Goal: Task Accomplishment & Management: Manage account settings

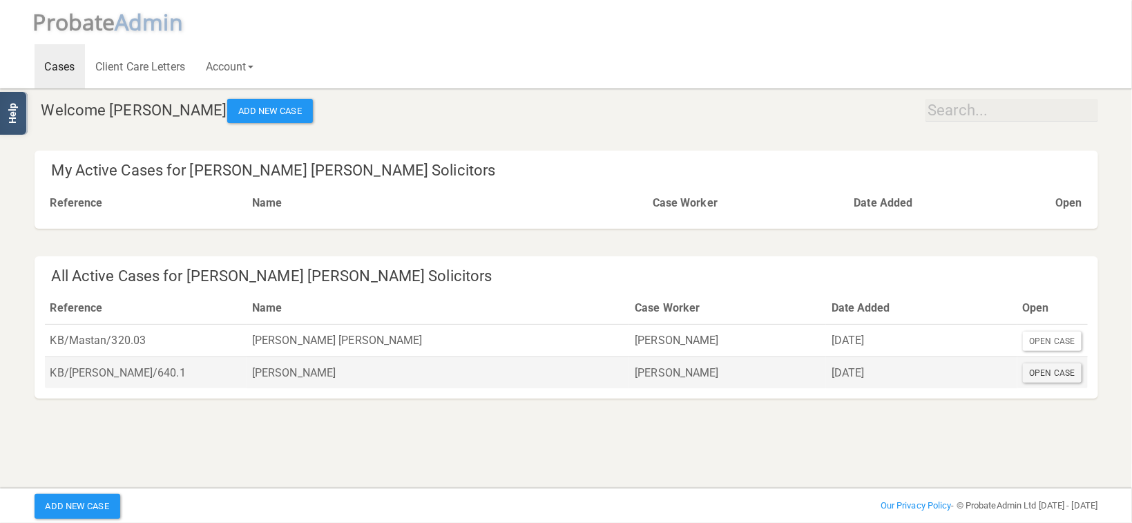
click at [1050, 379] on div "Open Case" at bounding box center [1052, 372] width 59 height 19
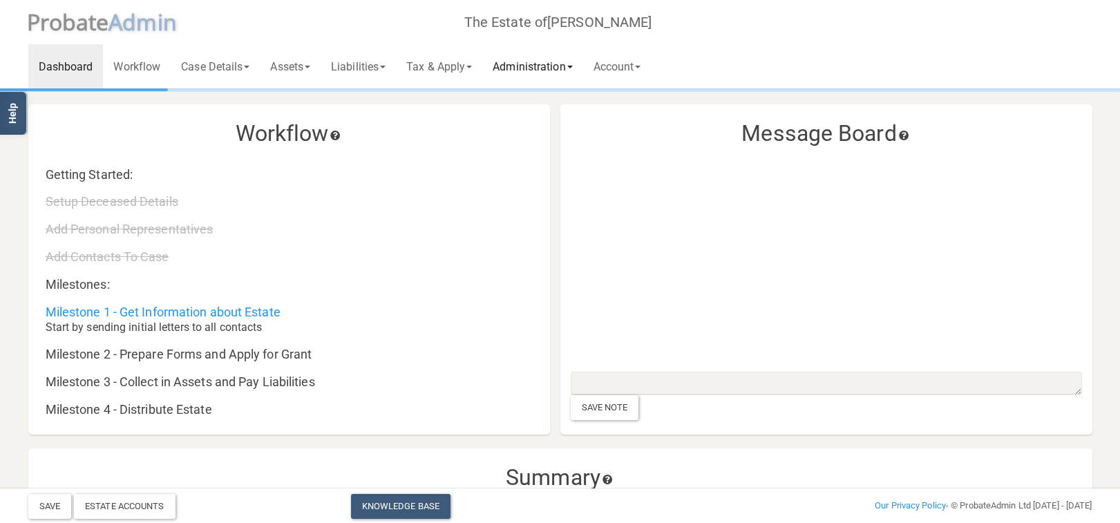
click at [531, 68] on link "Administration" at bounding box center [532, 66] width 100 height 44
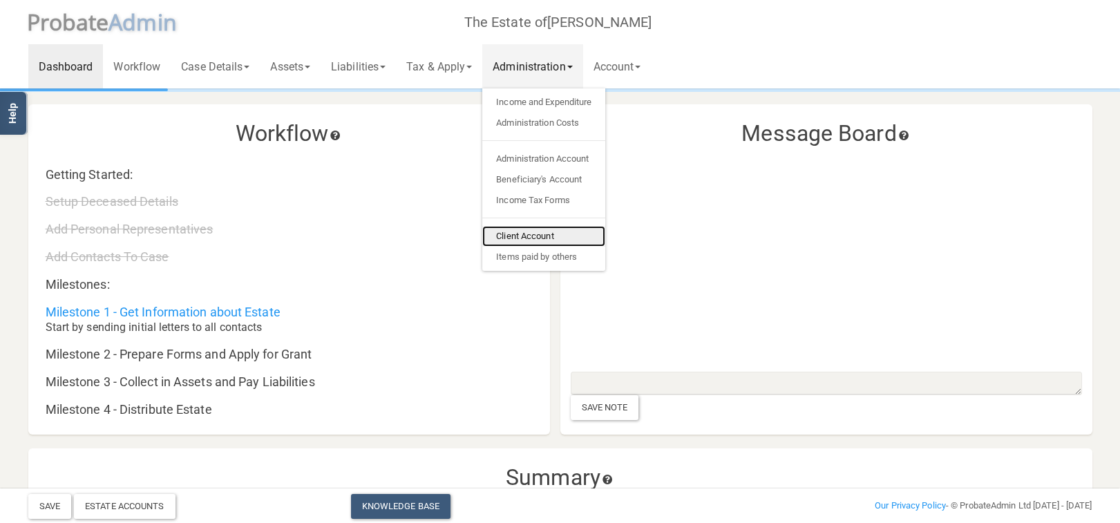
click at [551, 235] on link "Client Account" at bounding box center [543, 236] width 123 height 21
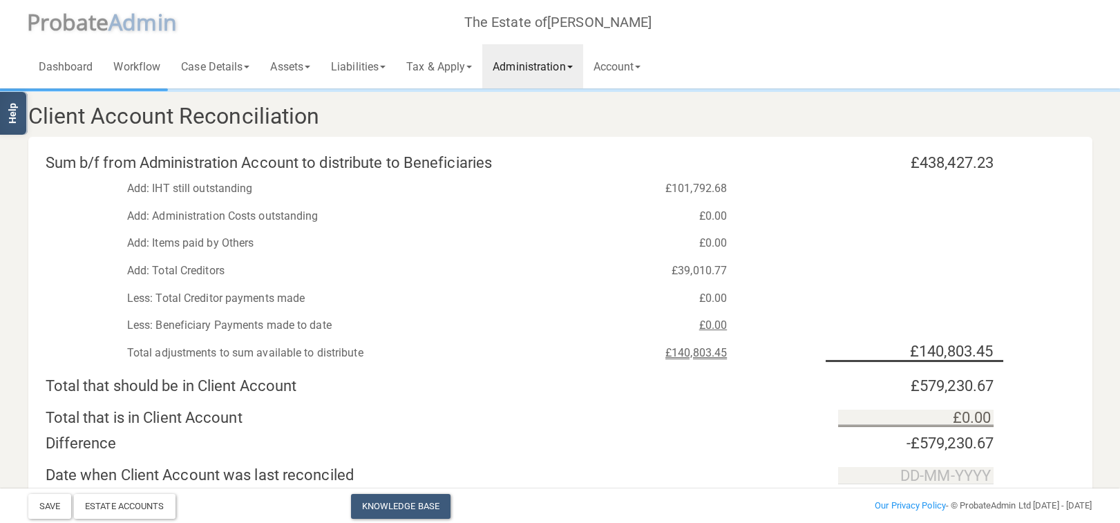
click at [533, 73] on link "Administration" at bounding box center [532, 66] width 100 height 44
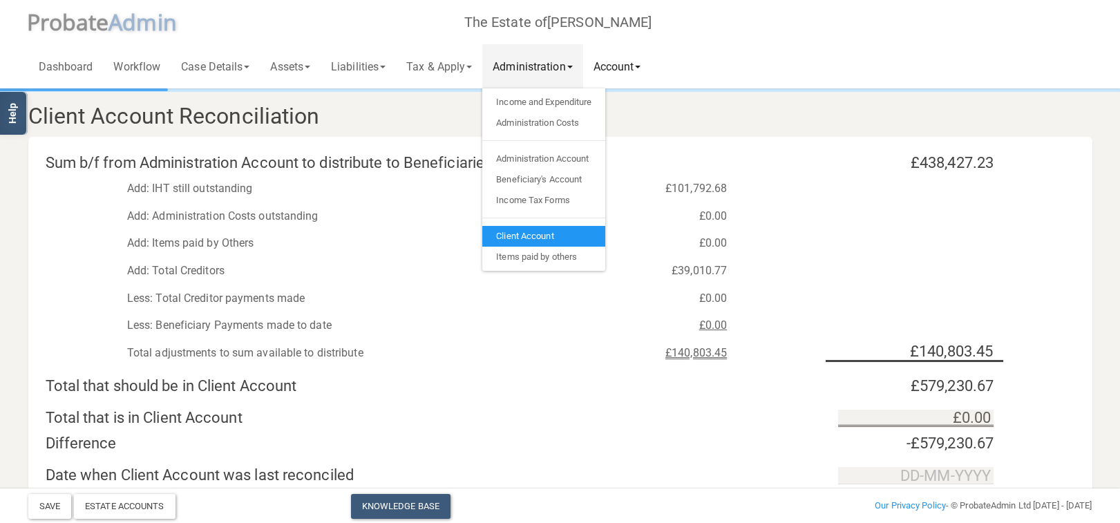
click at [641, 68] on link "Account" at bounding box center [617, 66] width 68 height 44
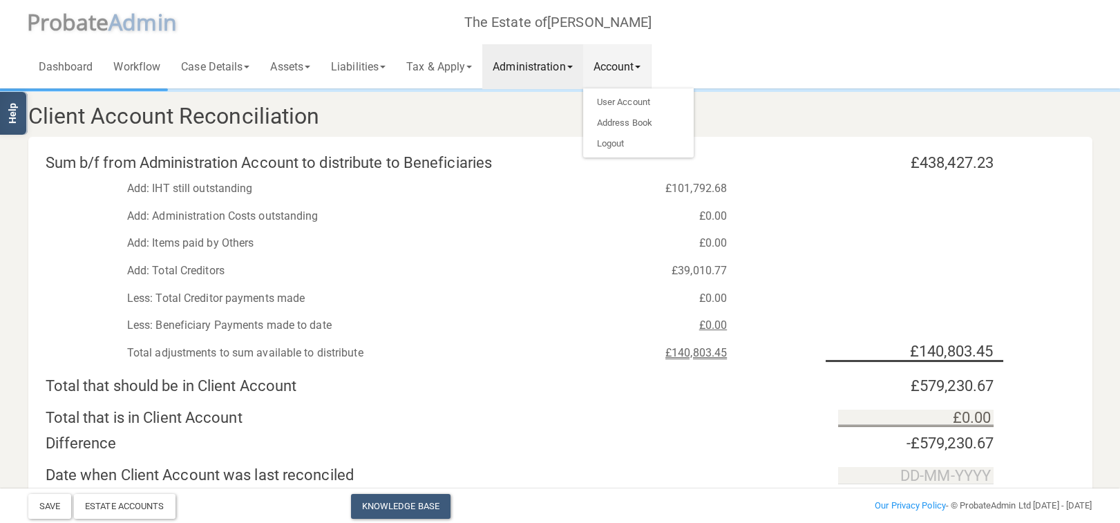
click at [554, 65] on link "Administration" at bounding box center [532, 66] width 100 height 44
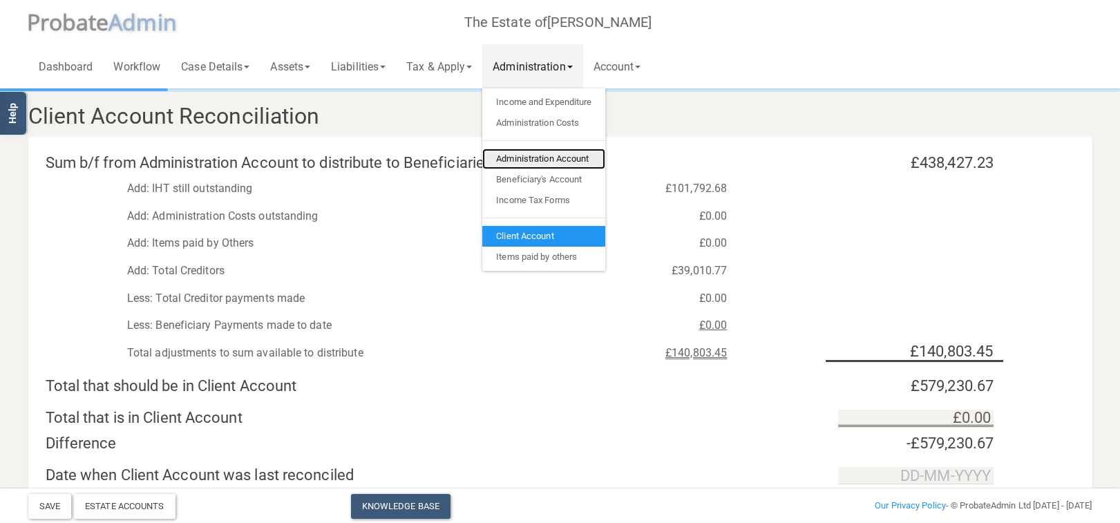
click at [571, 157] on link "Administration Account" at bounding box center [543, 158] width 123 height 21
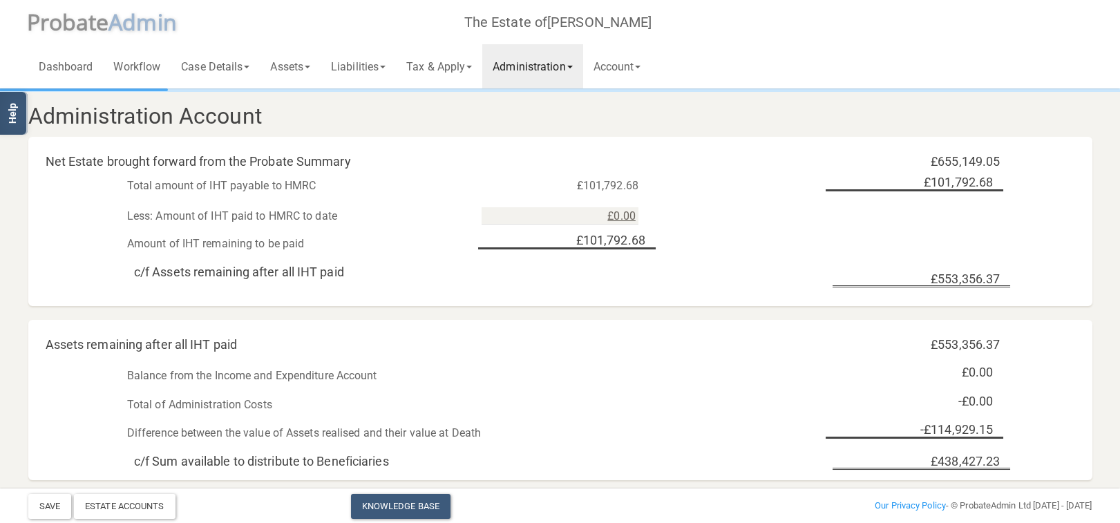
click at [530, 52] on link "Administration" at bounding box center [532, 66] width 100 height 44
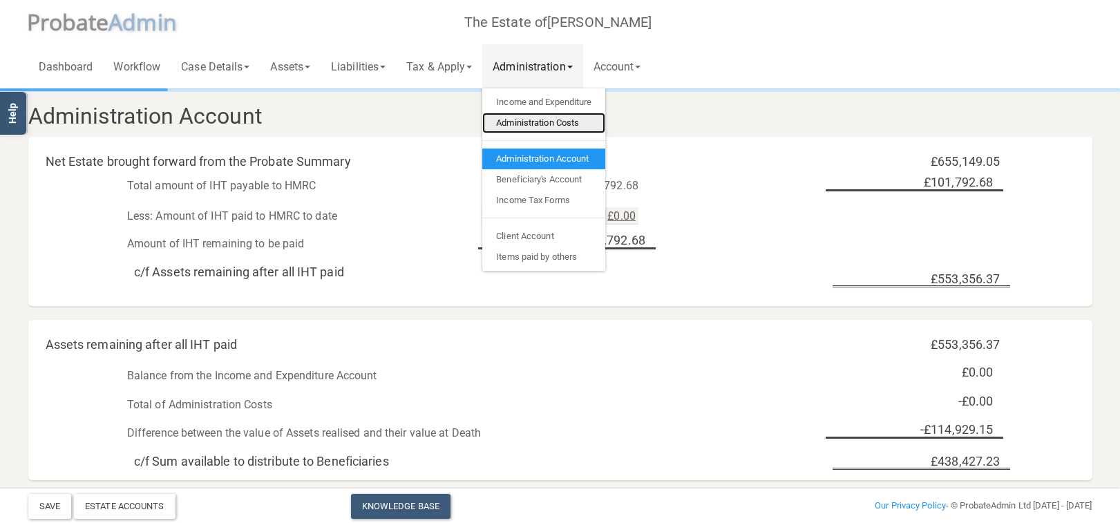
click at [573, 121] on link "Administration Costs" at bounding box center [543, 123] width 123 height 21
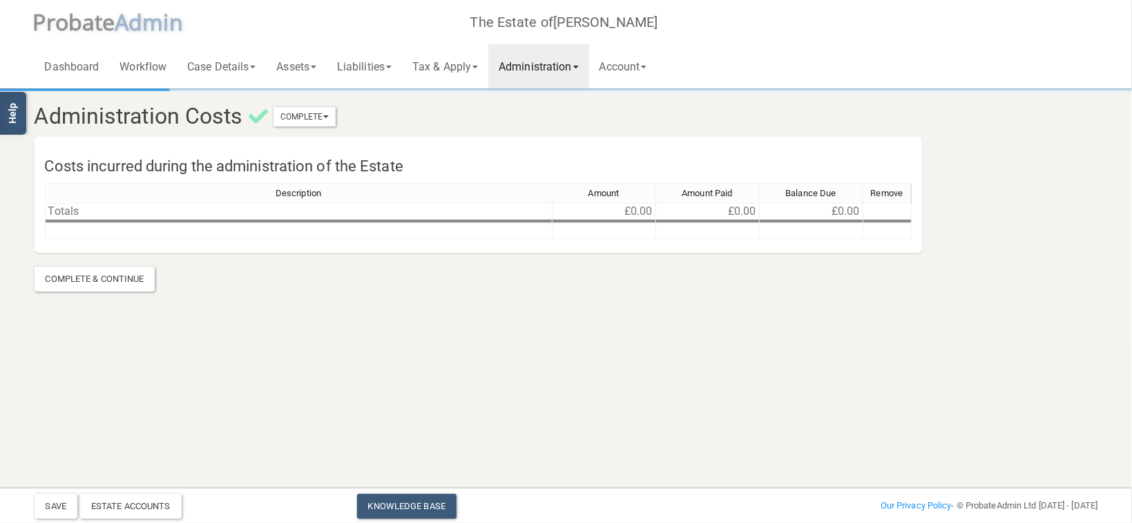
click at [584, 72] on link "Administration" at bounding box center [538, 66] width 100 height 44
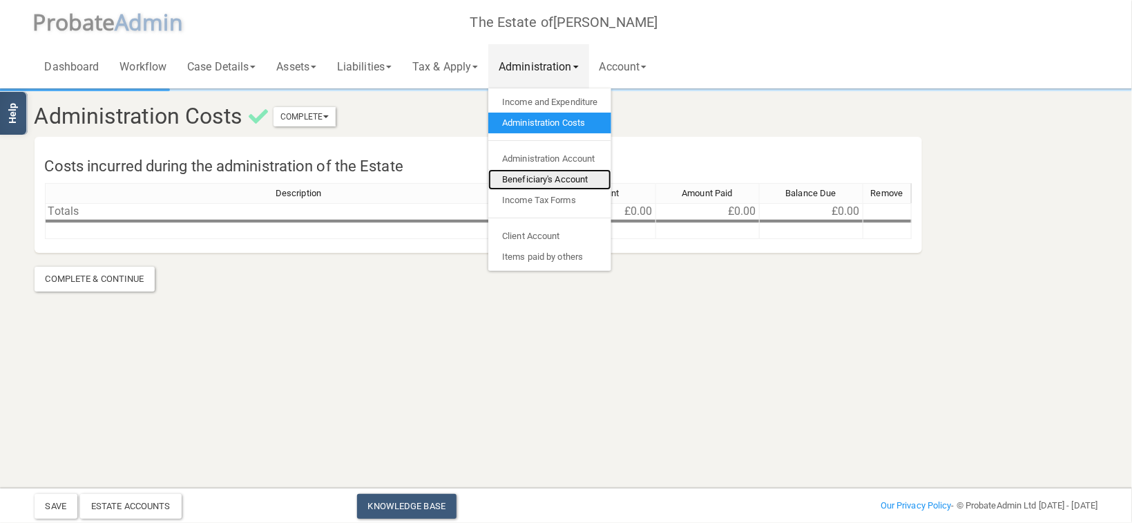
click at [599, 181] on link "Beneficiary's Account" at bounding box center [549, 179] width 123 height 21
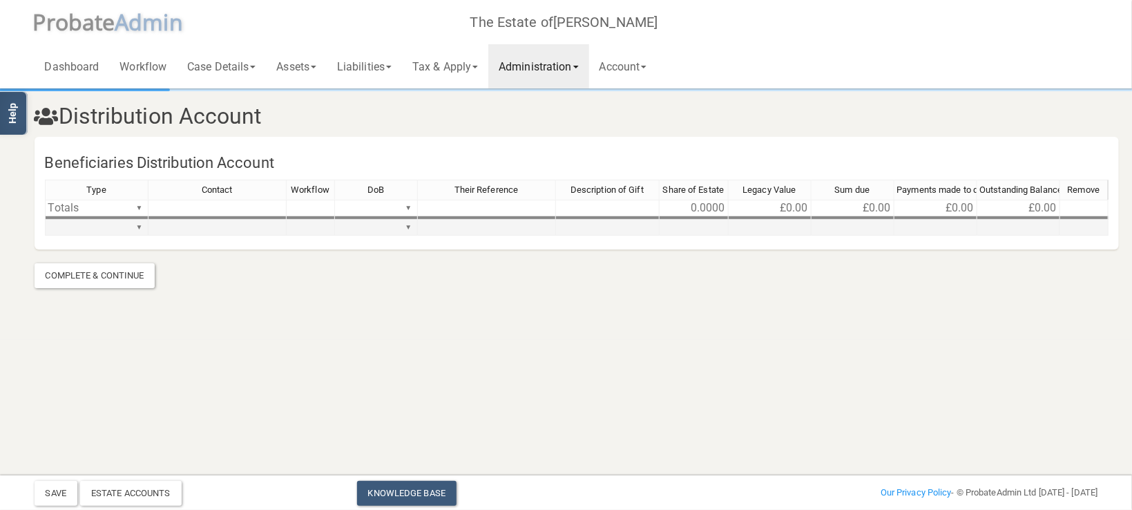
click at [92, 227] on td "▼" at bounding box center [97, 228] width 104 height 16
click at [140, 227] on div "Type Contact Workflow DoB Their Reference Description of Gift Share of Estate L…" at bounding box center [577, 214] width 1064 height 68
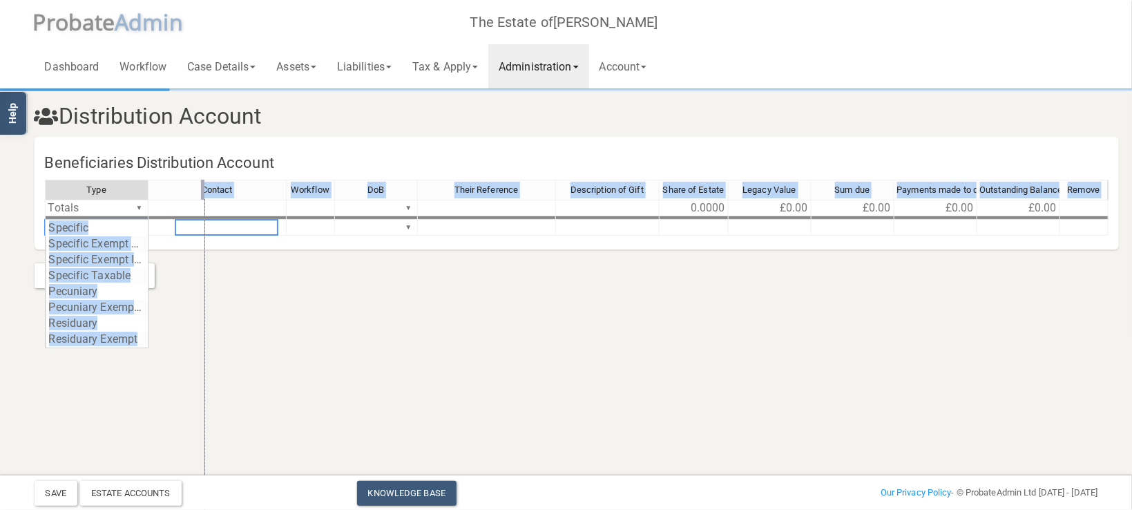
drag, startPoint x: 146, startPoint y: 185, endPoint x: 202, endPoint y: 185, distance: 56.6
click at [202, 185] on div at bounding box center [202, 190] width 3 height 20
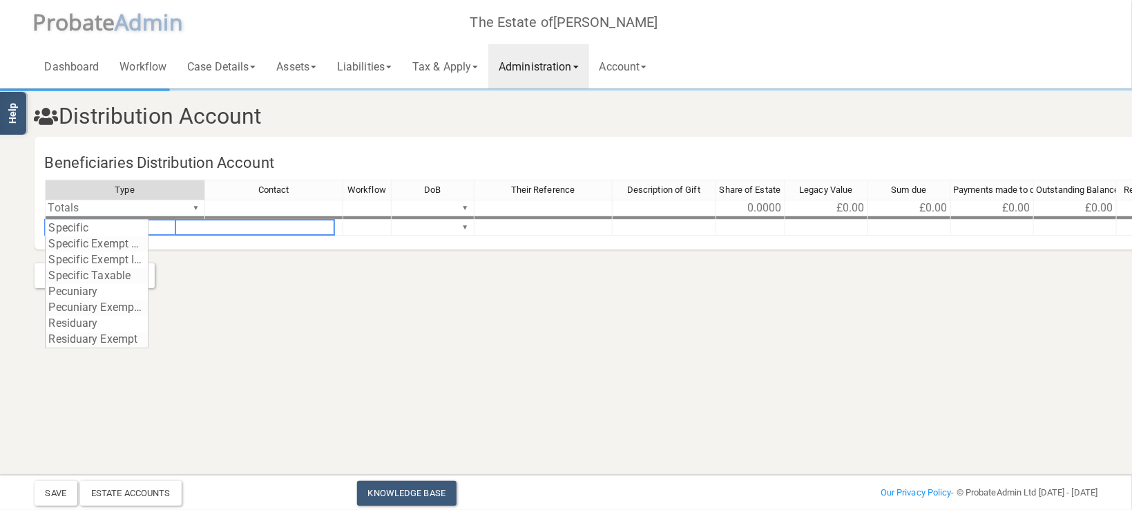
click at [376, 363] on html "</div></div> Help Toggle navigation P robate A dmin The Estate of [PERSON_NAME]…" at bounding box center [566, 255] width 1132 height 510
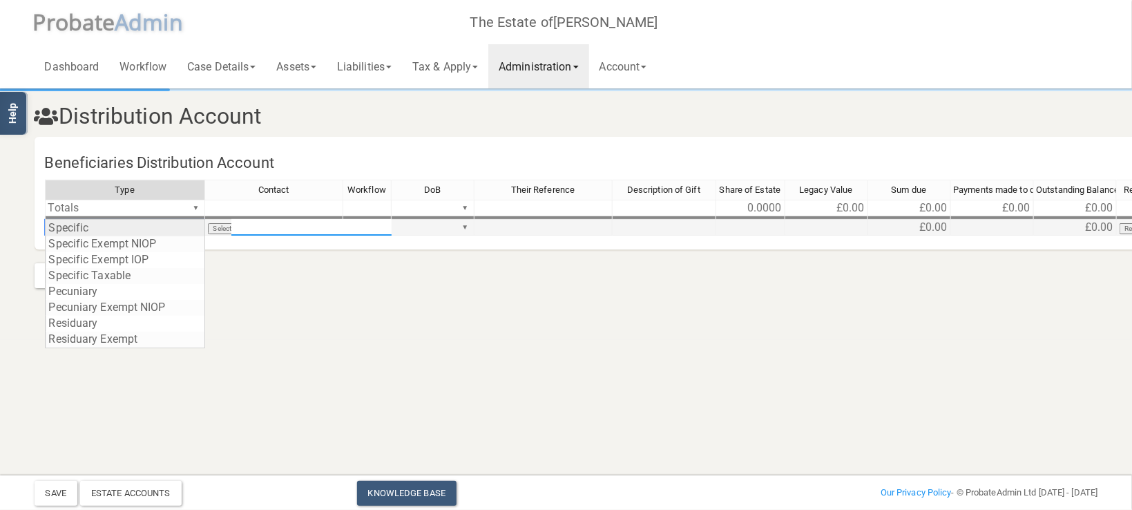
click at [196, 227] on div "Type Contact Workflow DoB Their Reference Description of Gift Share of Estate L…" at bounding box center [605, 214] width 1120 height 68
drag, startPoint x: 243, startPoint y: 336, endPoint x: 222, endPoint y: 329, distance: 21.6
click at [230, 334] on div "Specific Specific Exempt NIOP Specific Exempt IOP Specific Taxable Pecuniary Pe…" at bounding box center [218, 285] width 347 height 133
click at [188, 188] on div "Type" at bounding box center [125, 189] width 159 height 19
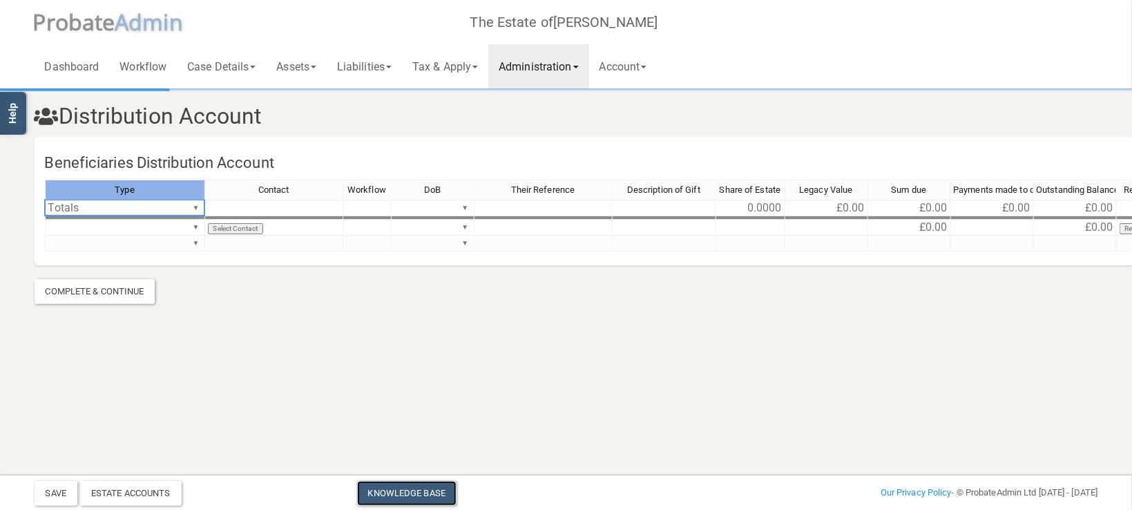
click at [428, 496] on link "Knowledge Base" at bounding box center [406, 493] width 99 height 25
click at [199, 226] on div "Type Contact Workflow DoB Their Reference Description of Gift Share of Estate L…" at bounding box center [605, 222] width 1120 height 84
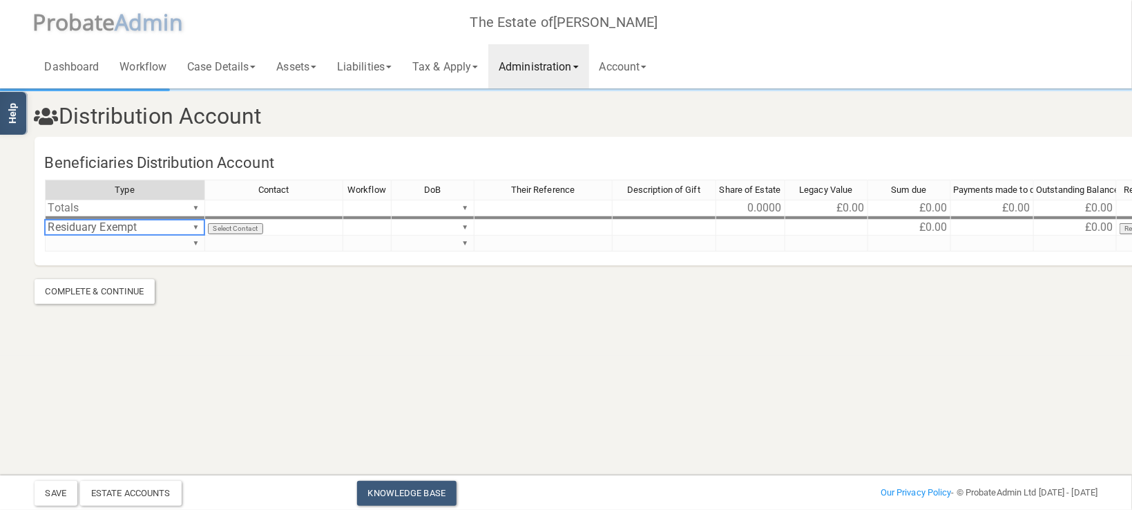
click at [110, 337] on section "Distribution Account Beneficiaries Distribution Account Type Contact Workflow D…" at bounding box center [566, 178] width 1132 height 356
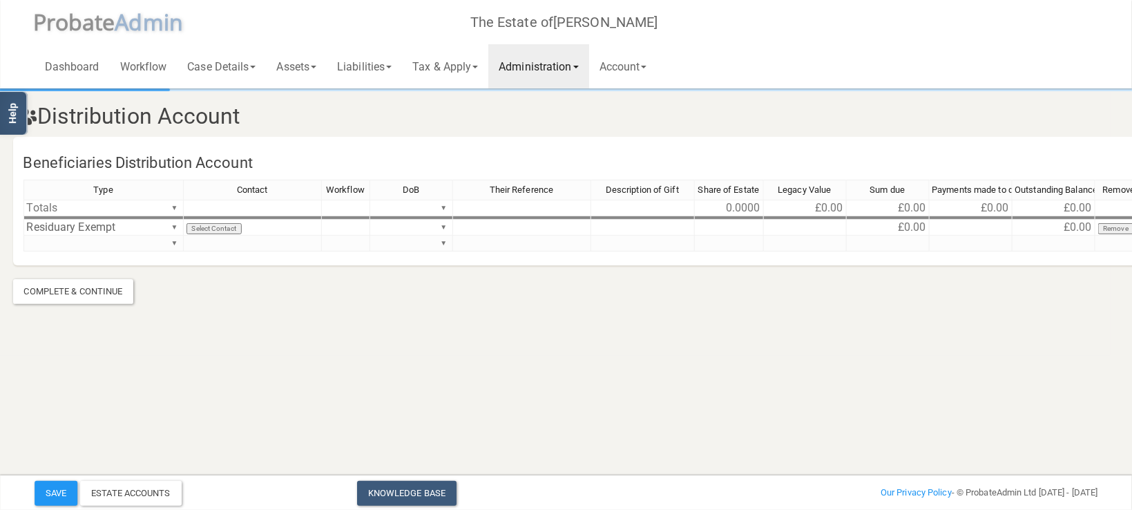
scroll to position [0, 63]
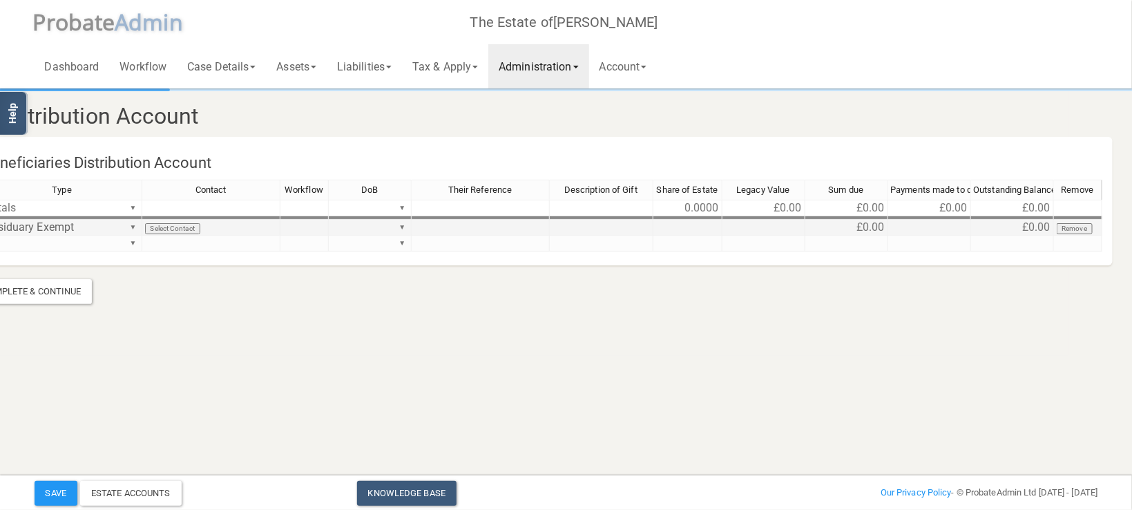
click at [608, 232] on td at bounding box center [602, 228] width 104 height 16
click at [201, 224] on td "Select Contact" at bounding box center [211, 228] width 138 height 16
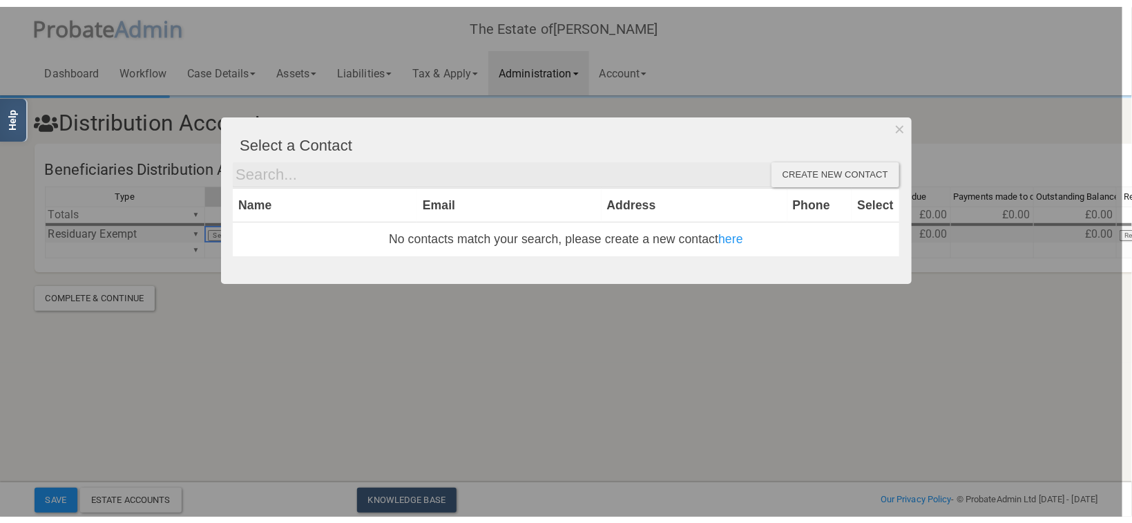
scroll to position [0, 0]
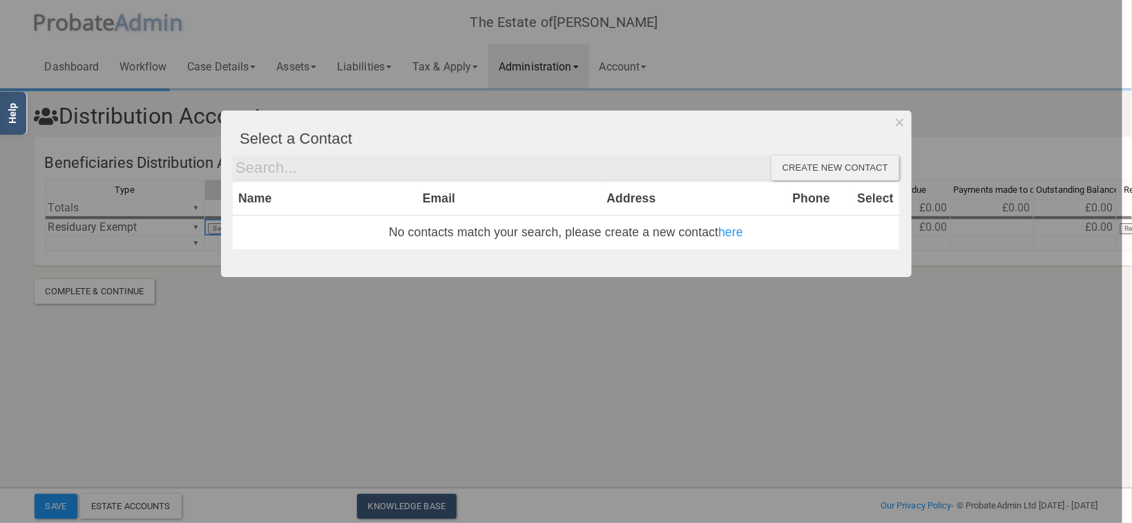
click at [827, 175] on div "Create new contact" at bounding box center [835, 167] width 128 height 25
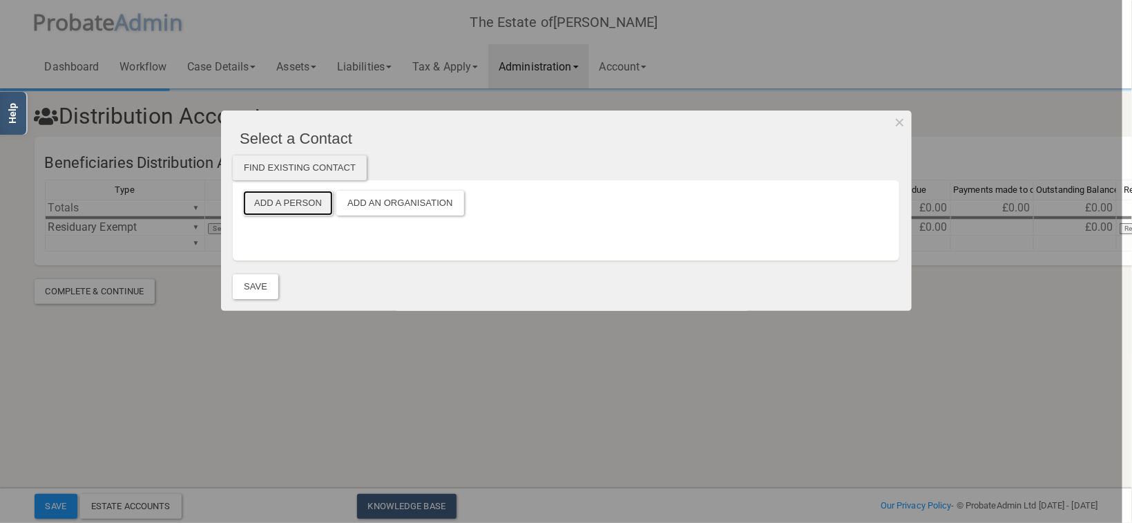
click at [310, 202] on button "Add a Person" at bounding box center [288, 203] width 90 height 25
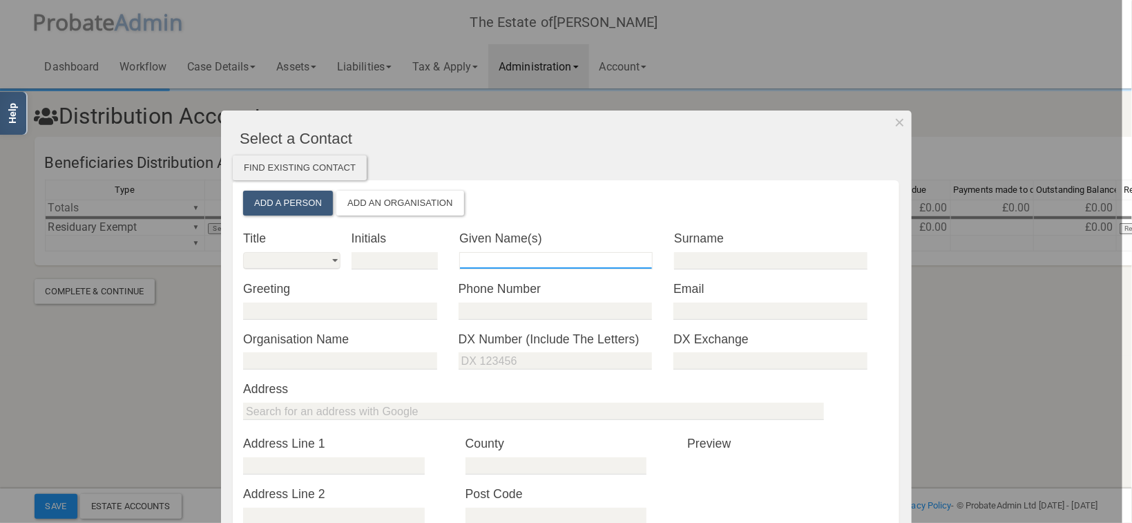
click at [539, 254] on input "text" at bounding box center [555, 260] width 193 height 17
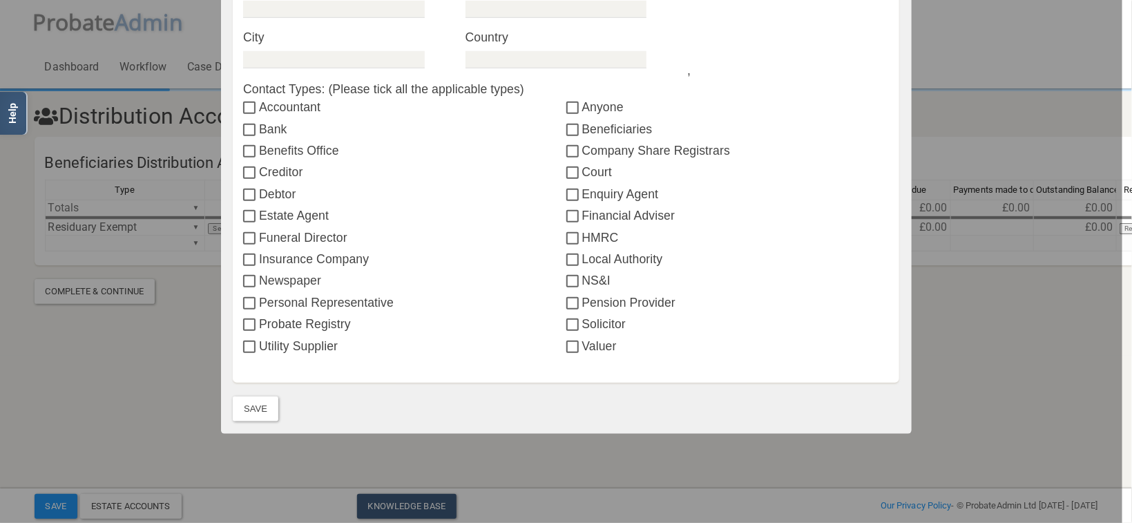
scroll to position [528, 0]
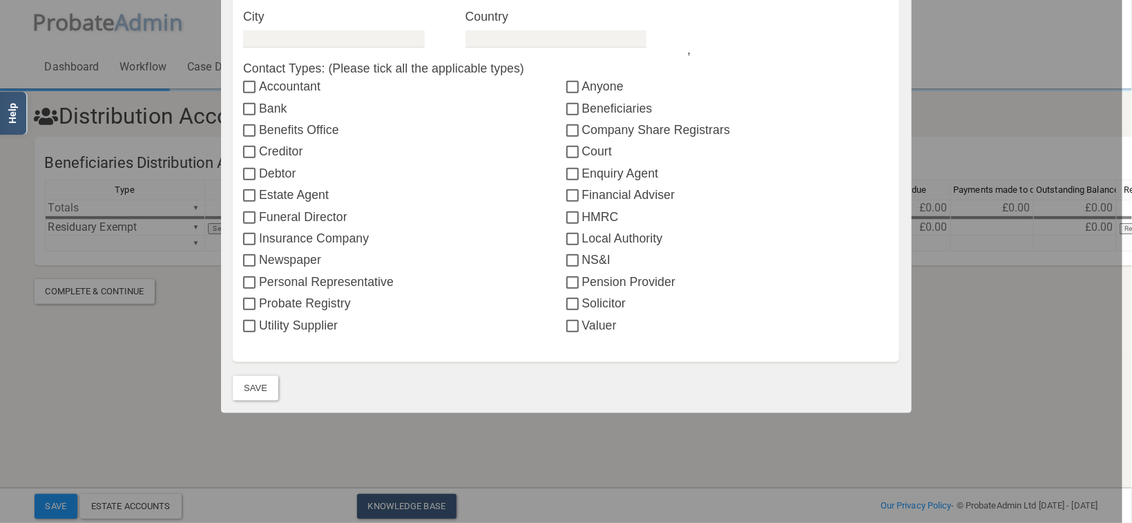
type input "Test"
click at [566, 106] on input "Beneficiaries" at bounding box center [574, 109] width 16 height 11
checkbox input "true"
click at [240, 388] on button "Save" at bounding box center [256, 388] width 46 height 25
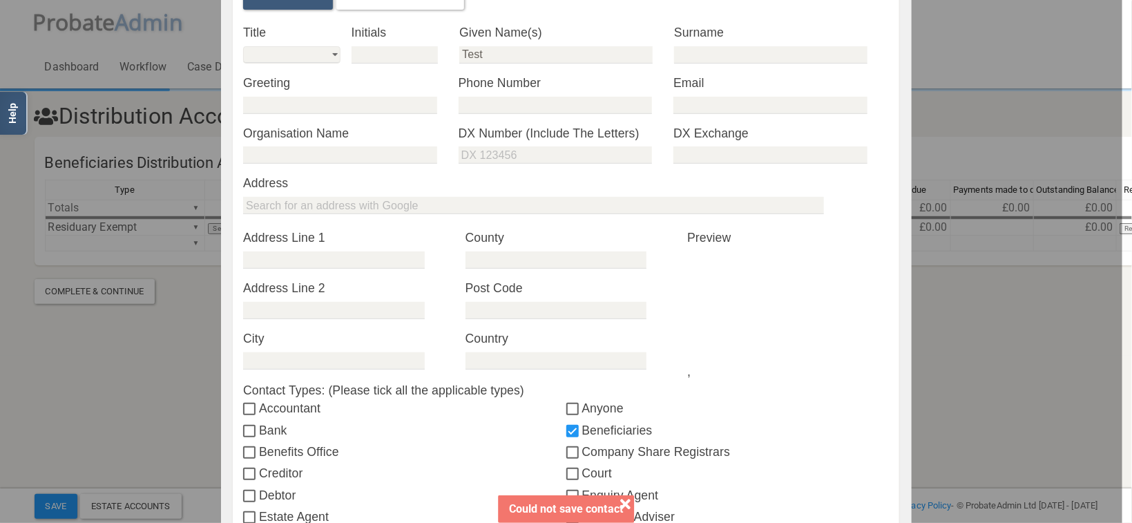
scroll to position [0, 0]
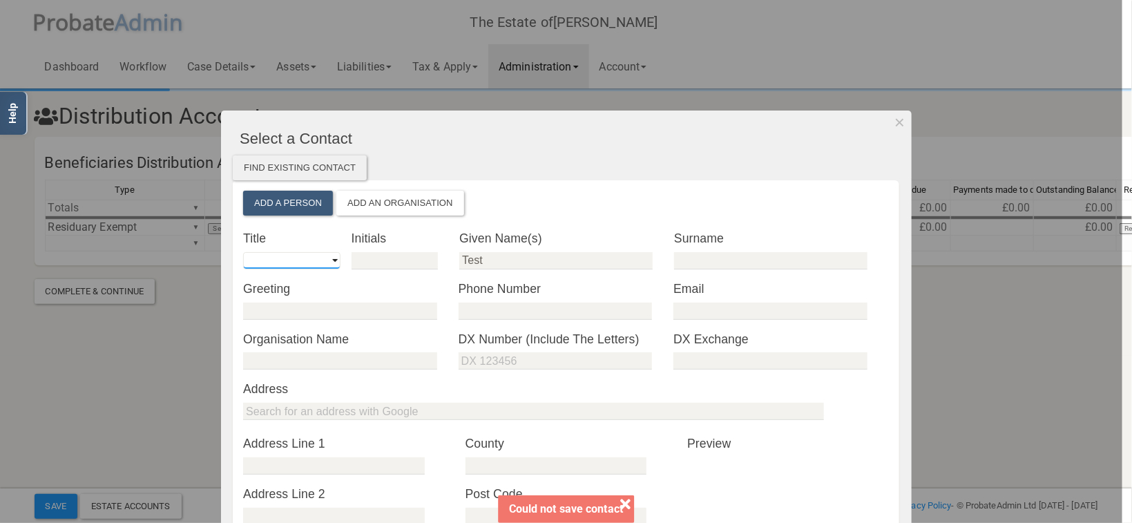
select select "string:Mr"
click option "Mr" at bounding box center [0, 0] width 0 height 0
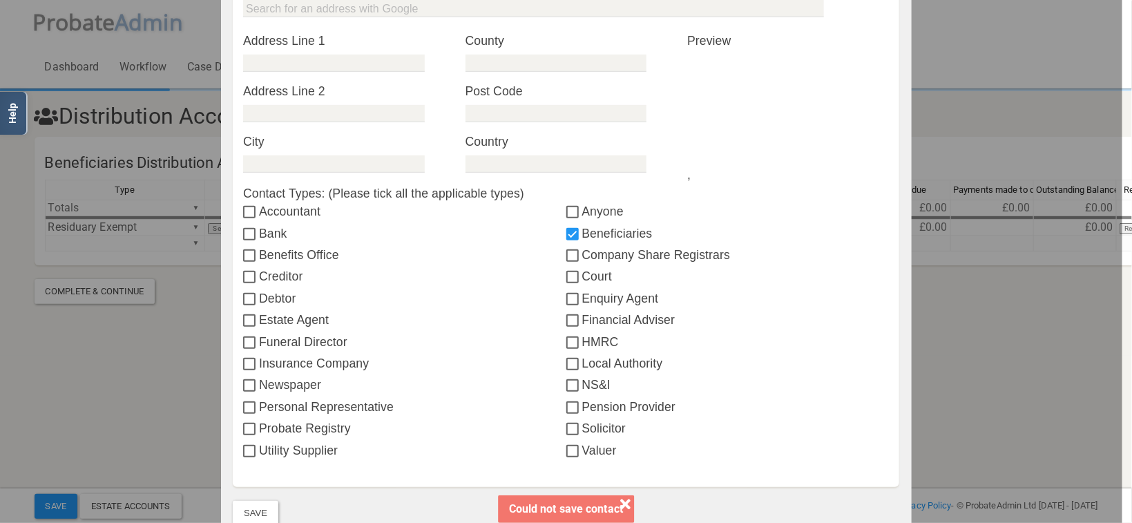
scroll to position [528, 0]
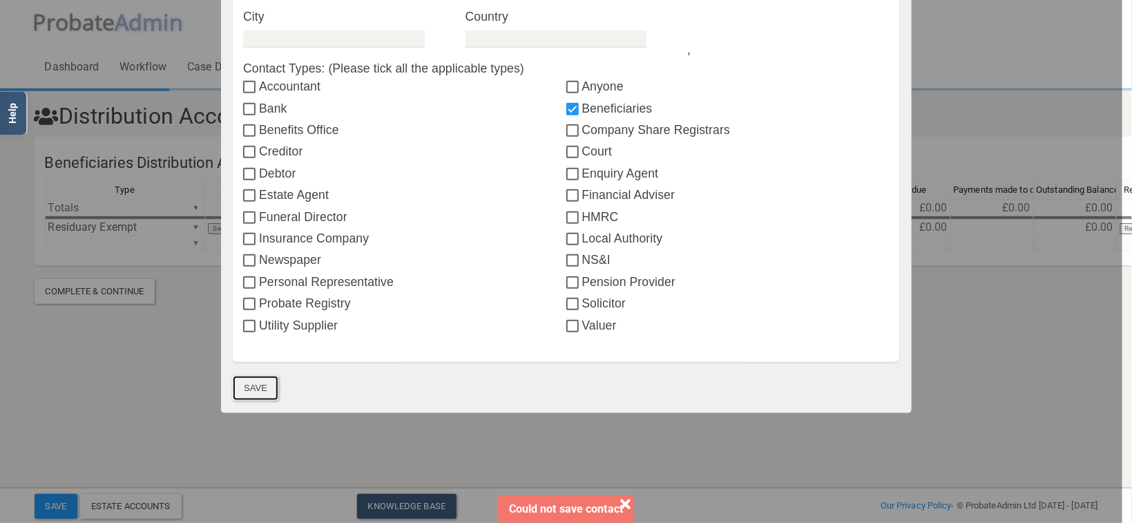
click at [265, 388] on button "Save" at bounding box center [256, 388] width 46 height 25
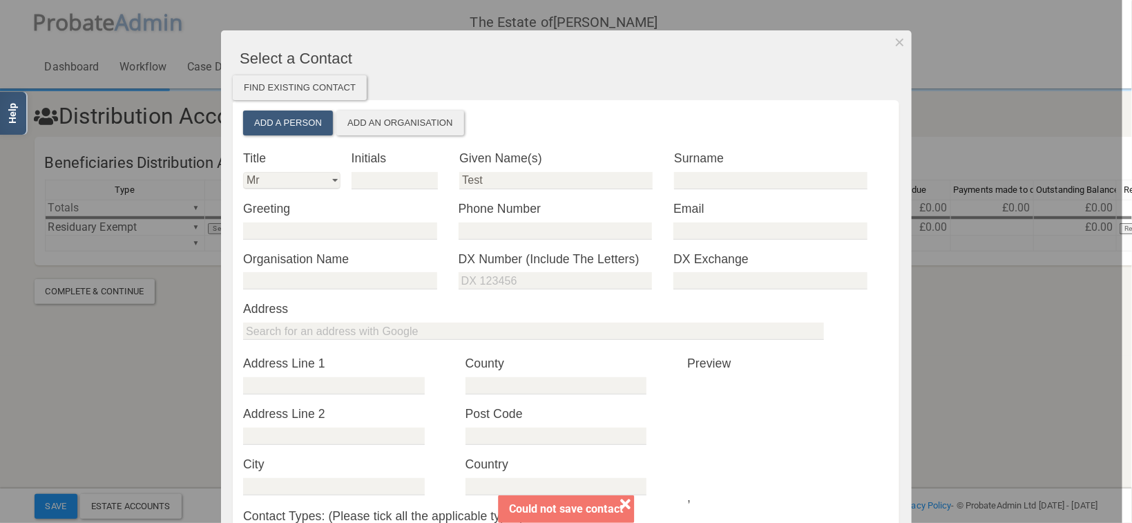
scroll to position [45, 0]
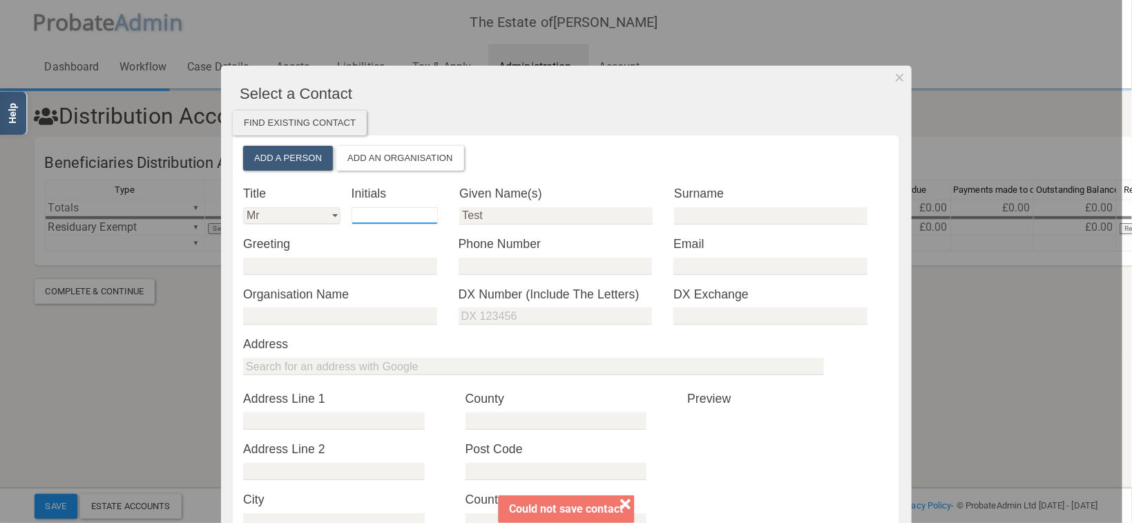
click at [400, 209] on input "text" at bounding box center [395, 215] width 86 height 17
type input "B"
click at [765, 216] on input "text" at bounding box center [770, 215] width 193 height 17
drag, startPoint x: 360, startPoint y: 213, endPoint x: 327, endPoint y: 212, distance: 33.2
click at [352, 212] on input "B" at bounding box center [395, 215] width 86 height 17
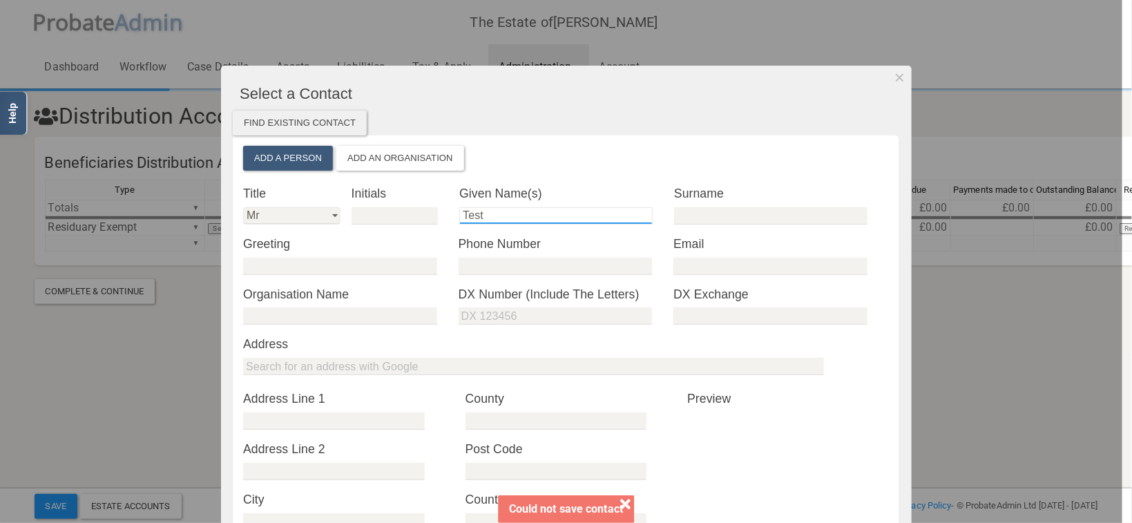
click at [488, 221] on input "Test" at bounding box center [555, 215] width 193 height 17
drag, startPoint x: 488, startPoint y: 221, endPoint x: 463, endPoint y: 222, distance: 24.9
click at [463, 222] on input "Test" at bounding box center [555, 215] width 193 height 17
type input "B"
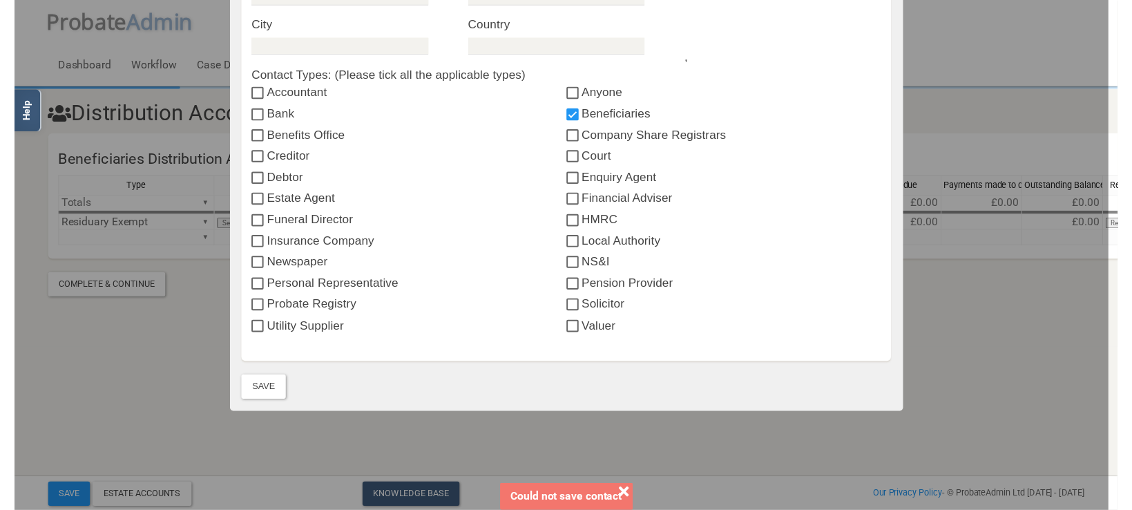
scroll to position [528, 0]
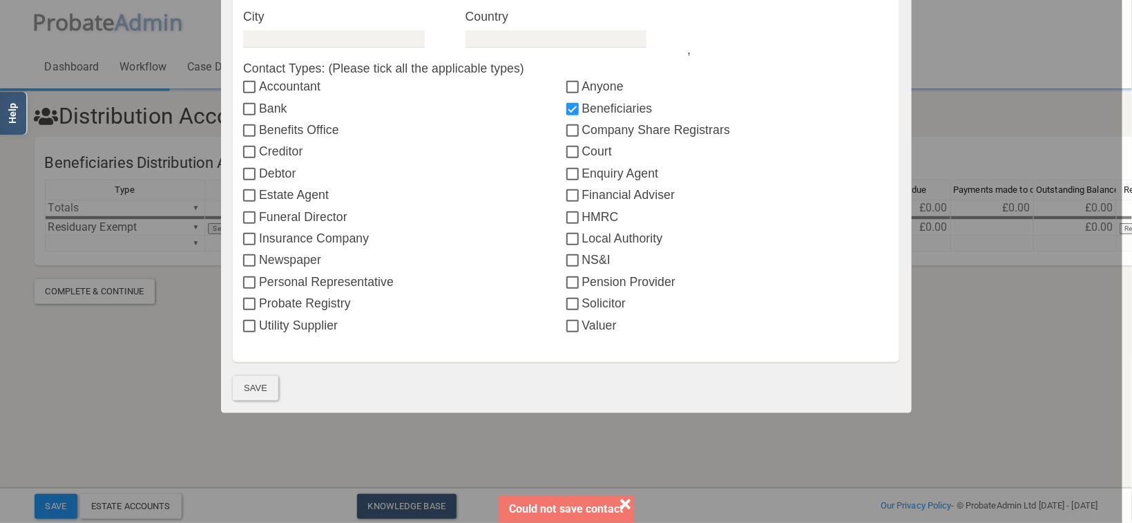
type input "B1"
click at [262, 392] on button "Save" at bounding box center [256, 388] width 46 height 25
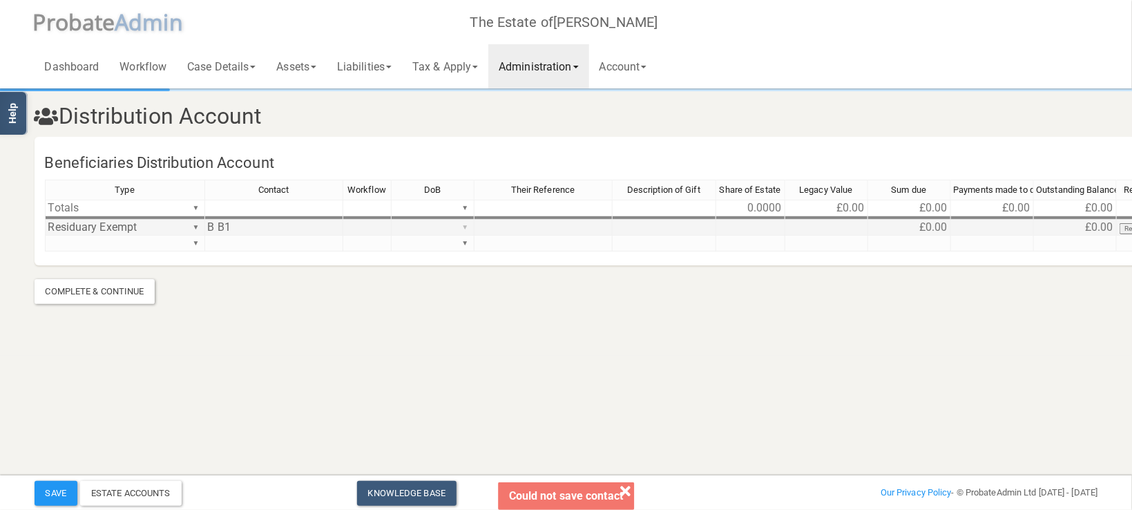
click at [465, 227] on div "Type Contact Workflow DoB Their Reference Description of Gift Share of Estate L…" at bounding box center [605, 222] width 1120 height 84
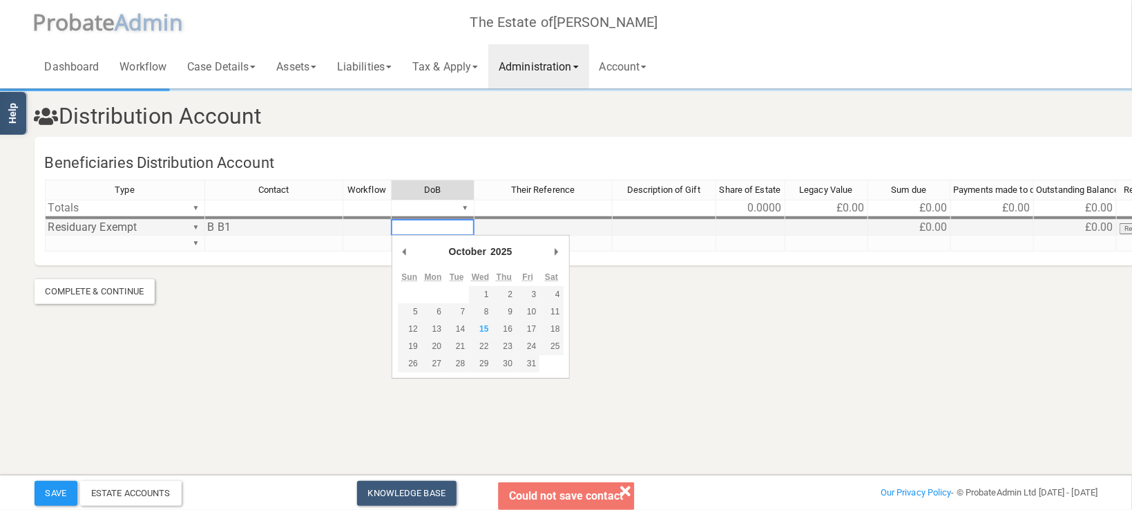
click at [703, 334] on section "Distribution Account Beneficiaries Distribution Account Type Contact Workflow D…" at bounding box center [566, 178] width 1132 height 356
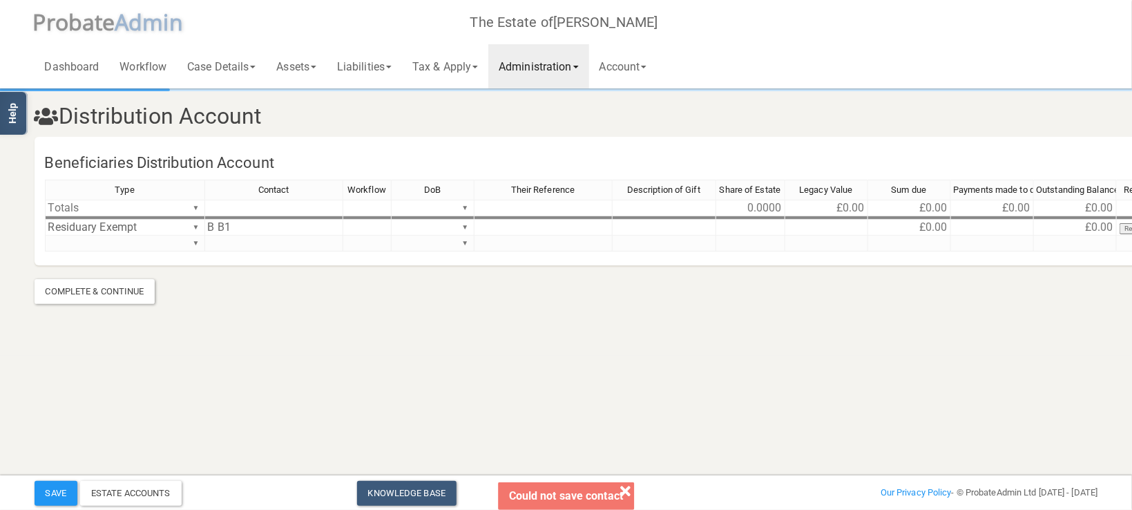
scroll to position [0, 63]
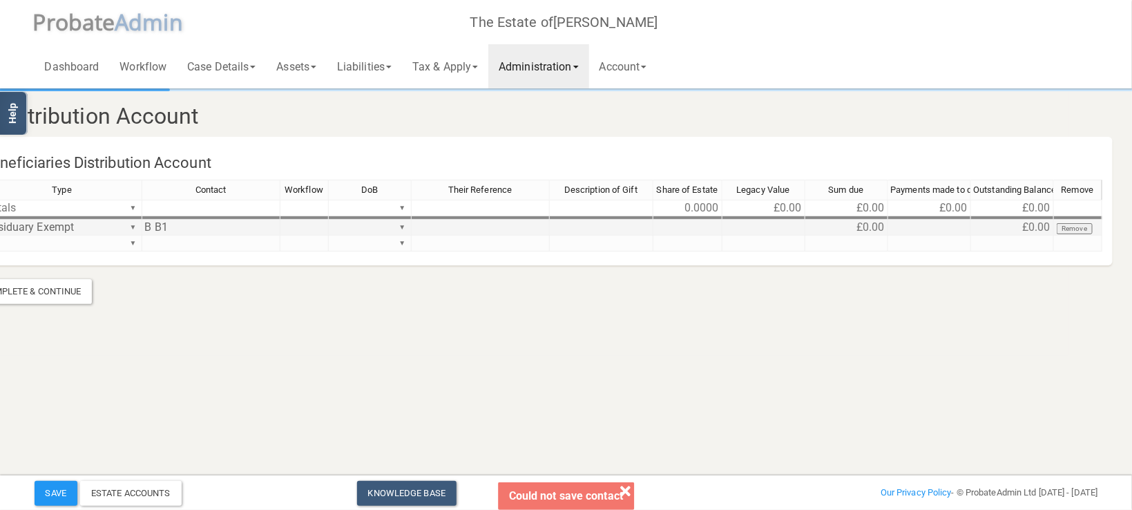
click at [688, 225] on td at bounding box center [687, 228] width 69 height 16
click at [698, 294] on section "Distribution Account Beneficiaries Distribution Account Type Contact Workflow D…" at bounding box center [503, 196] width 1084 height 213
drag, startPoint x: 968, startPoint y: 191, endPoint x: 988, endPoint y: 196, distance: 20.6
click at [988, 196] on div at bounding box center [987, 190] width 3 height 20
drag, startPoint x: 988, startPoint y: 196, endPoint x: 996, endPoint y: 195, distance: 7.6
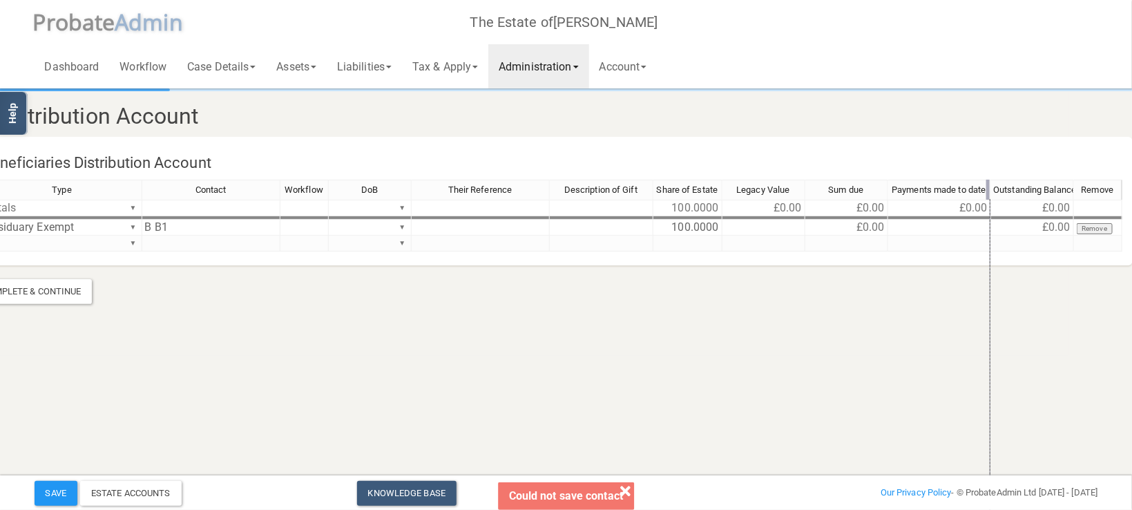
click at [990, 195] on div at bounding box center [987, 190] width 3 height 20
drag, startPoint x: 277, startPoint y: 189, endPoint x: 223, endPoint y: 189, distance: 53.9
click at [224, 189] on div at bounding box center [225, 190] width 3 height 20
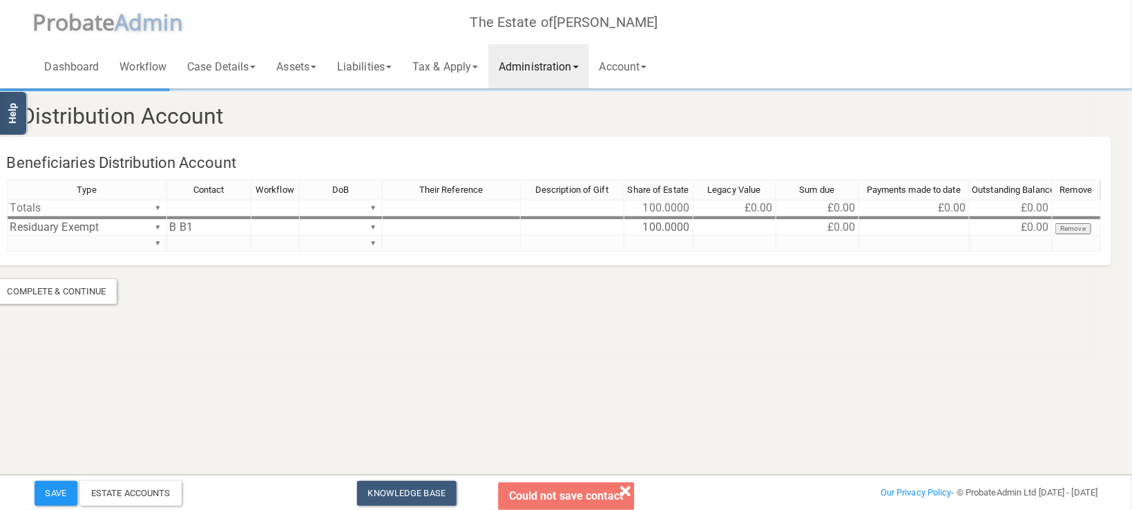
scroll to position [0, 37]
drag, startPoint x: 1051, startPoint y: 189, endPoint x: 1059, endPoint y: 189, distance: 7.6
click at [1059, 189] on div at bounding box center [1058, 190] width 3 height 20
click at [887, 225] on td at bounding box center [916, 228] width 111 height 16
type textarea "1"
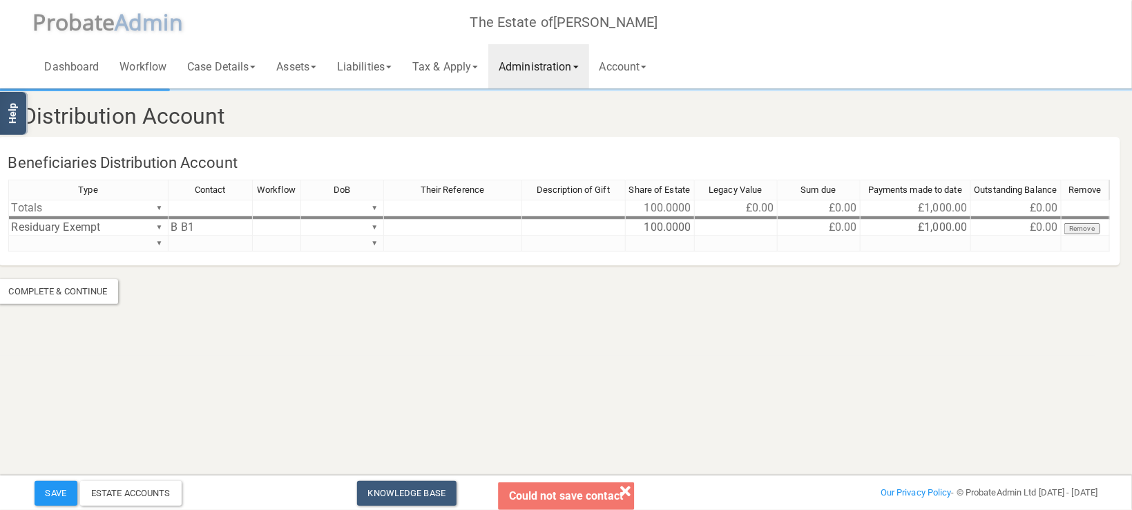
click at [815, 296] on section "Distribution Account Beneficiaries Distribution Account Type Contact Workflow D…" at bounding box center [530, 196] width 1084 height 213
click at [1019, 231] on td "-£1,000.00" at bounding box center [1016, 228] width 90 height 16
click at [991, 306] on section "Distribution Account Beneficiaries Distribution Account Type Contact Workflow D…" at bounding box center [529, 178] width 1132 height 356
click at [8, 220] on div "Type Contact Workflow DoB Their Reference Description of Gift Share of Estate L…" at bounding box center [8, 216] width 0 height 72
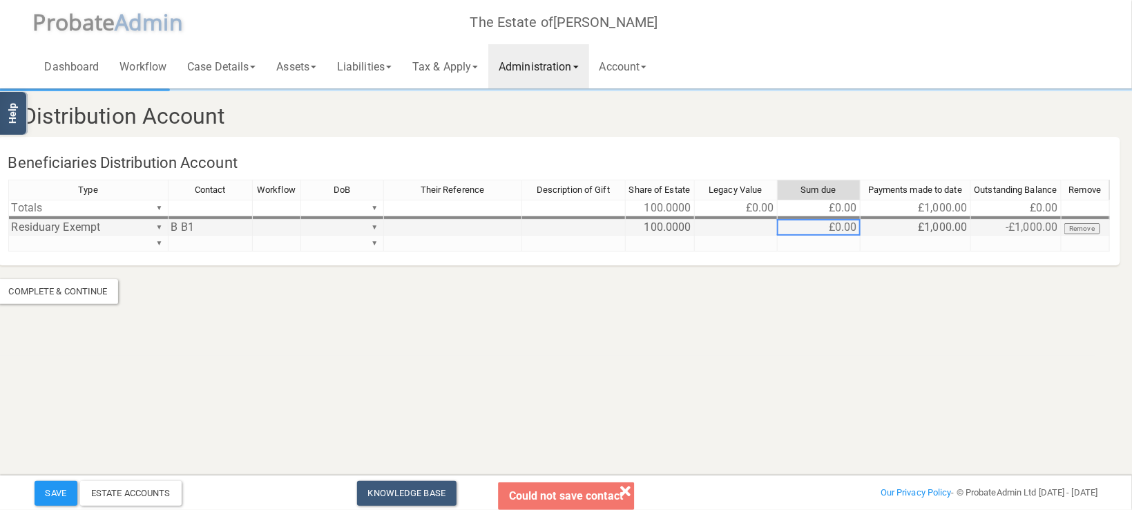
click at [839, 232] on td "£0.00" at bounding box center [819, 228] width 83 height 16
click at [922, 222] on td "£1,000.00" at bounding box center [916, 228] width 111 height 16
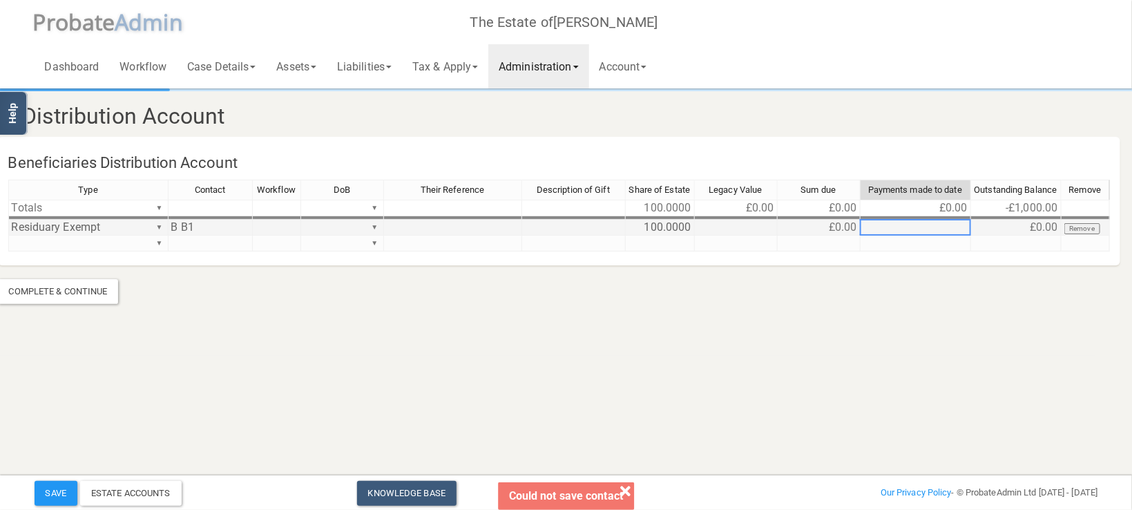
click at [8, 220] on div "Type Contact Workflow DoB Their Reference Description of Gift Share of Estate L…" at bounding box center [8, 216] width 0 height 72
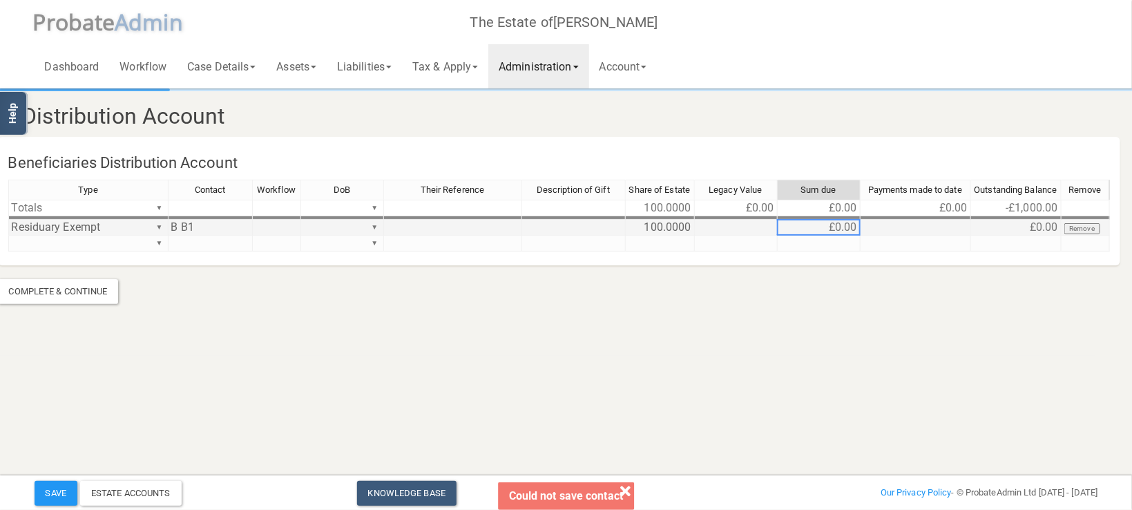
click at [829, 228] on td "£0.00" at bounding box center [819, 228] width 83 height 16
drag, startPoint x: 829, startPoint y: 228, endPoint x: 850, endPoint y: 227, distance: 20.7
click at [834, 227] on td "£0.00" at bounding box center [819, 228] width 83 height 16
click at [850, 227] on td "£0.00" at bounding box center [819, 228] width 83 height 16
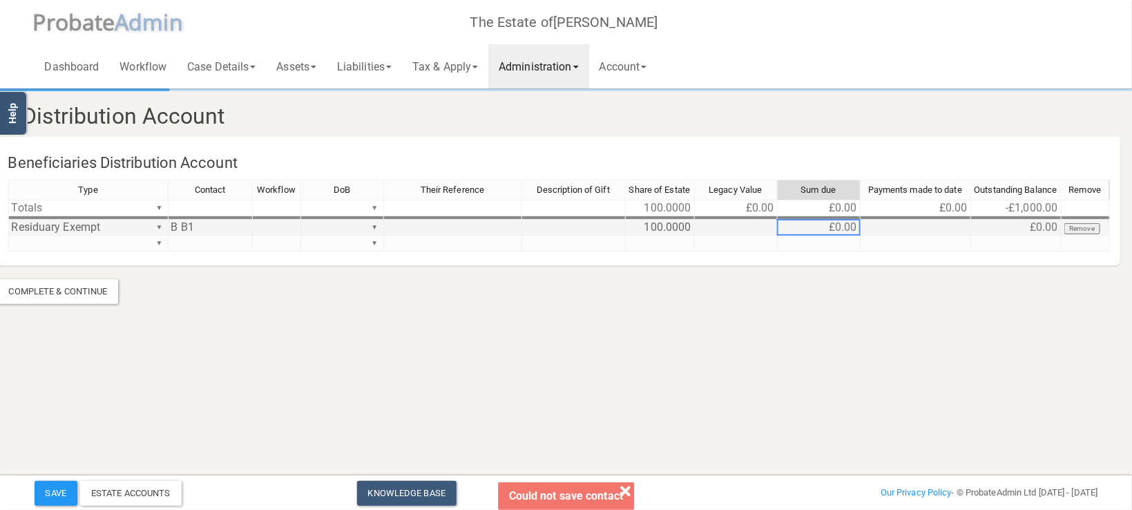
click at [850, 227] on td "£0.00" at bounding box center [819, 228] width 83 height 16
drag, startPoint x: 811, startPoint y: 231, endPoint x: 768, endPoint y: 226, distance: 43.1
click at [806, 231] on td "£0.00" at bounding box center [819, 228] width 83 height 16
click at [768, 226] on td at bounding box center [736, 228] width 83 height 16
click at [830, 224] on td "£0.00" at bounding box center [819, 228] width 83 height 16
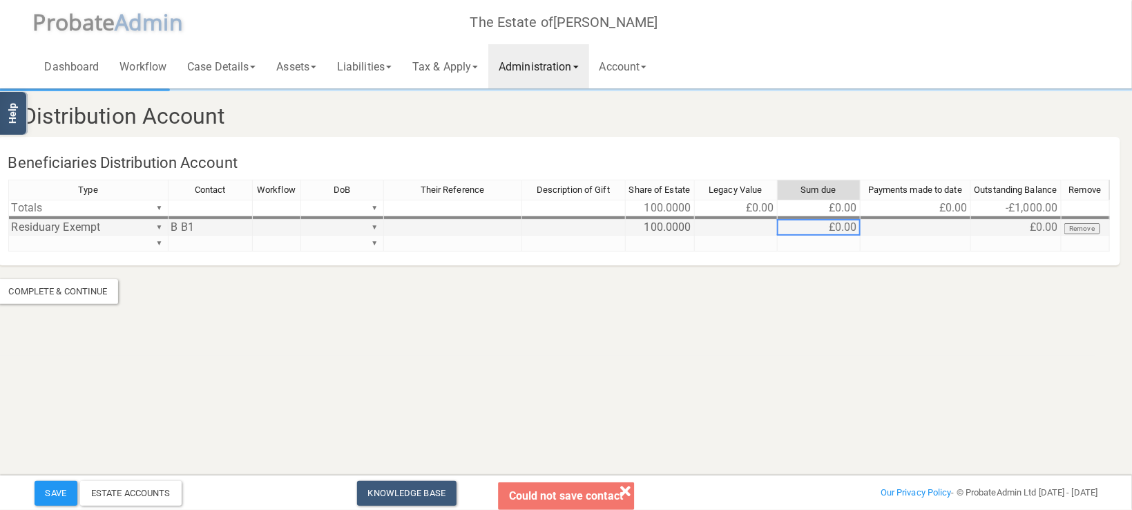
click at [923, 227] on td at bounding box center [916, 228] width 111 height 16
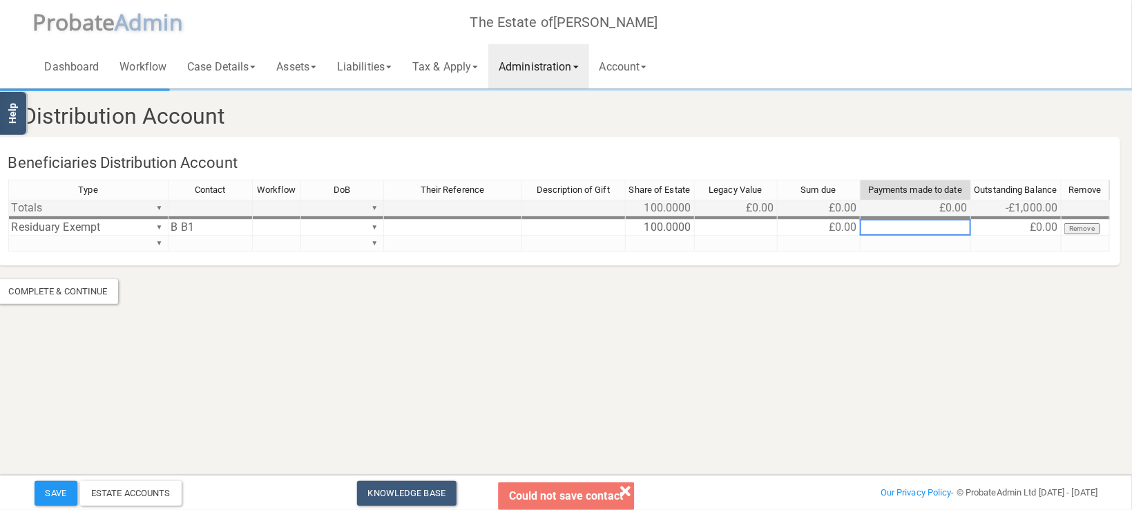
click at [1022, 206] on td "-£1,000.00" at bounding box center [1016, 208] width 90 height 17
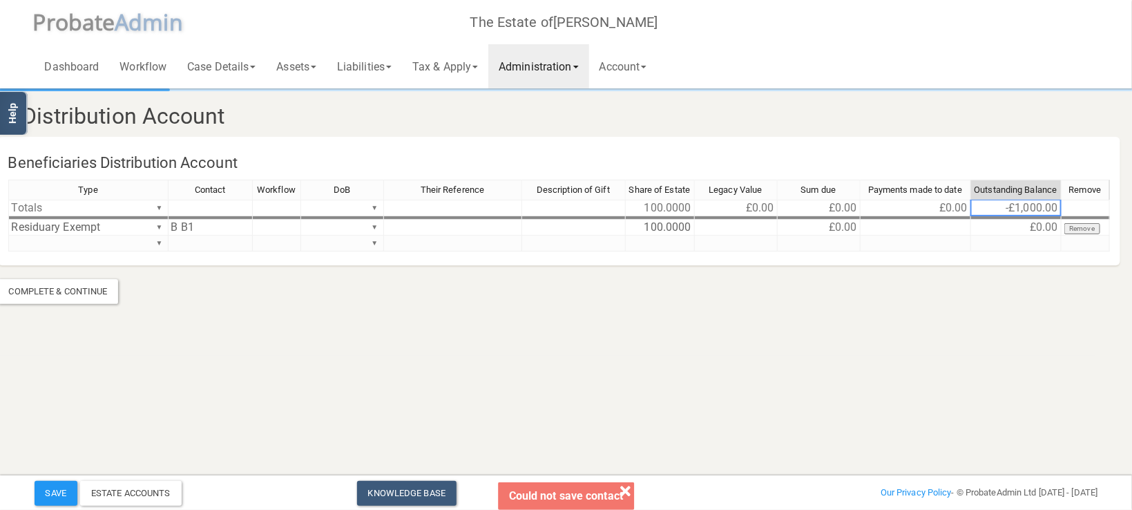
click at [627, 492] on icon at bounding box center [625, 491] width 10 height 11
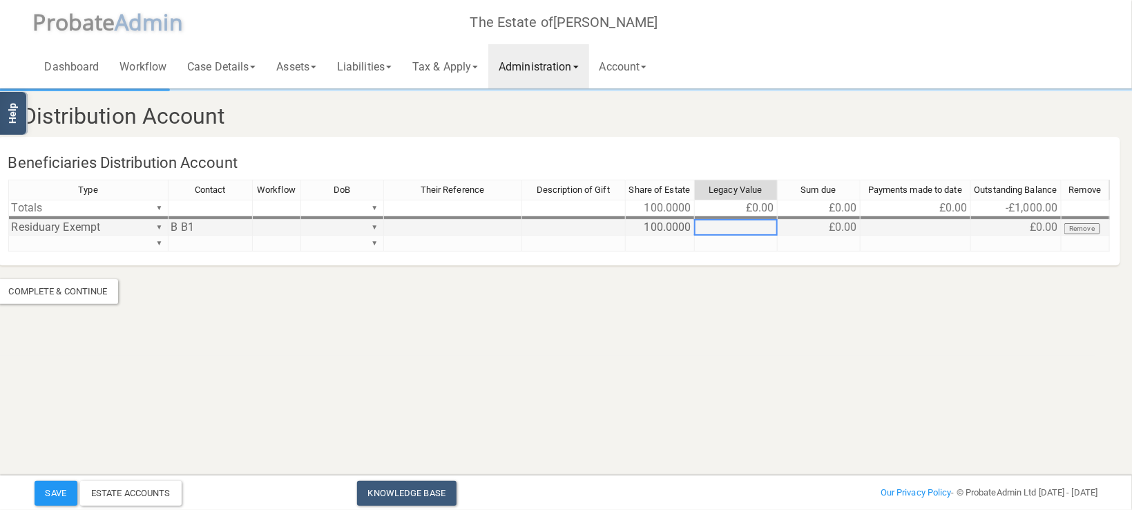
click at [725, 223] on td at bounding box center [736, 228] width 83 height 16
click at [789, 340] on section "Distribution Account Beneficiaries Distribution Account Type Contact Workflow D…" at bounding box center [529, 178] width 1132 height 356
click at [843, 224] on td "£0.00" at bounding box center [819, 228] width 83 height 16
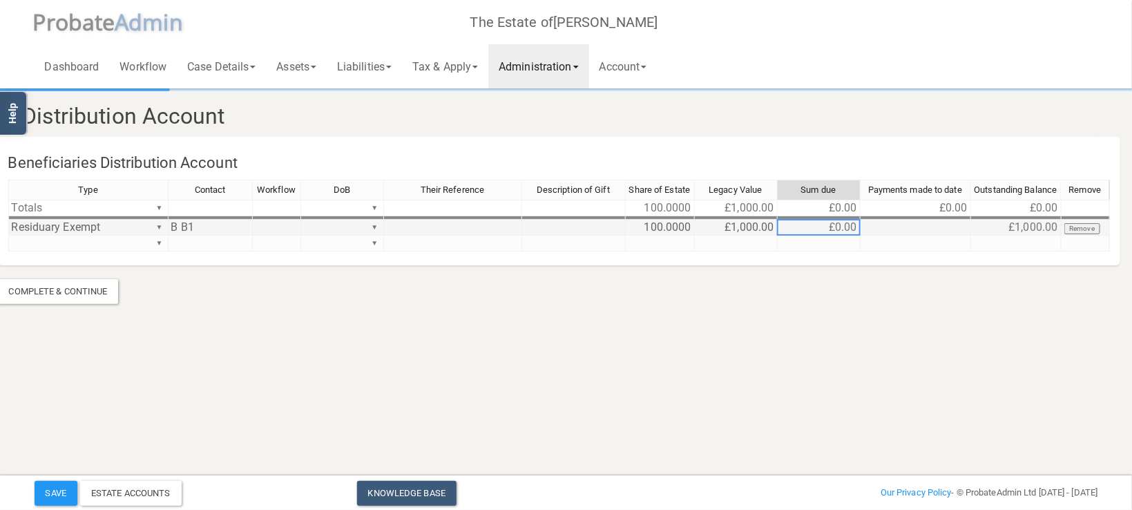
click at [897, 232] on td at bounding box center [916, 228] width 111 height 16
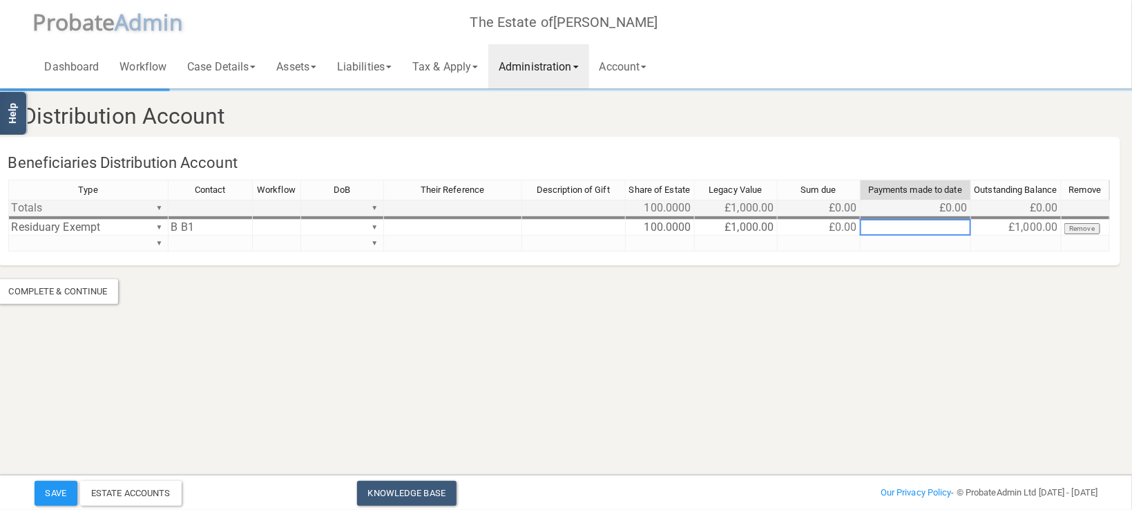
click at [837, 207] on td "£0.00" at bounding box center [819, 208] width 83 height 17
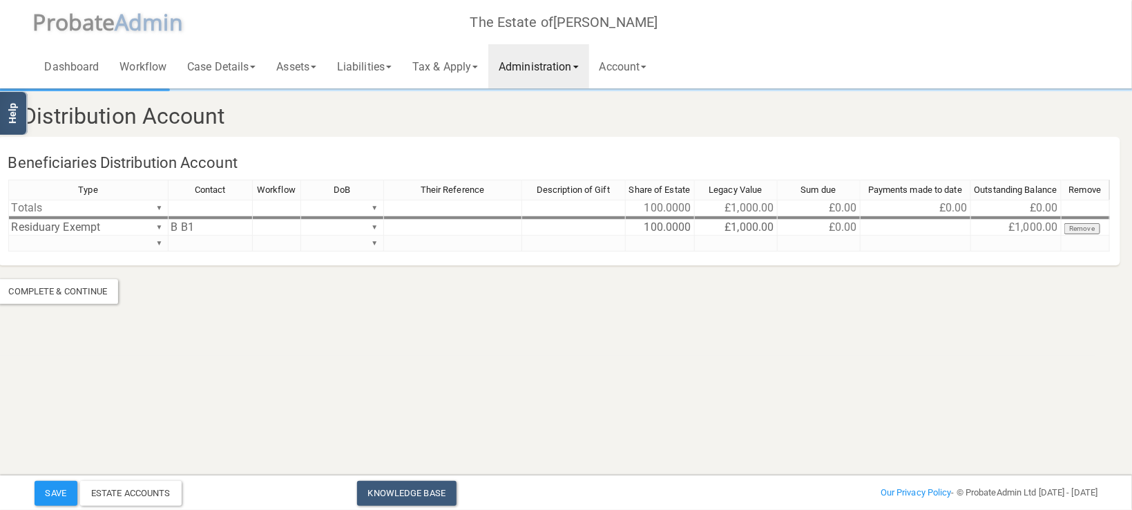
click at [750, 421] on html "</div></div> Help Toggle navigation P robate A dmin The Estate of [PERSON_NAME]…" at bounding box center [529, 255] width 1132 height 510
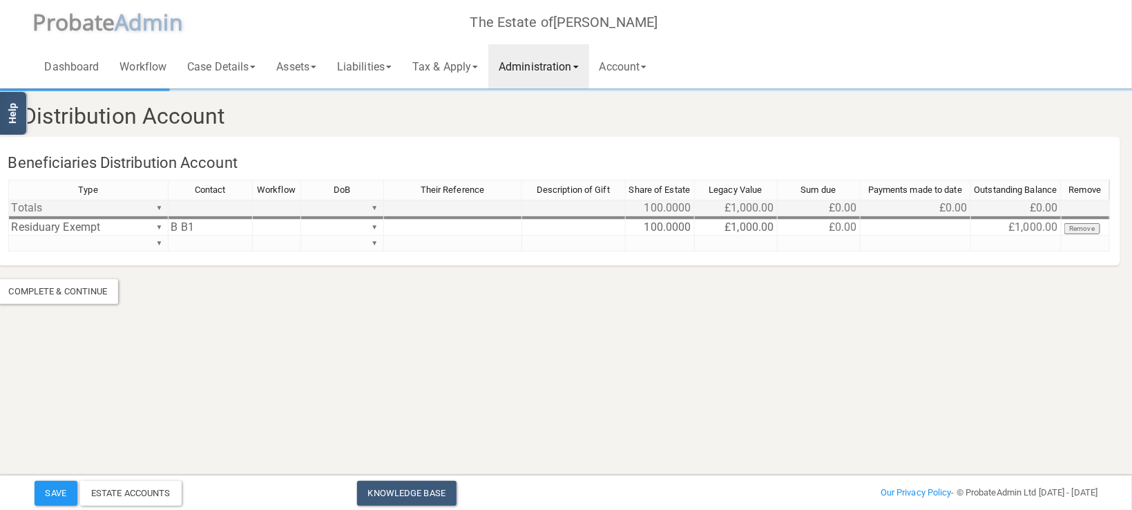
click at [829, 207] on td "£0.00" at bounding box center [819, 208] width 83 height 17
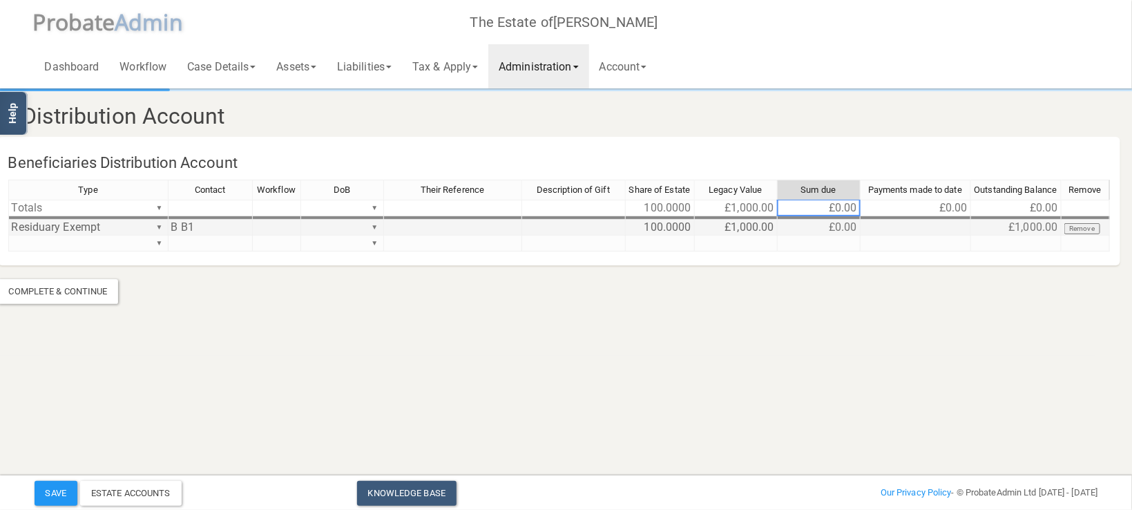
click at [923, 222] on td at bounding box center [916, 228] width 111 height 16
type textarea "500"
click at [920, 308] on section "Distribution Account Beneficiaries Distribution Account Type Contact Workflow D…" at bounding box center [529, 178] width 1132 height 356
click at [836, 227] on td "£0.00" at bounding box center [819, 228] width 83 height 16
click at [921, 309] on section "Distribution Account Beneficiaries Distribution Account Type Contact Workflow D…" at bounding box center [529, 178] width 1132 height 356
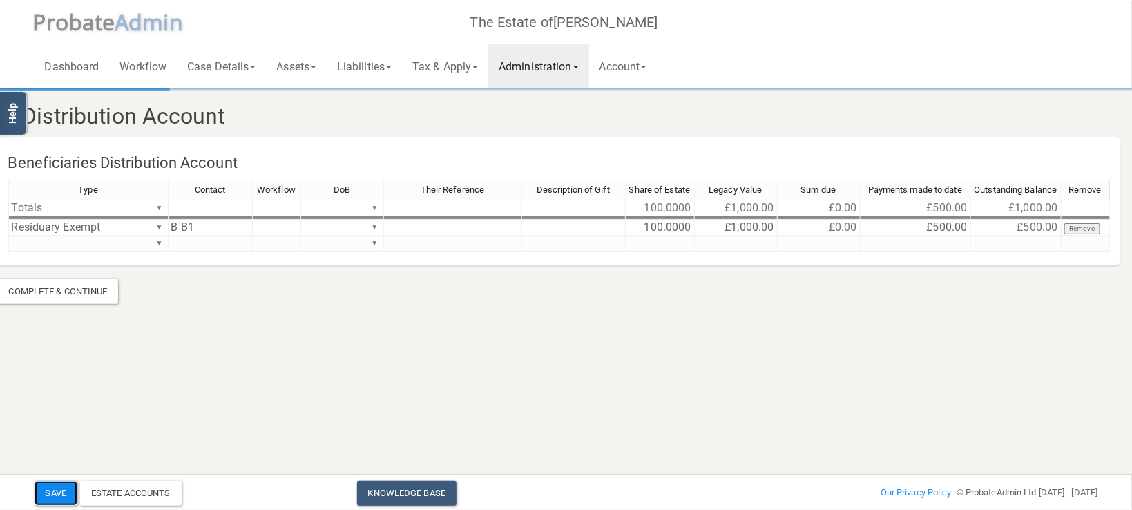
click at [55, 489] on button "Save" at bounding box center [56, 493] width 43 height 25
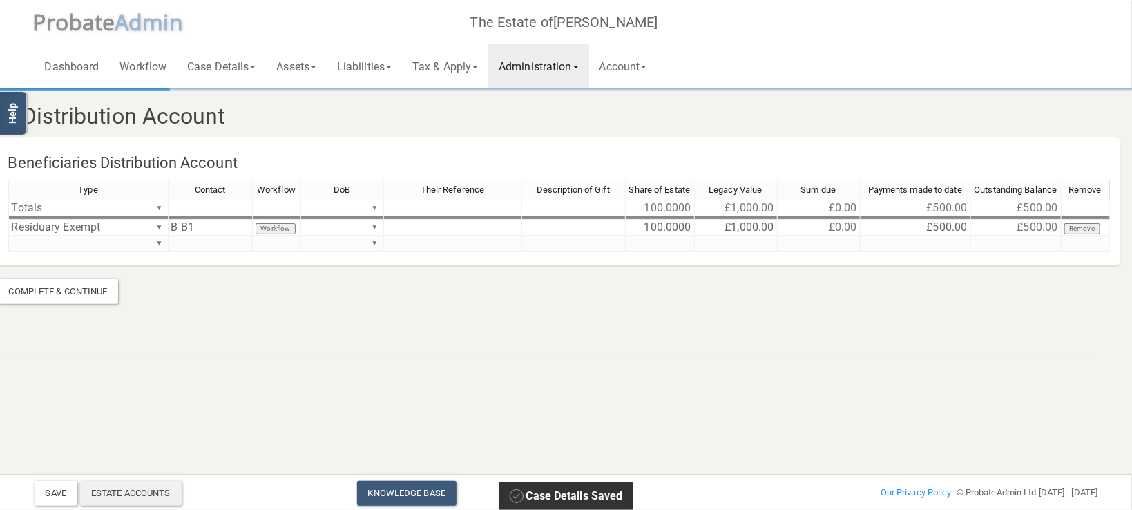
click at [142, 505] on div "Estate Accounts" at bounding box center [131, 493] width 102 height 25
click at [442, 289] on section "Distribution Account Beneficiaries Distribution Account Type Contact Workflow D…" at bounding box center [530, 196] width 1084 height 213
click at [158, 238] on div "Type Contact Workflow DoB Their Reference Description of Gift Share of Estate L…" at bounding box center [559, 222] width 1102 height 84
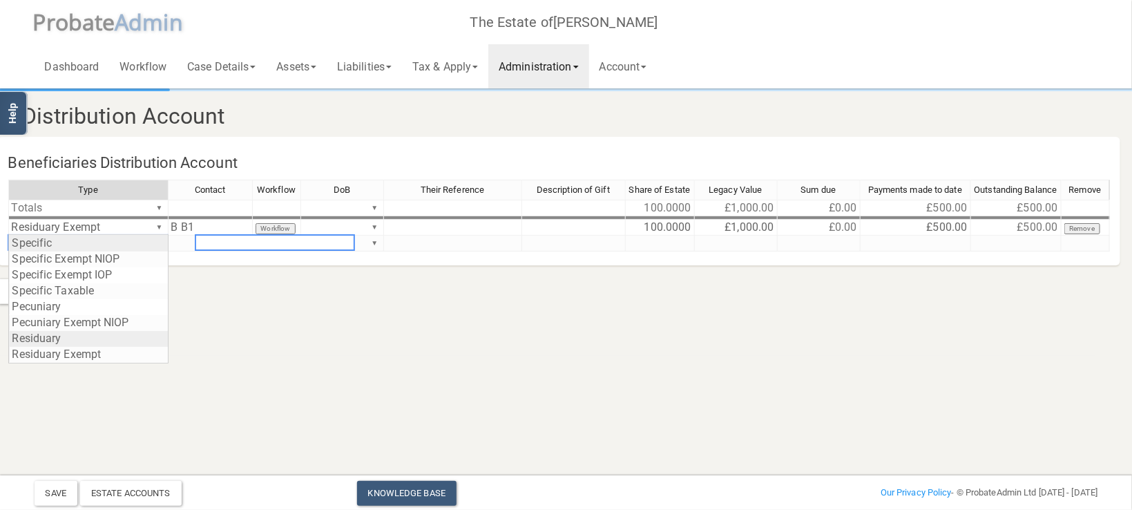
type textarea "Residuary"
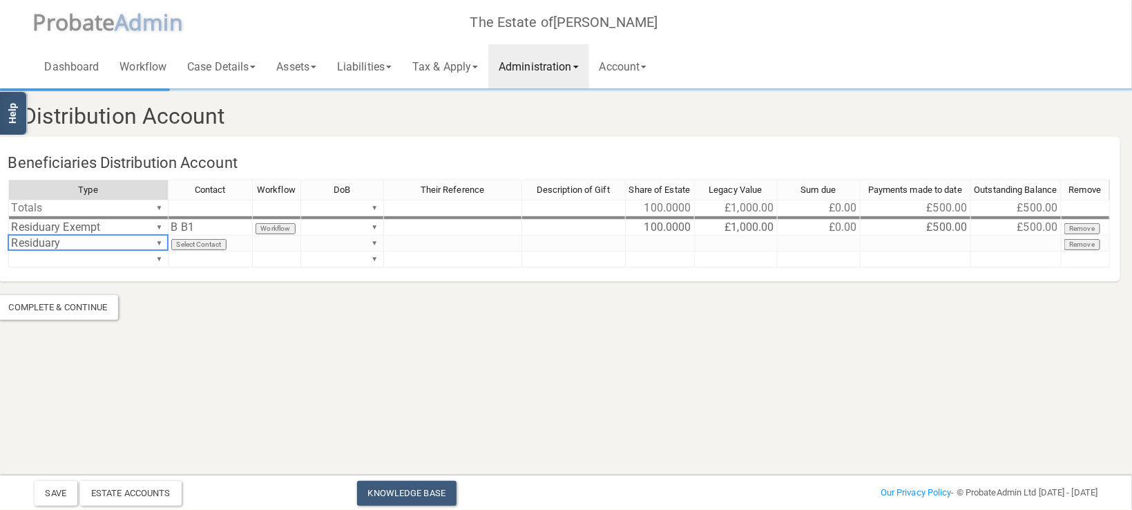
click at [50, 336] on section "Distribution Account Beneficiaries Distribution Account Type Contact Workflow D…" at bounding box center [529, 186] width 1132 height 372
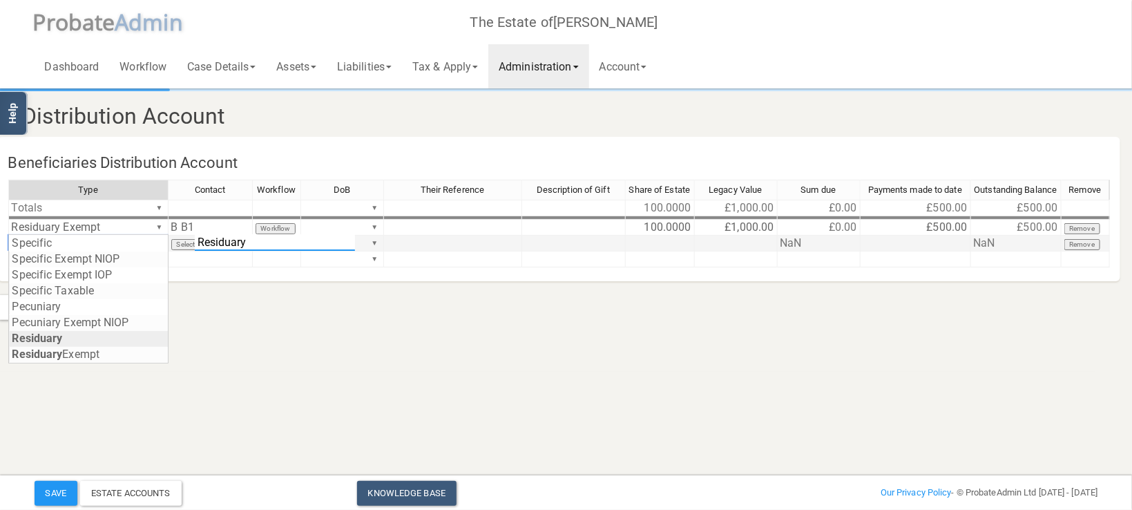
click at [162, 242] on div "Type Contact Workflow DoB Their Reference Description of Gift Share of Estate L…" at bounding box center [559, 230] width 1102 height 100
click at [267, 390] on html "</div></div> Help Toggle navigation P robate A dmin The Estate of [PERSON_NAME]…" at bounding box center [529, 255] width 1132 height 510
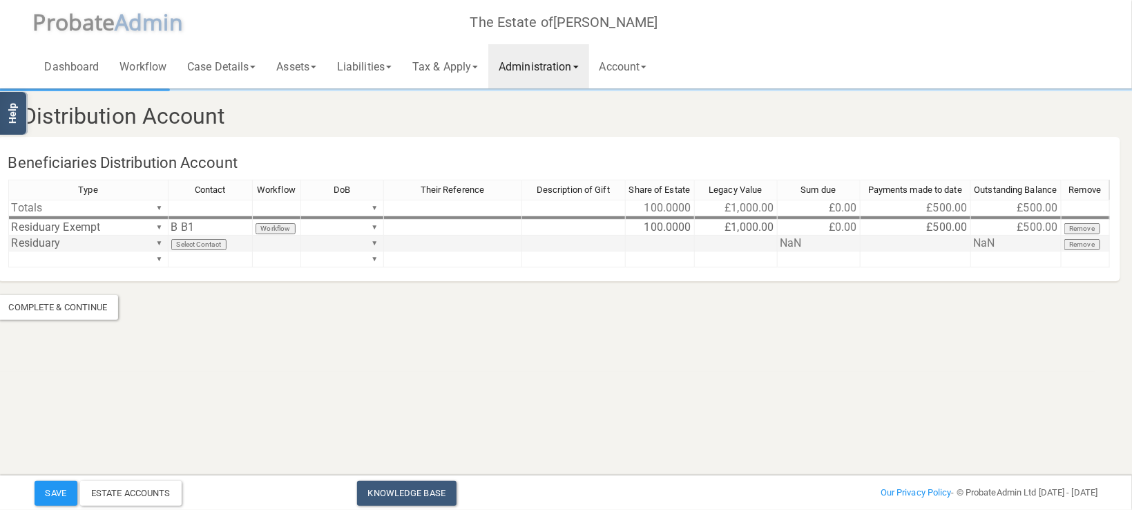
click at [241, 242] on td "Select Contact" at bounding box center [211, 244] width 84 height 16
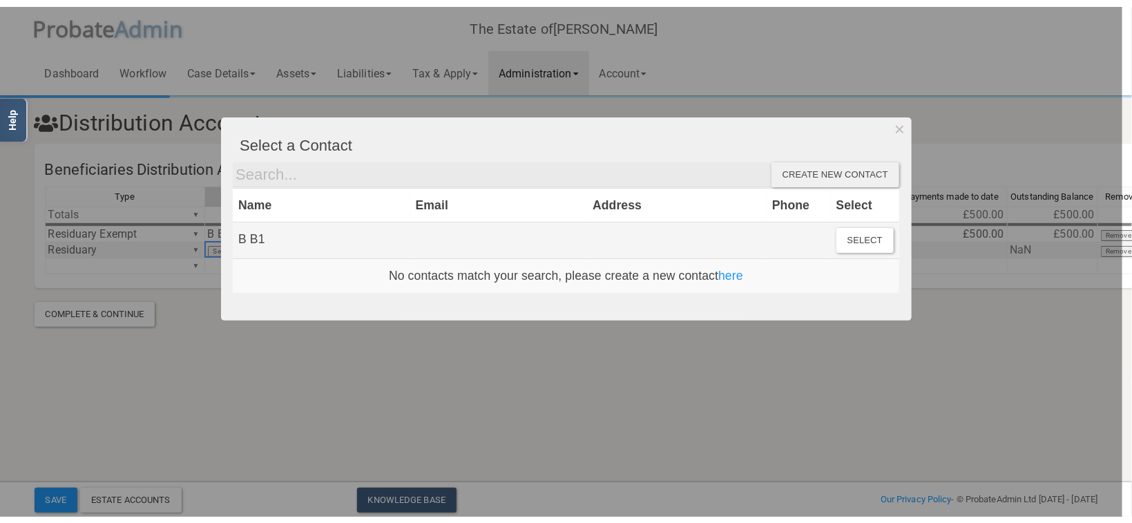
scroll to position [0, 0]
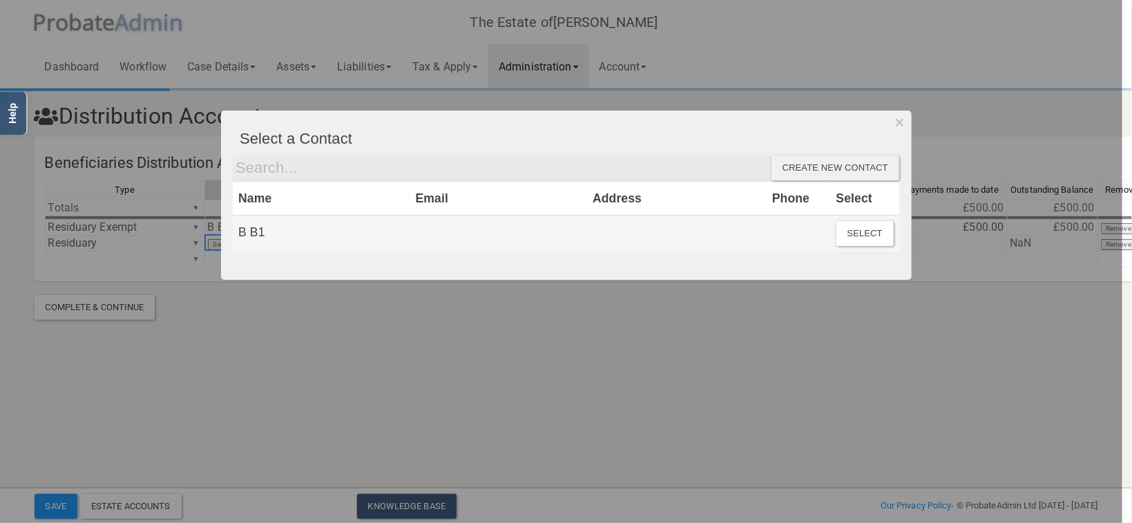
click at [818, 173] on div "Create new contact" at bounding box center [835, 167] width 128 height 25
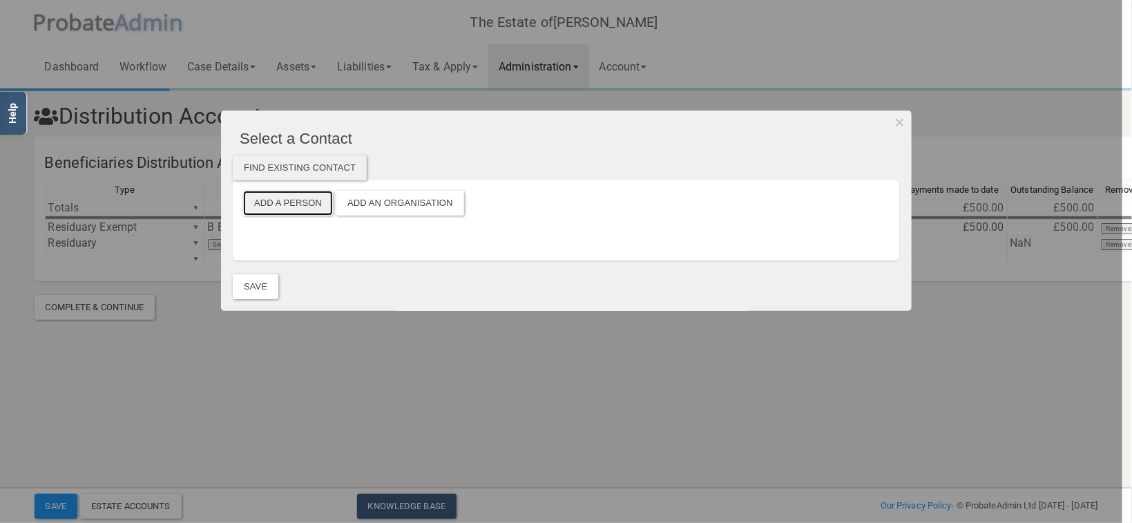
click at [264, 209] on button "Add a Person" at bounding box center [288, 203] width 90 height 25
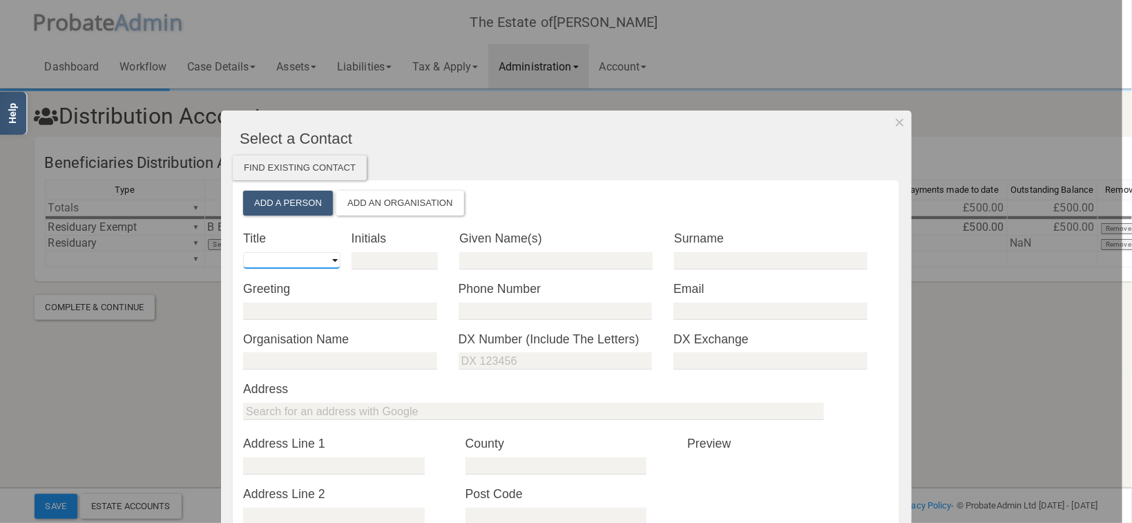
select select "string:Mr"
click option "Mr" at bounding box center [0, 0] width 0 height 0
click at [389, 257] on input "text" at bounding box center [395, 260] width 86 height 17
type input "b"
type input "B"
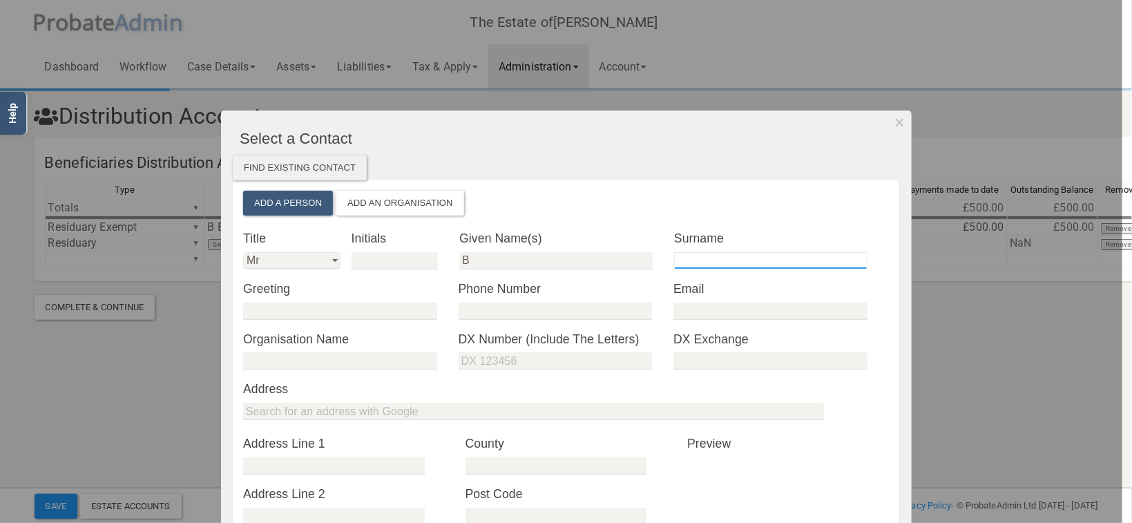
click at [681, 257] on input "text" at bounding box center [770, 260] width 193 height 17
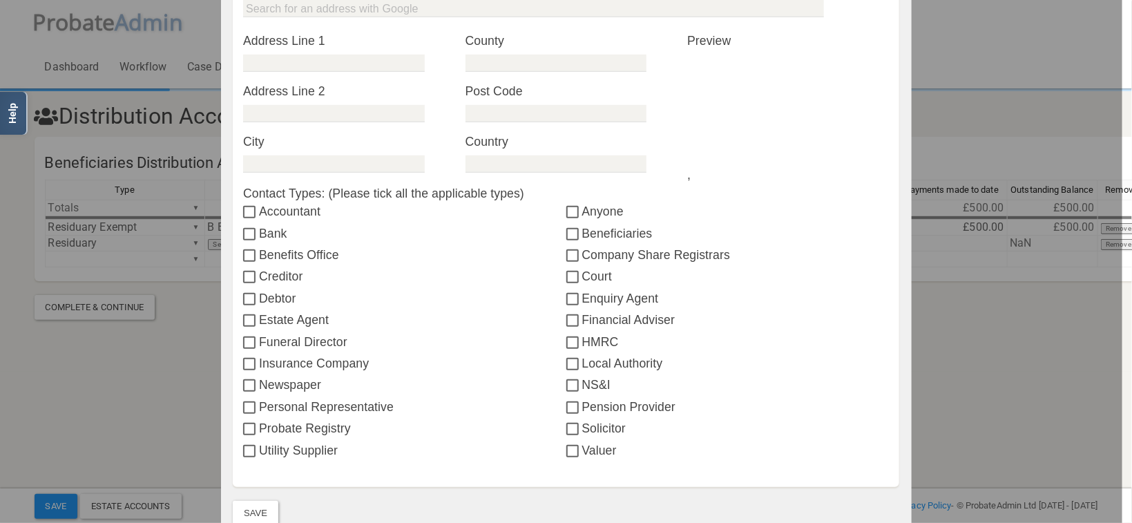
type input "B2"
click at [599, 233] on label "Beneficiaries" at bounding box center [727, 233] width 323 height 18
click at [582, 233] on input "Beneficiaries" at bounding box center [574, 234] width 16 height 11
checkbox input "true"
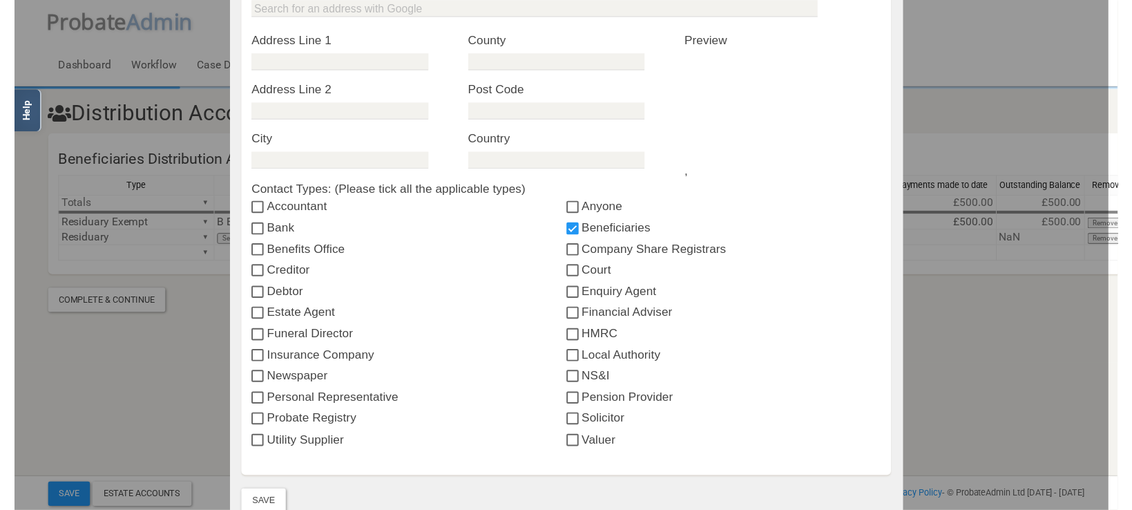
scroll to position [528, 0]
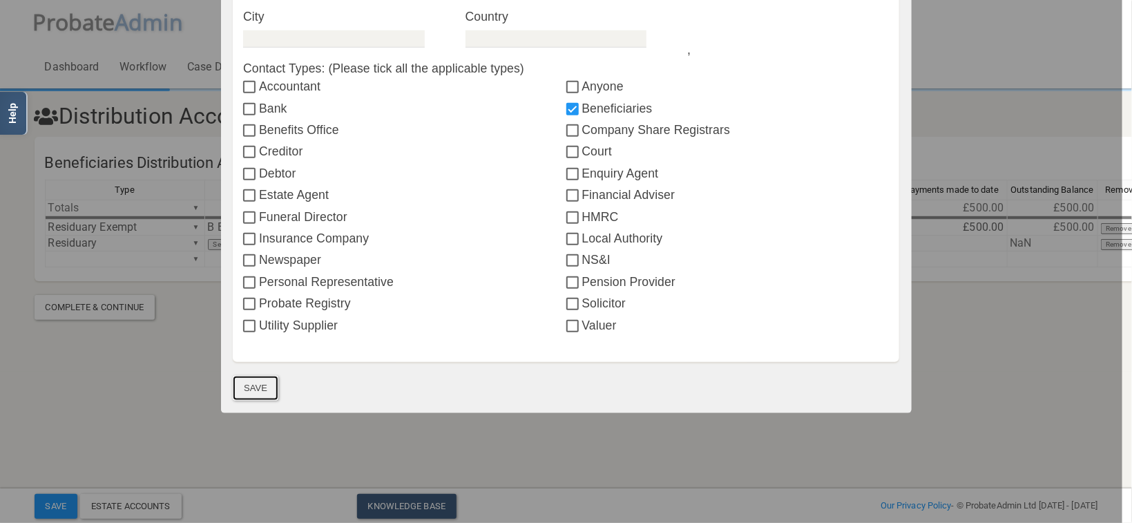
click at [249, 388] on button "Save" at bounding box center [256, 388] width 46 height 25
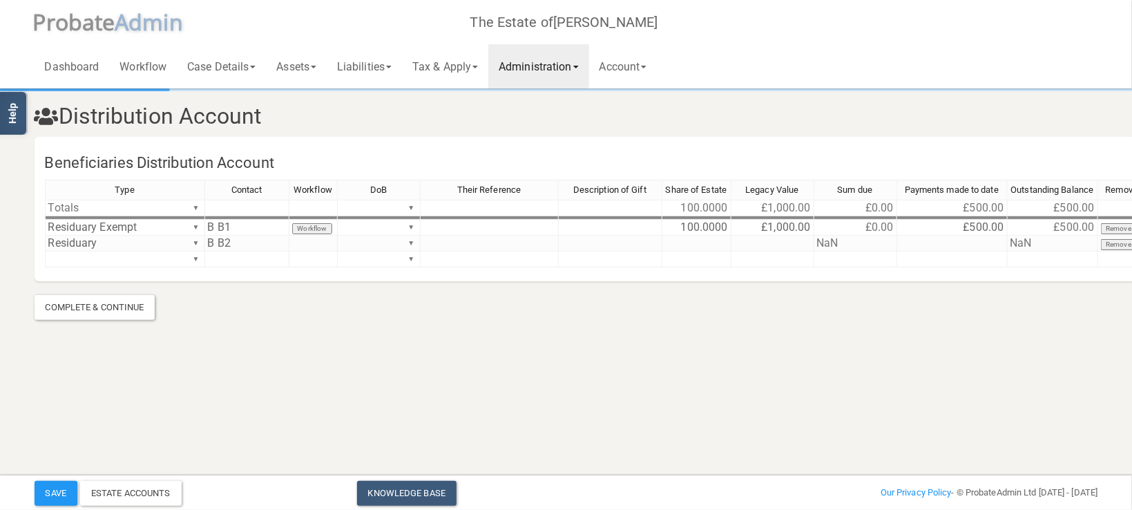
scroll to position [0, 45]
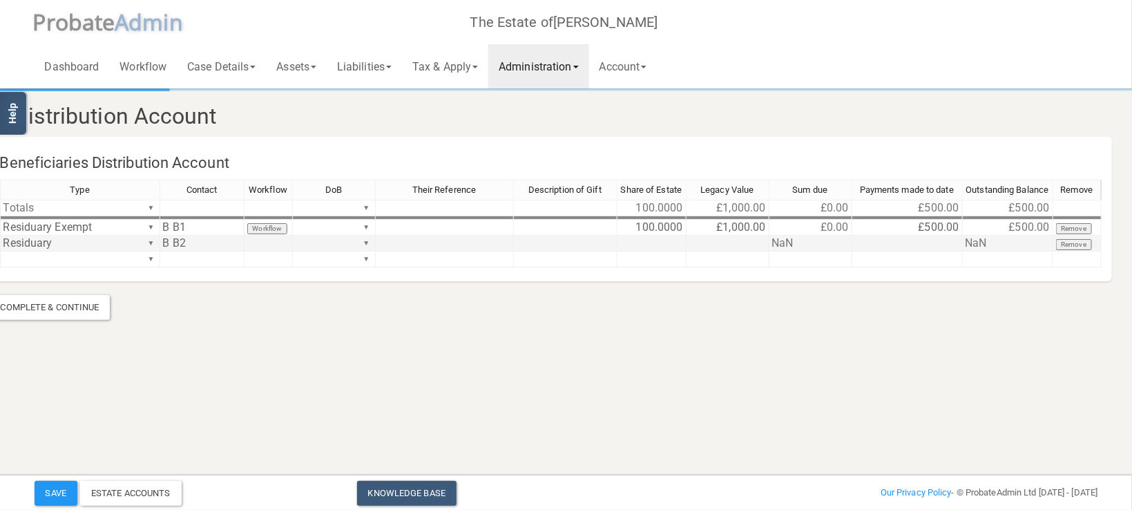
click at [654, 244] on td at bounding box center [651, 244] width 69 height 16
type textarea "1"
click at [663, 359] on section "Distribution Account Beneficiaries Distribution Account Type Contact Workflow D…" at bounding box center [521, 186] width 1132 height 372
click at [655, 227] on td "100.0000" at bounding box center [651, 228] width 69 height 16
type textarea "50"
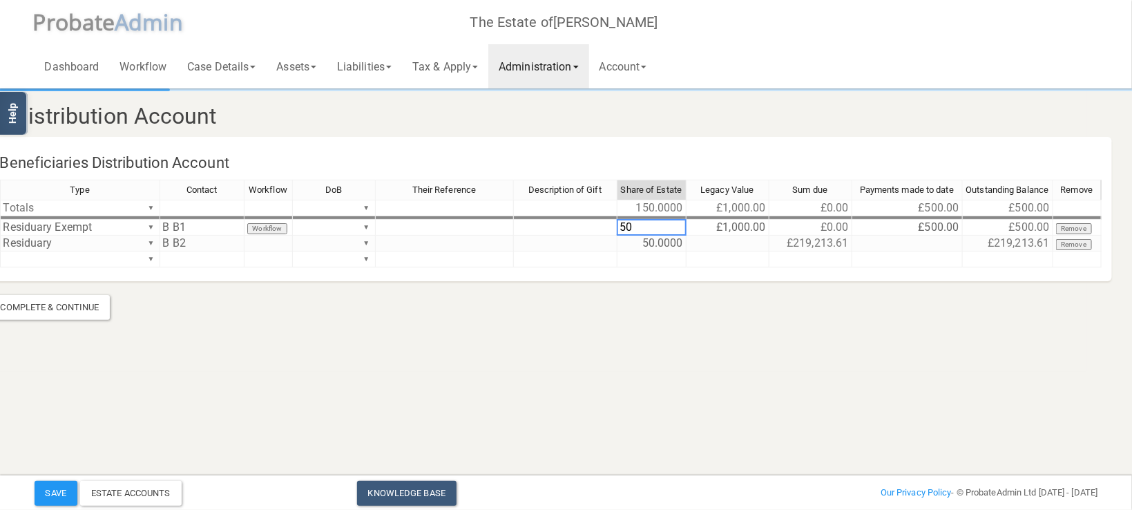
click at [689, 372] on html "</div></div> Help Toggle navigation P robate A dmin The Estate of [PERSON_NAME]…" at bounding box center [521, 255] width 1132 height 510
type textarea "Residuary Exempt"
click at [151, 225] on div "Type Contact Workflow DoB Their Reference Description of Gift Share of Estate L…" at bounding box center [551, 230] width 1102 height 100
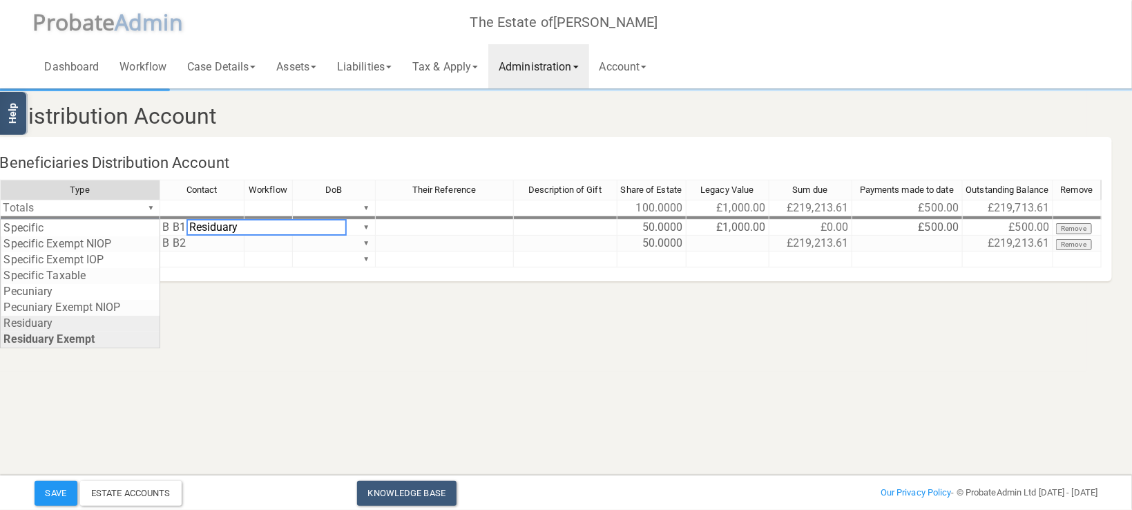
click at [34, 319] on section "Distribution Account Beneficiaries Distribution Account Type Contact Workflow D…" at bounding box center [521, 204] width 1084 height 229
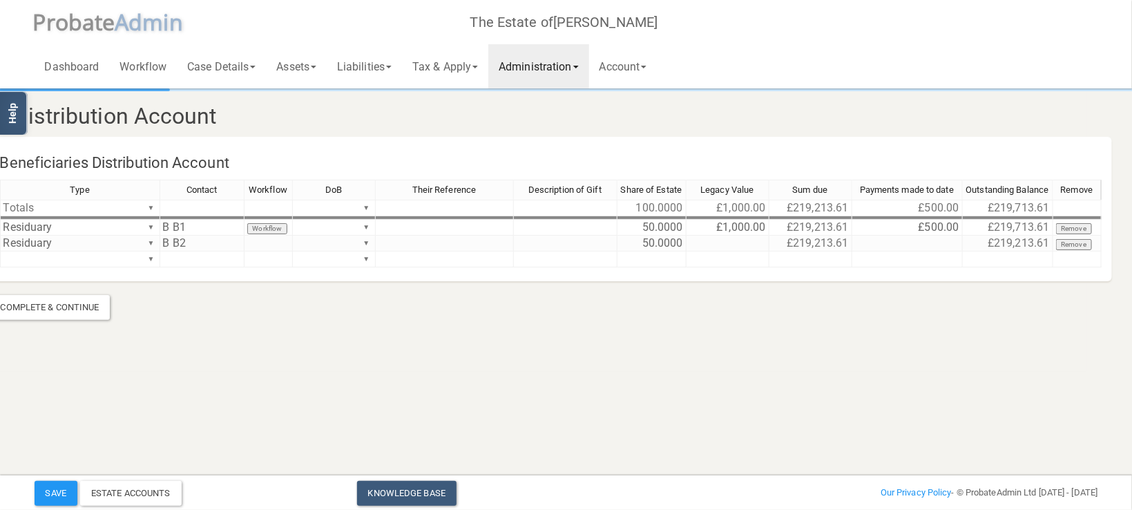
click at [249, 338] on section "Distribution Account Beneficiaries Distribution Account Type Contact Workflow D…" at bounding box center [521, 186] width 1132 height 372
click at [53, 493] on button "Save" at bounding box center [56, 493] width 43 height 25
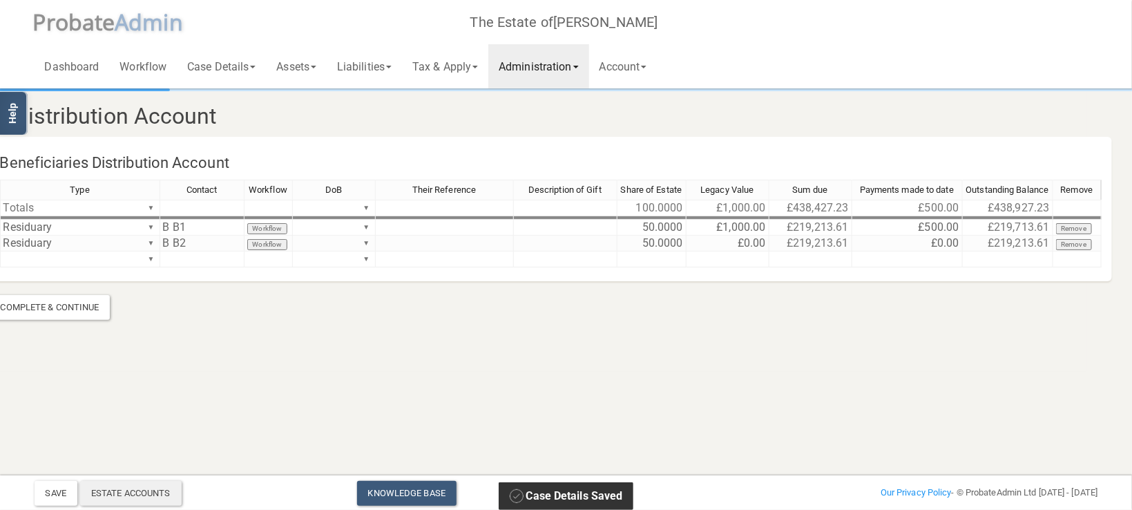
click at [162, 496] on div "Estate Accounts" at bounding box center [131, 493] width 102 height 25
click at [1071, 245] on button "Remove" at bounding box center [1074, 244] width 37 height 11
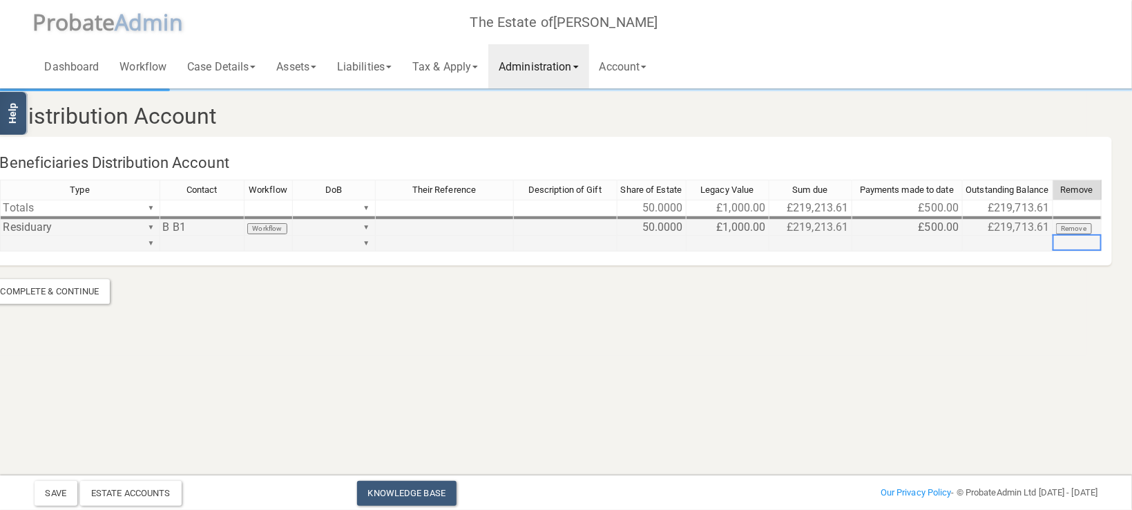
click at [672, 230] on td "50.0000" at bounding box center [651, 228] width 69 height 16
click at [608, 328] on section "Distribution Account Beneficiaries Distribution Account Type Contact Workflow D…" at bounding box center [521, 178] width 1132 height 356
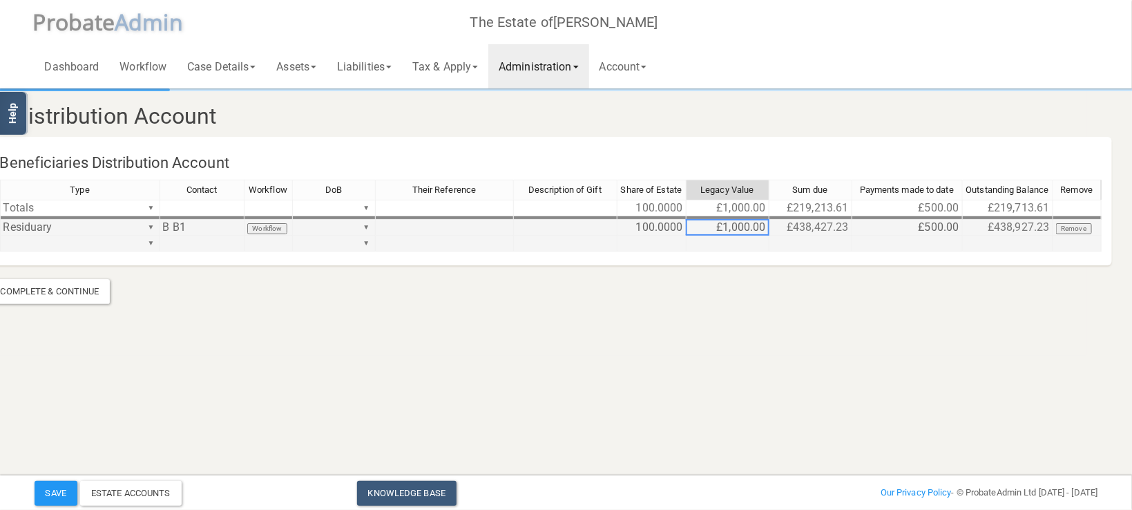
click at [751, 222] on td "£1,000.00" at bounding box center [728, 228] width 83 height 16
click at [756, 335] on section "Distribution Account Beneficiaries Distribution Account Type Contact Workflow D…" at bounding box center [521, 178] width 1132 height 356
click at [936, 223] on td "£500.00" at bounding box center [907, 228] width 111 height 16
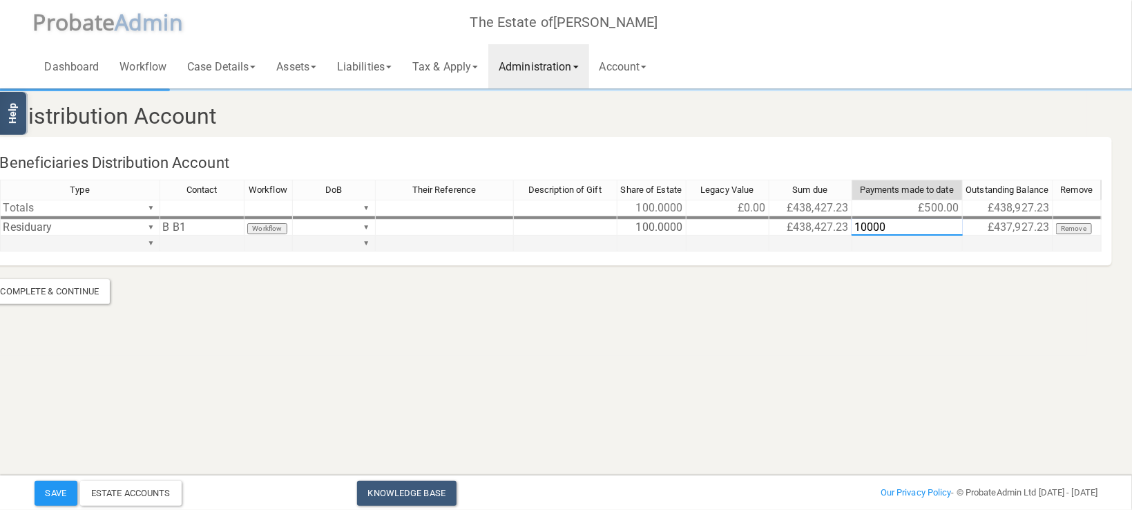
type textarea "100000"
click at [917, 306] on section "Distribution Account Beneficiaries Distribution Account Type Contact Workflow D…" at bounding box center [521, 178] width 1132 height 356
click at [62, 490] on button "Save" at bounding box center [56, 493] width 43 height 25
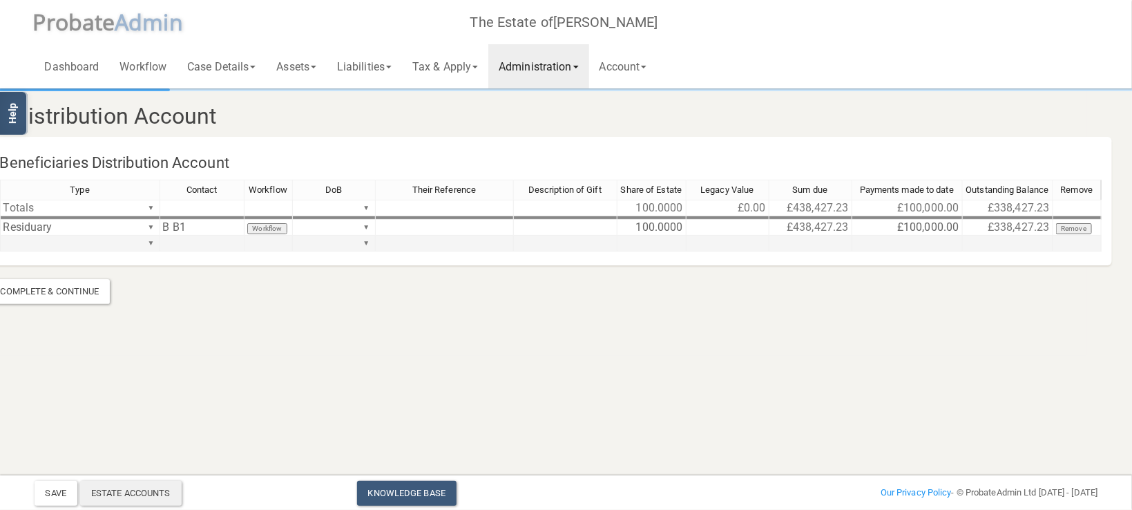
click at [164, 497] on div "Estate Accounts" at bounding box center [131, 493] width 102 height 25
click at [546, 68] on link "Administration" at bounding box center [538, 66] width 100 height 44
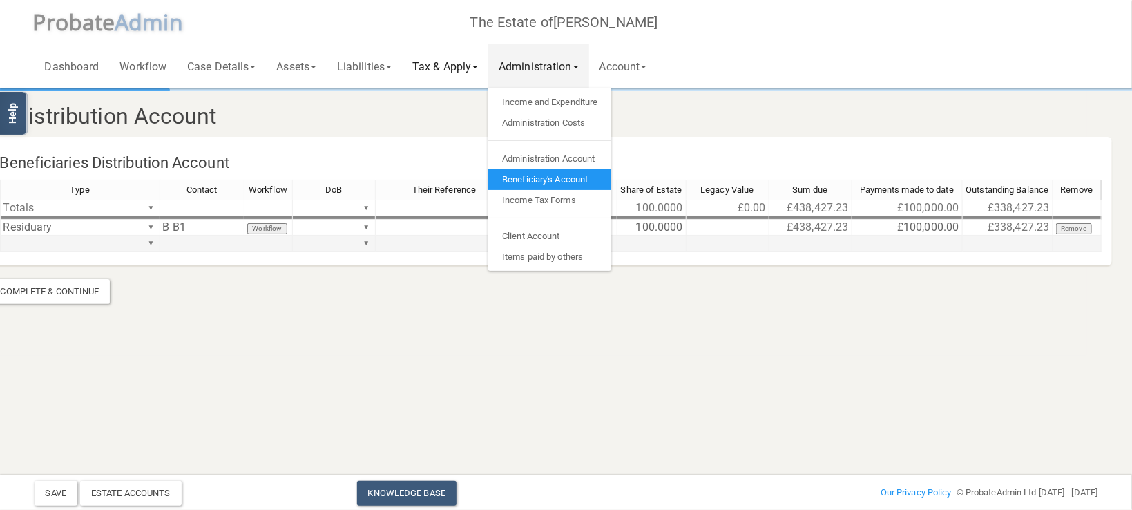
drag, startPoint x: 538, startPoint y: 68, endPoint x: 428, endPoint y: 70, distance: 110.5
click at [538, 68] on link "Administration" at bounding box center [538, 66] width 100 height 44
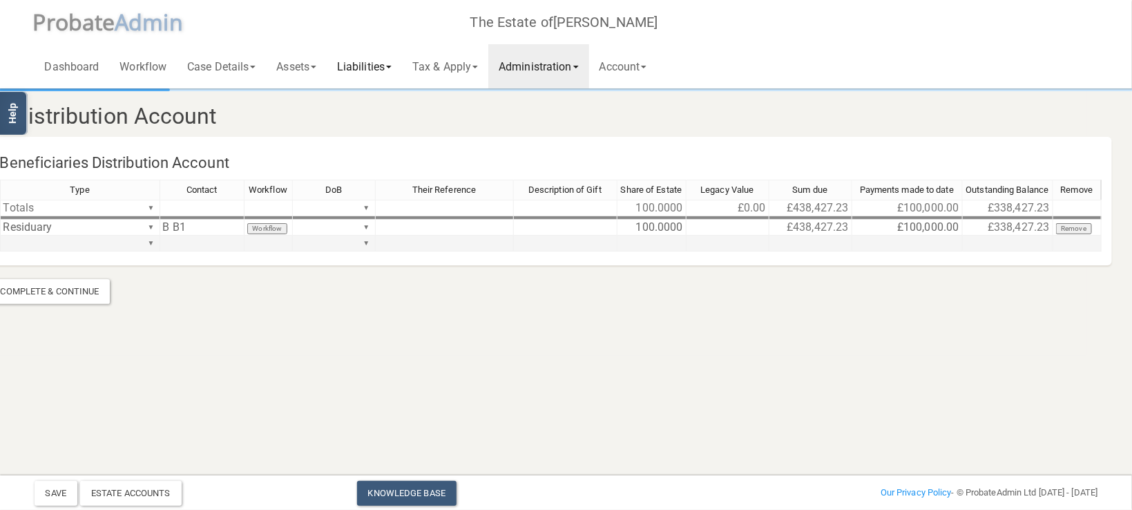
click at [395, 70] on link "Liabilities" at bounding box center [364, 66] width 75 height 44
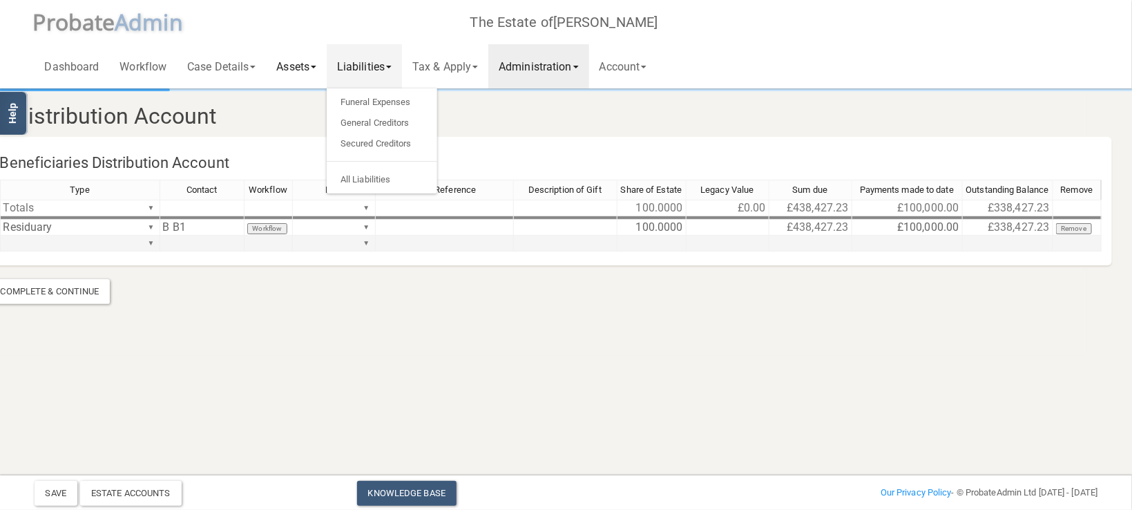
click at [296, 74] on link "Assets" at bounding box center [296, 66] width 61 height 44
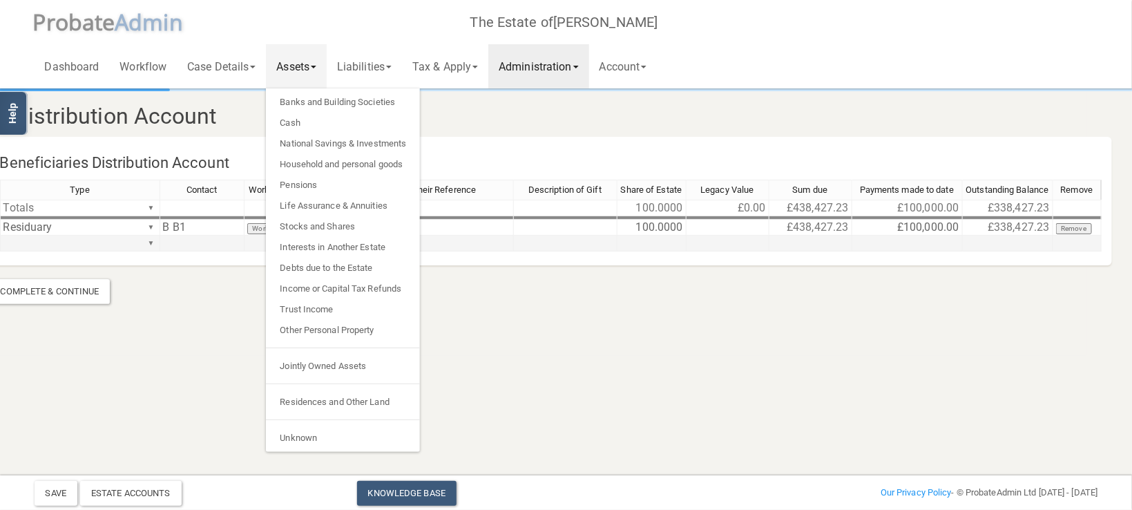
click at [323, 66] on link "Assets" at bounding box center [296, 66] width 61 height 44
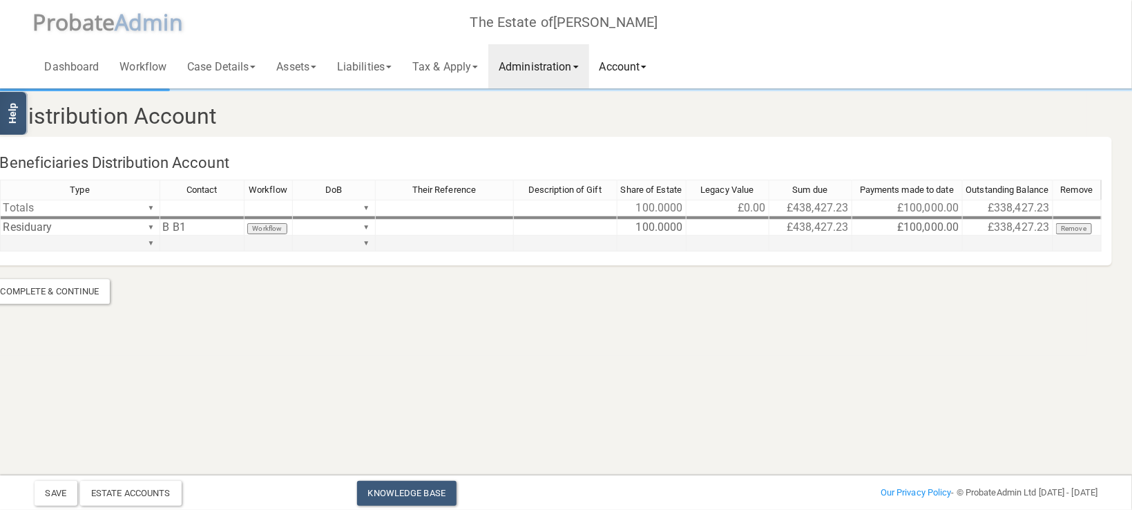
click at [637, 68] on link "Account" at bounding box center [623, 66] width 68 height 44
click at [636, 68] on link "Account" at bounding box center [623, 66] width 68 height 44
click at [472, 68] on link "Tax & Apply" at bounding box center [445, 66] width 86 height 44
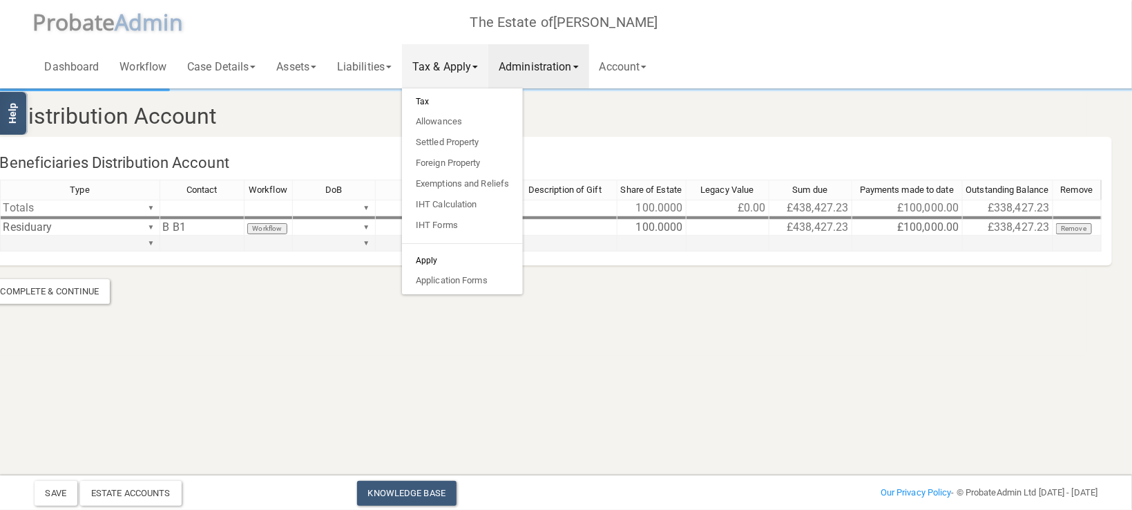
click at [472, 68] on link "Tax & Apply" at bounding box center [445, 66] width 86 height 44
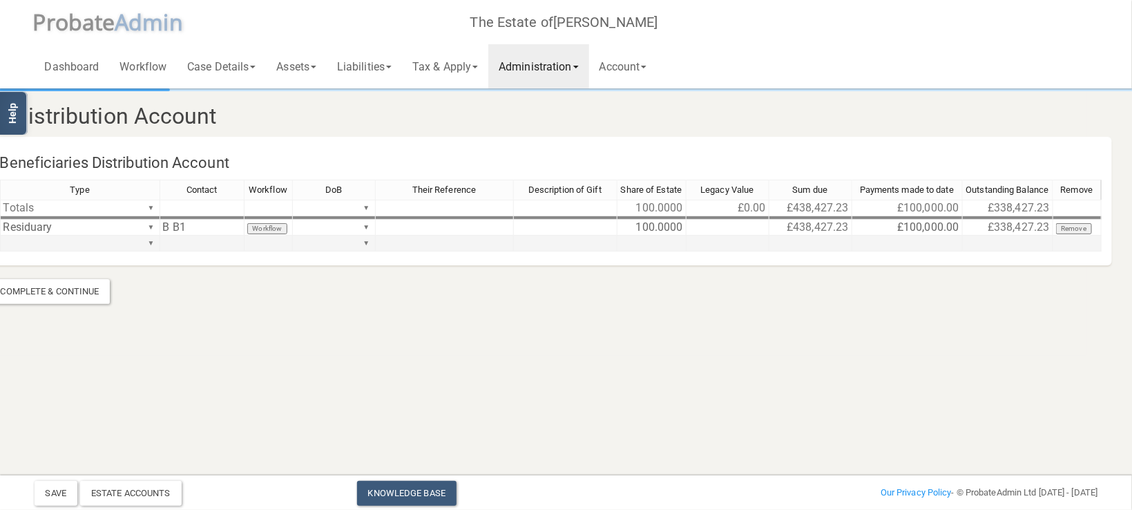
click at [570, 68] on link "Administration" at bounding box center [538, 66] width 100 height 44
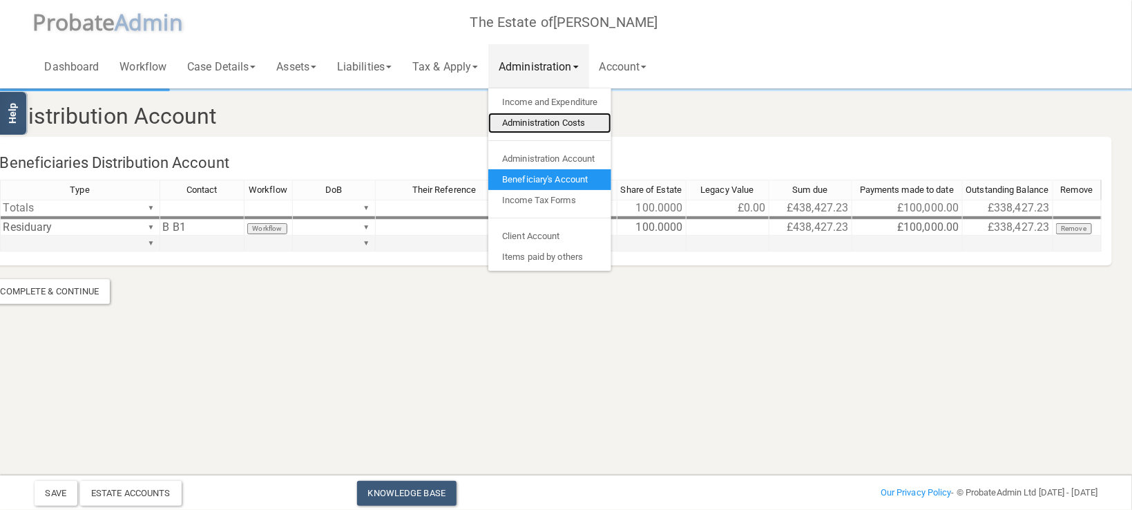
click at [574, 120] on link "Administration Costs" at bounding box center [549, 123] width 123 height 21
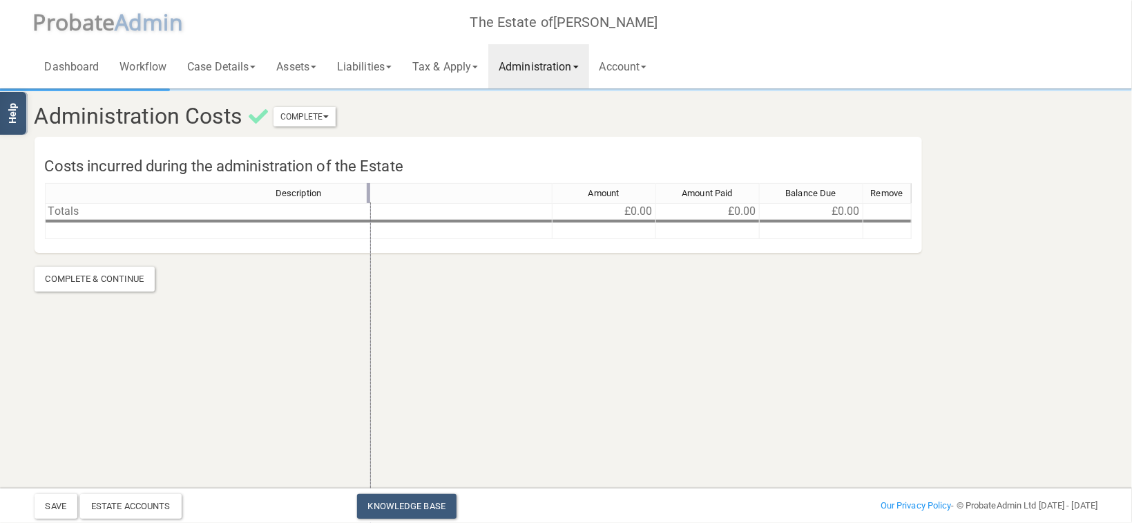
drag, startPoint x: 552, startPoint y: 189, endPoint x: 370, endPoint y: 189, distance: 181.6
click at [370, 189] on div "Description Amount Amount Paid Balance Due Remove Totals £0.00 £0.00 £0.00 Desc…" at bounding box center [478, 217] width 867 height 68
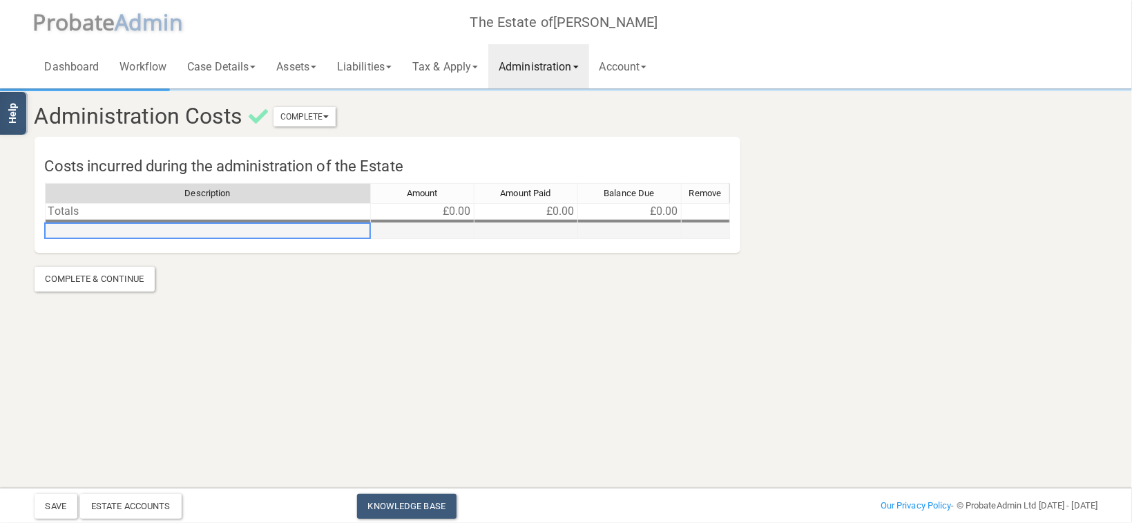
click at [91, 231] on td at bounding box center [208, 231] width 326 height 16
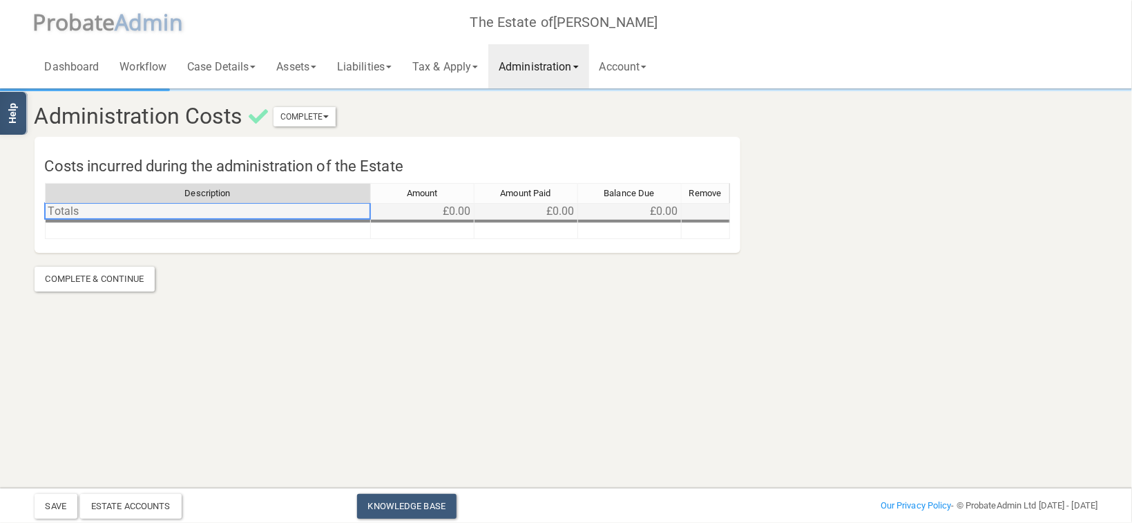
click at [92, 218] on td "Totals" at bounding box center [208, 211] width 326 height 17
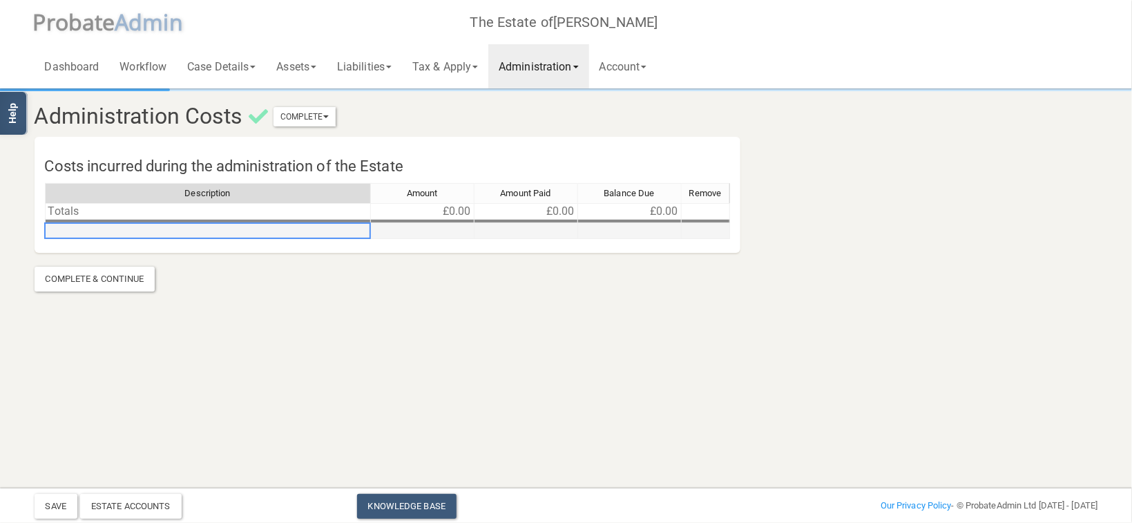
click at [95, 233] on td at bounding box center [208, 231] width 326 height 16
click at [298, 70] on link "Assets" at bounding box center [296, 66] width 61 height 44
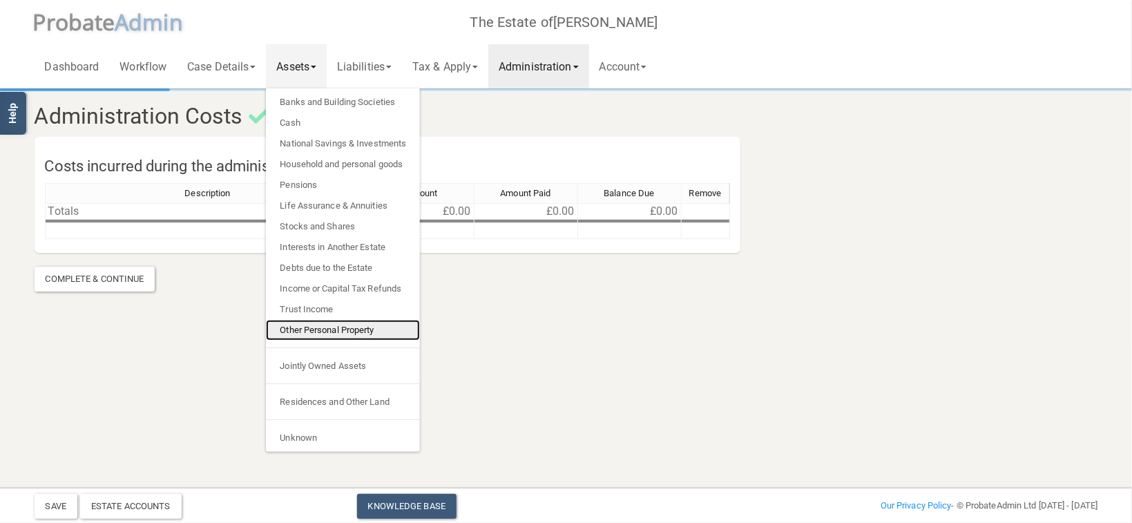
click at [334, 331] on link "Other Personal Property" at bounding box center [343, 330] width 154 height 21
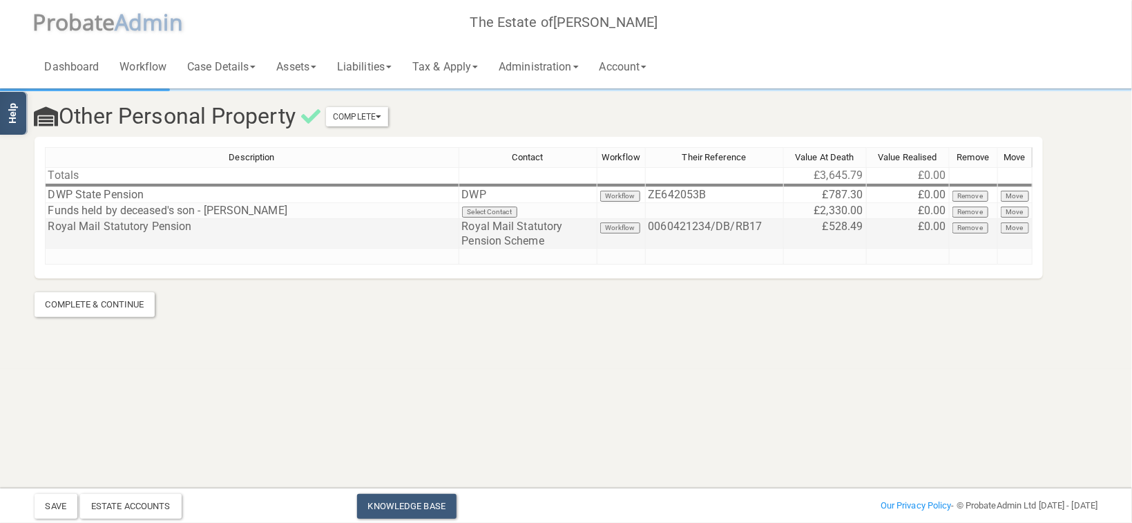
click at [73, 242] on td "Royal Mail Statutory Pension" at bounding box center [252, 234] width 414 height 30
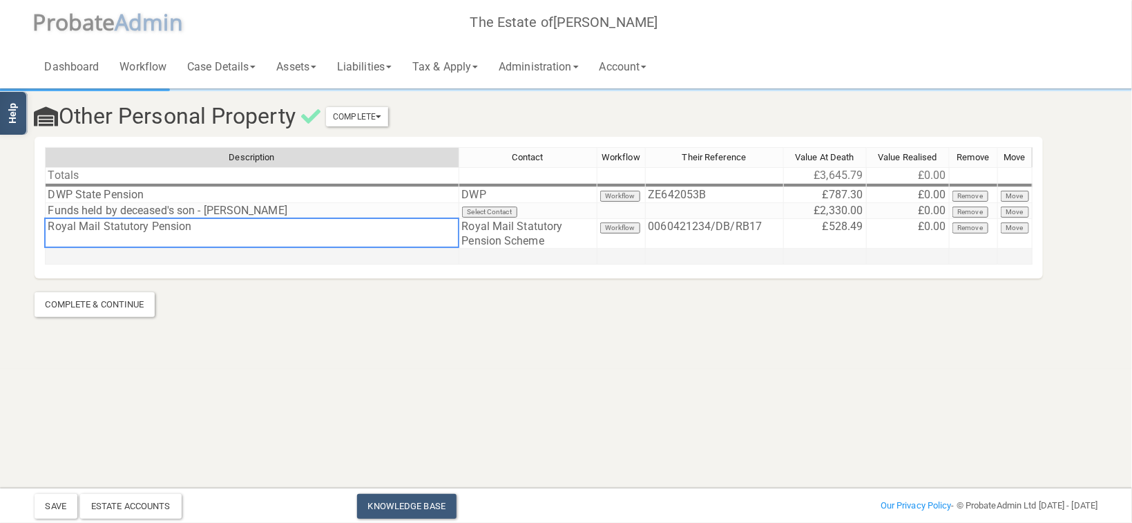
click at [91, 259] on td at bounding box center [252, 257] width 414 height 16
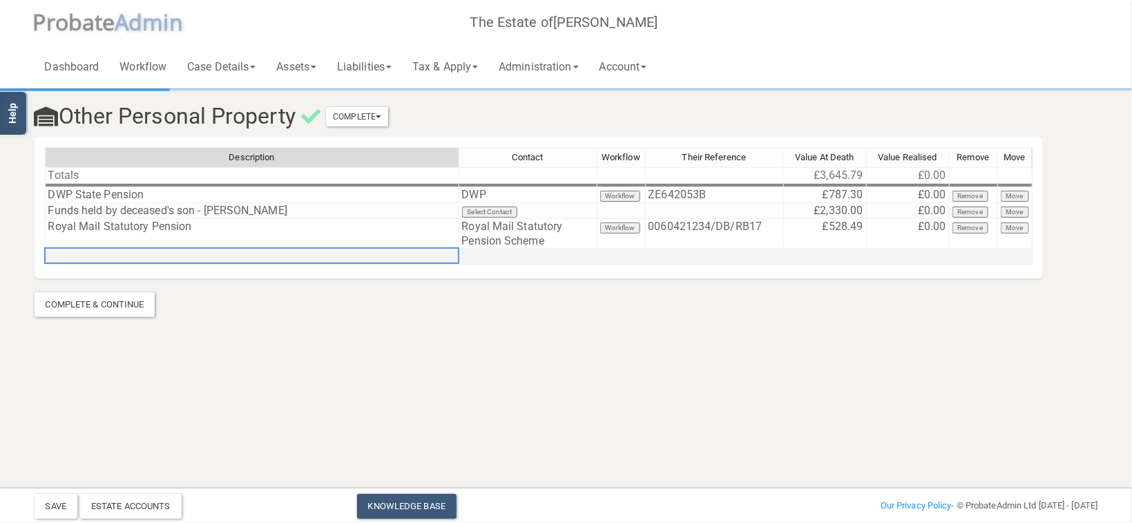
type textarea "j"
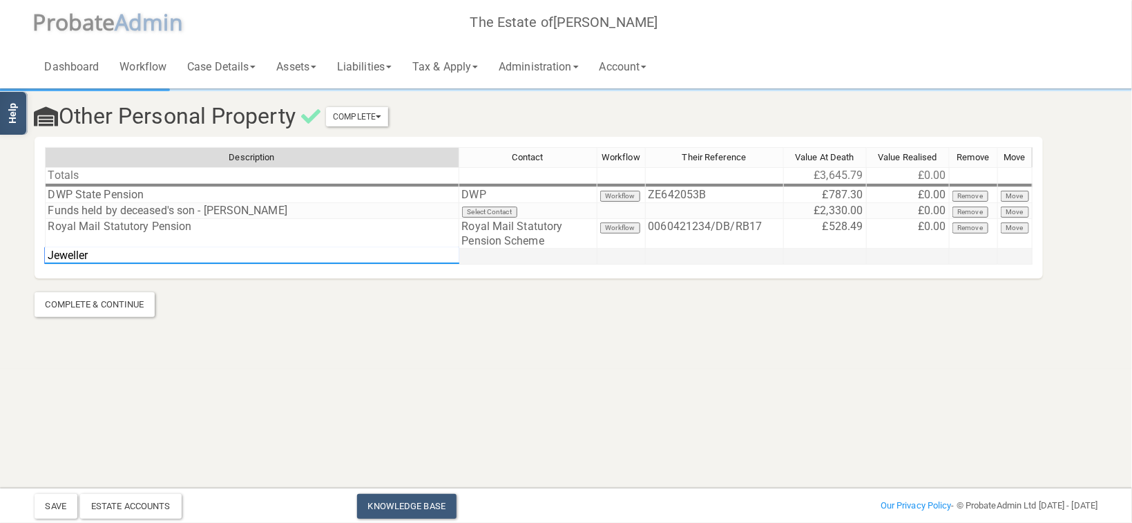
type textarea "Jewellery"
click at [502, 253] on td at bounding box center [528, 257] width 138 height 16
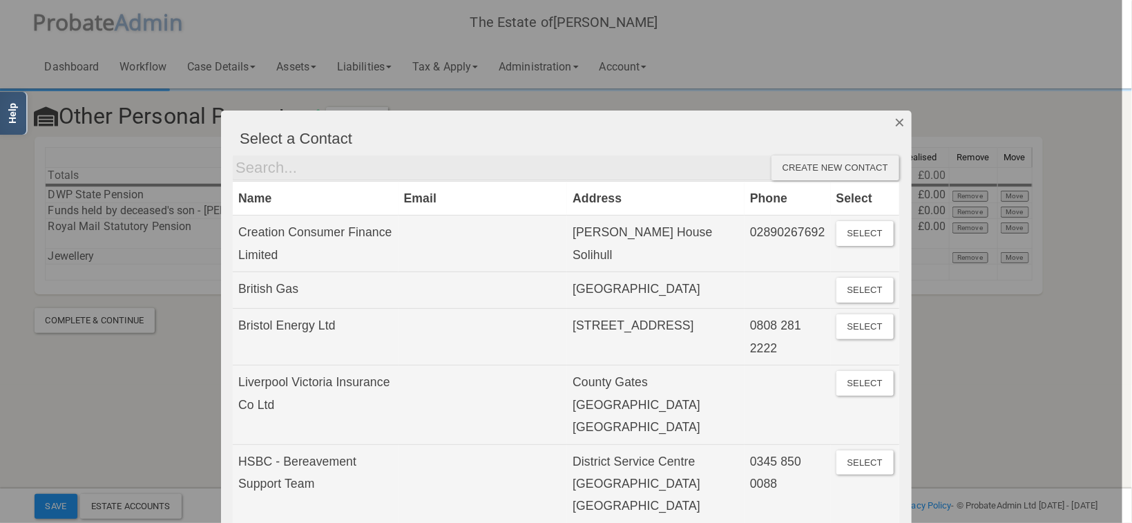
click at [893, 127] on button "Dismiss" at bounding box center [899, 122] width 23 height 23
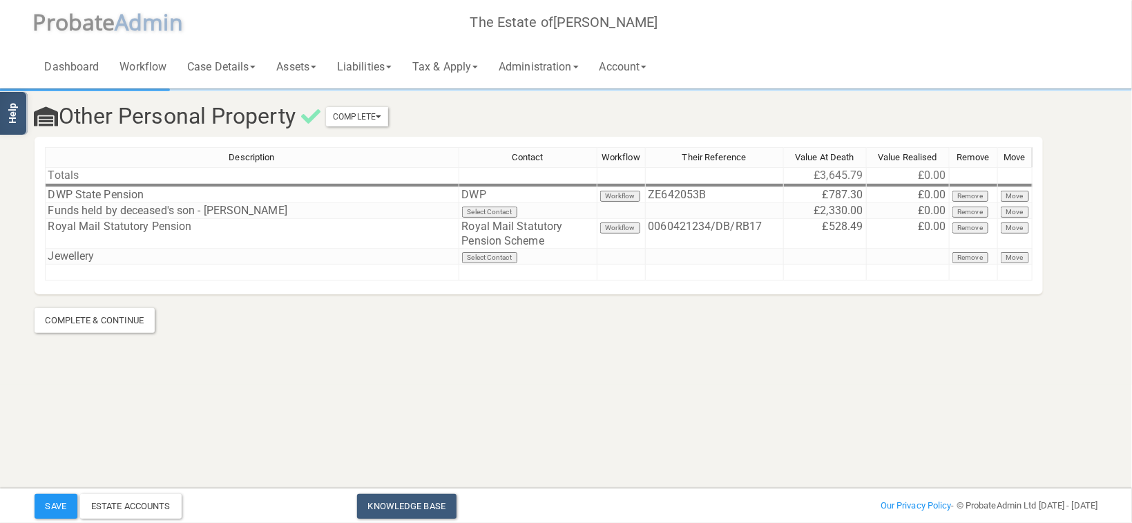
click at [45, 262] on div "Description Contact Workflow Their Reference Value At Death Value Realised Remo…" at bounding box center [45, 213] width 0 height 133
click at [850, 377] on section "Other Personal Property Complete Mark As Incomplete Mark As Complete Descriptio…" at bounding box center [566, 192] width 1132 height 385
click at [904, 253] on td at bounding box center [908, 257] width 83 height 16
type textarea "1667.08"
click at [924, 418] on html "</div></div> Help Toggle navigation P robate A dmin The Estate of [PERSON_NAME]…" at bounding box center [566, 261] width 1132 height 523
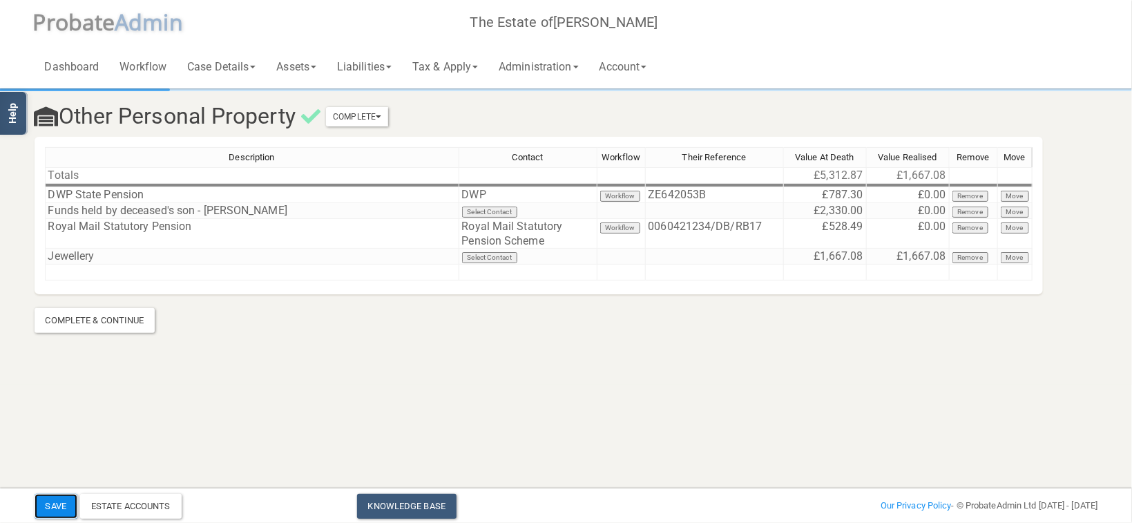
click at [55, 508] on button "Save" at bounding box center [56, 506] width 43 height 25
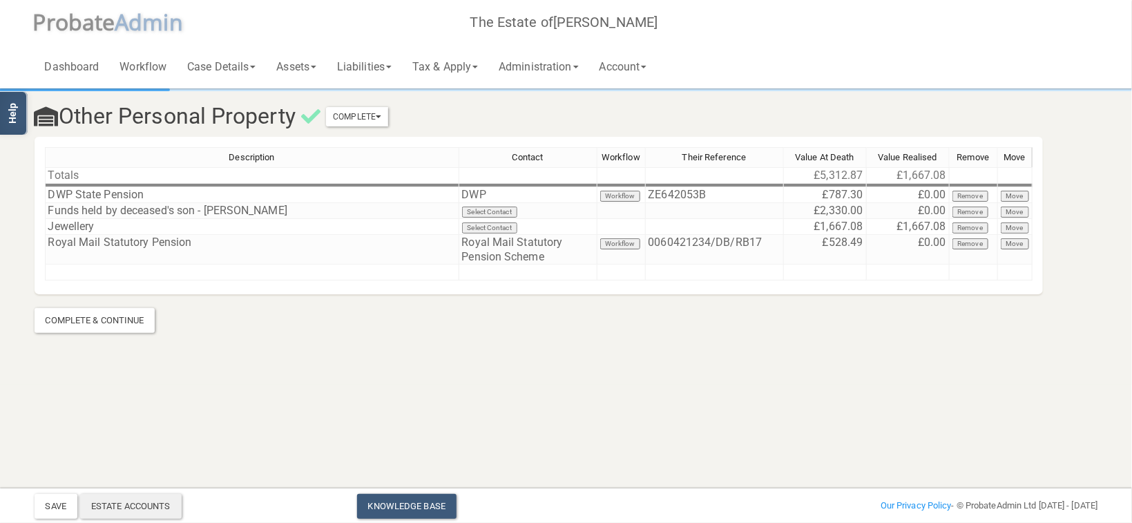
click at [160, 510] on div "Estate Accounts" at bounding box center [131, 506] width 102 height 25
click at [1012, 226] on button "Move" at bounding box center [1015, 227] width 28 height 11
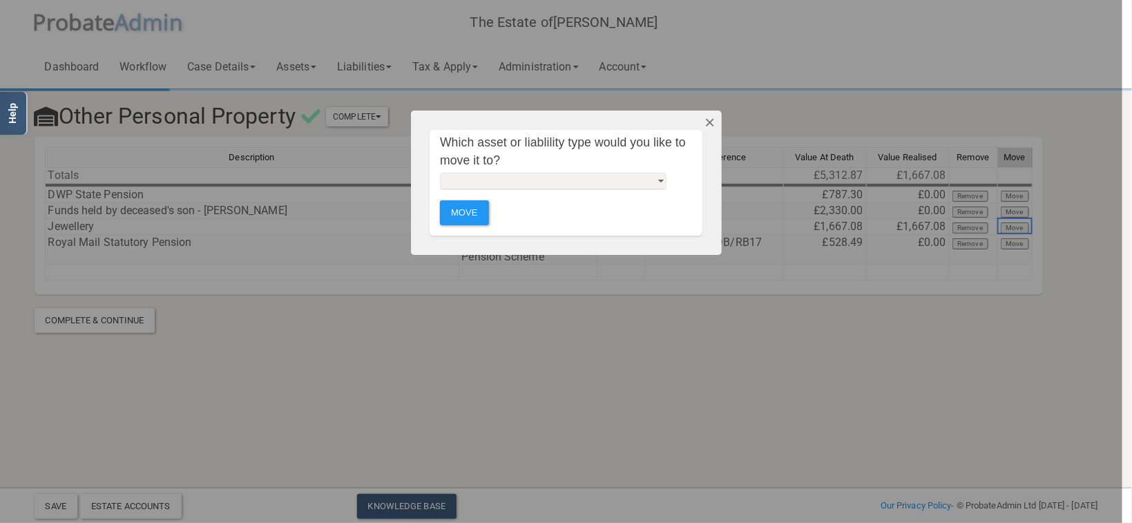
click at [714, 118] on button "Dismiss" at bounding box center [709, 122] width 23 height 23
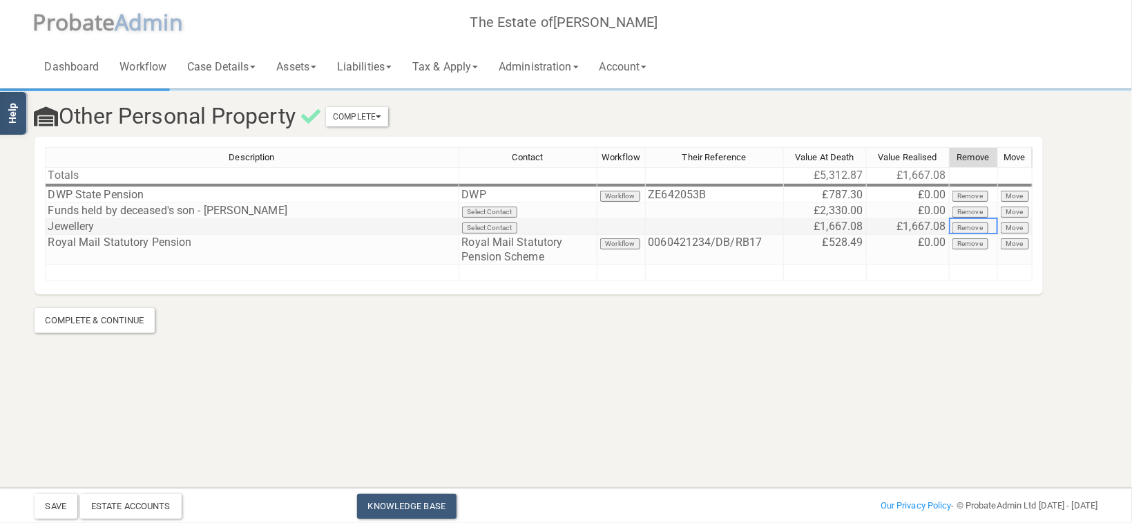
click at [974, 228] on button "Remove" at bounding box center [970, 227] width 37 height 11
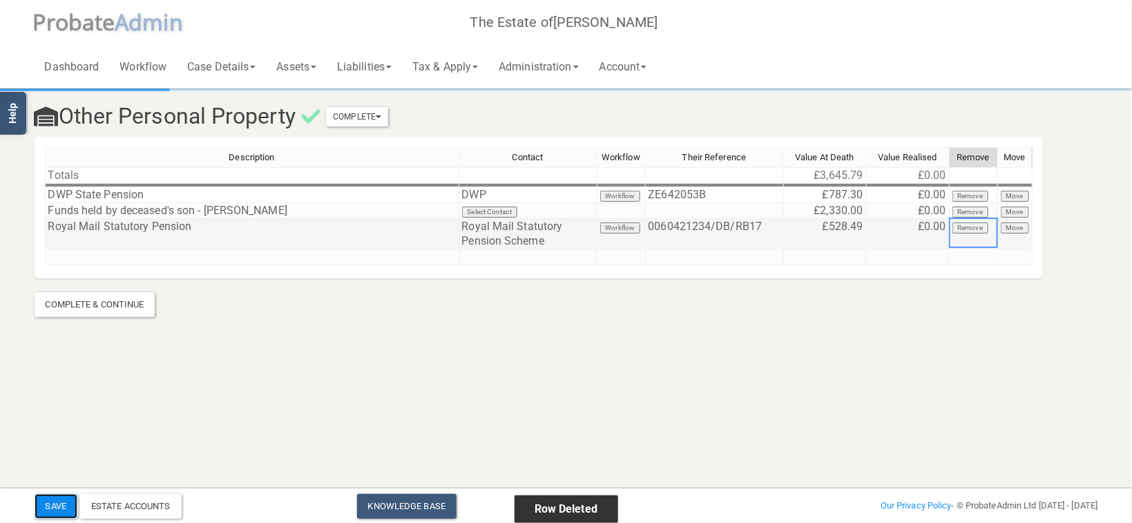
click at [67, 496] on button "Save" at bounding box center [56, 506] width 43 height 25
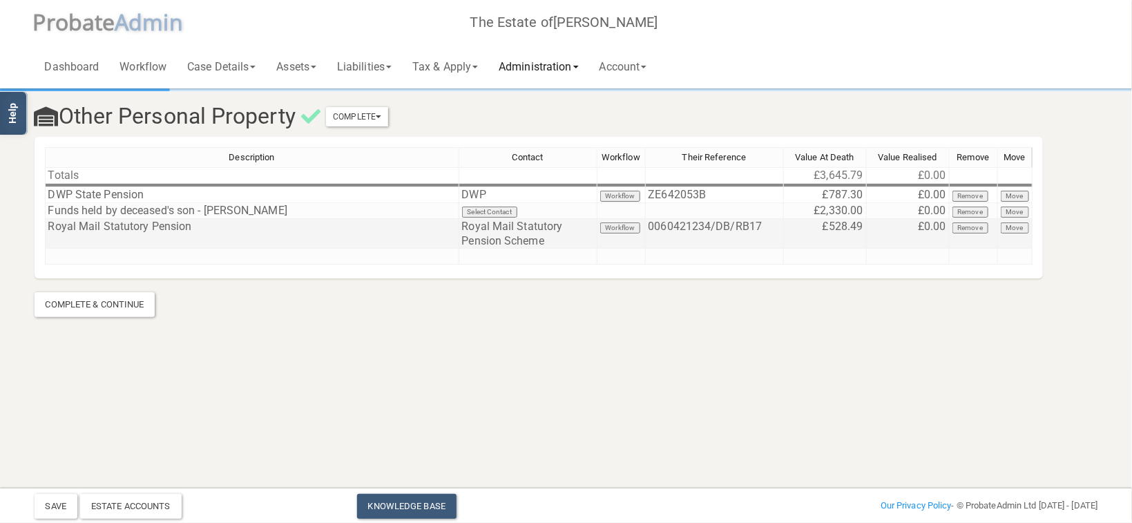
click at [530, 61] on link "Administration" at bounding box center [538, 66] width 100 height 44
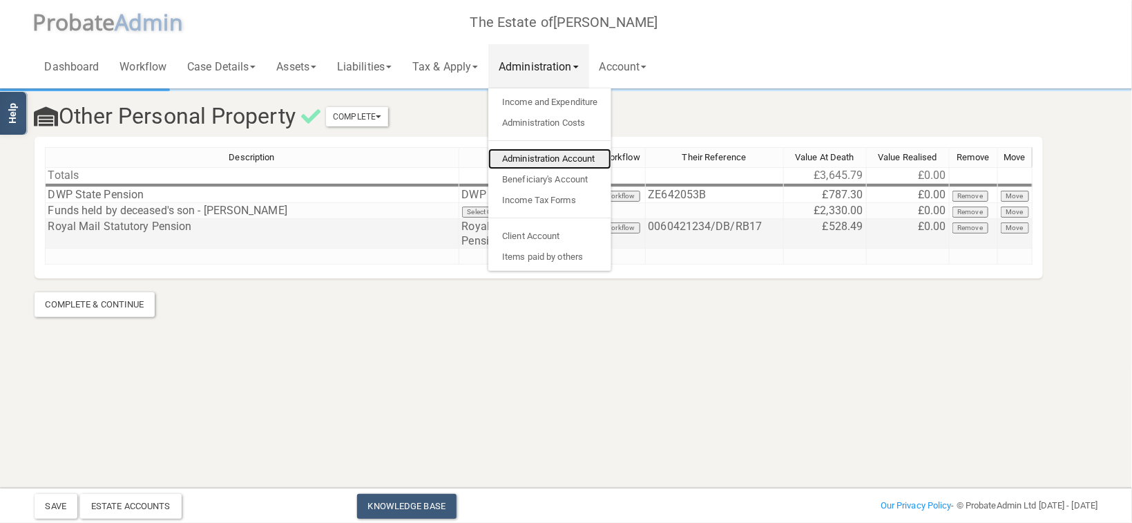
click at [557, 156] on link "Administration Account" at bounding box center [549, 158] width 123 height 21
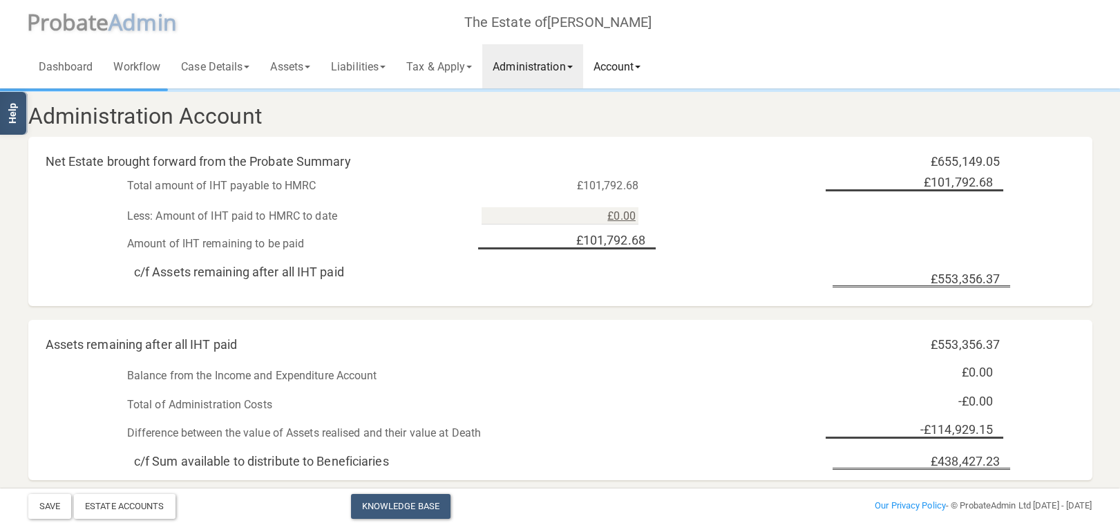
click at [622, 62] on link "Account" at bounding box center [617, 66] width 68 height 44
click at [556, 71] on link "Administration" at bounding box center [532, 66] width 100 height 44
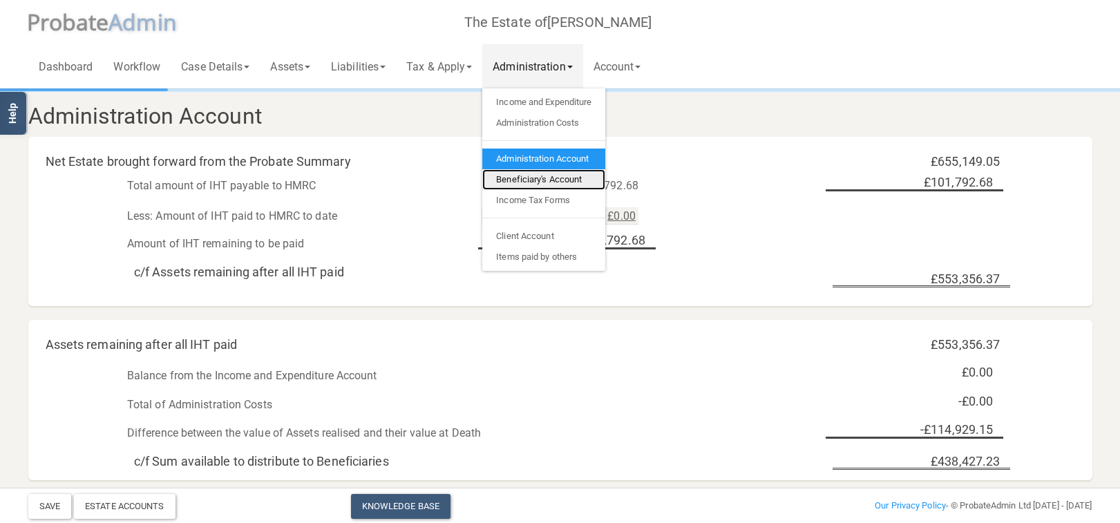
click at [550, 180] on link "Beneficiary's Account" at bounding box center [543, 179] width 123 height 21
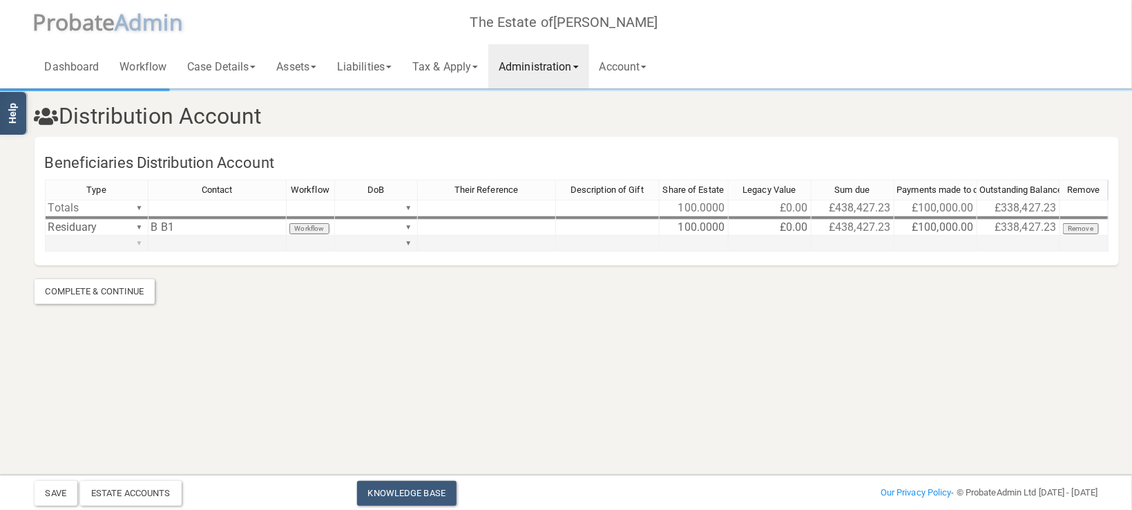
click at [140, 240] on div "Type Contact Workflow DoB Their Reference Description of Gift Share of Estate L…" at bounding box center [577, 222] width 1064 height 84
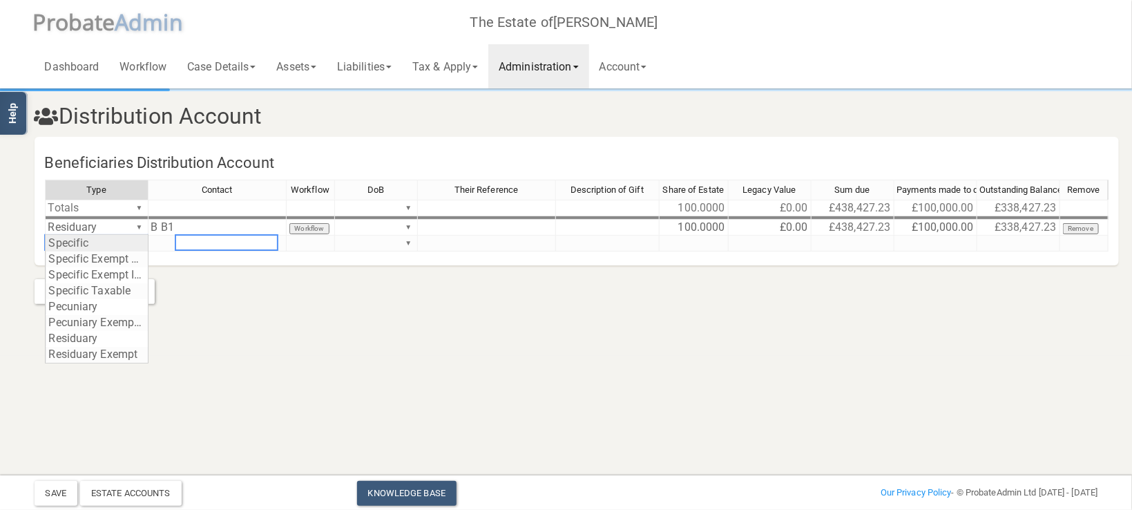
type textarea "Specific"
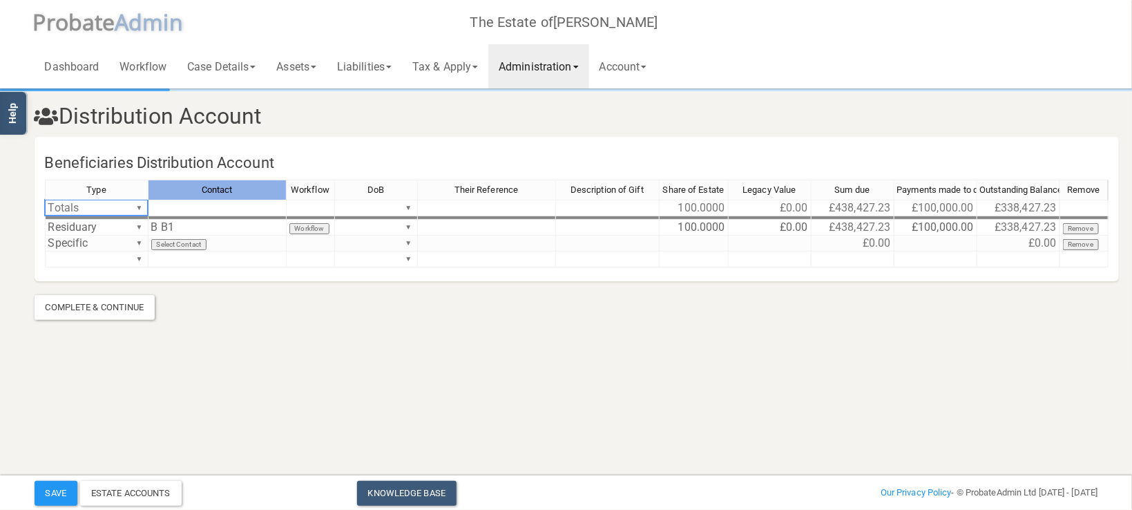
click at [154, 186] on tr "Type Contact Workflow DoB Their Reference Description of Gift Share of Estate L…" at bounding box center [577, 190] width 1064 height 20
drag, startPoint x: 146, startPoint y: 186, endPoint x: 200, endPoint y: 186, distance: 53.9
click at [197, 186] on div at bounding box center [194, 190] width 3 height 20
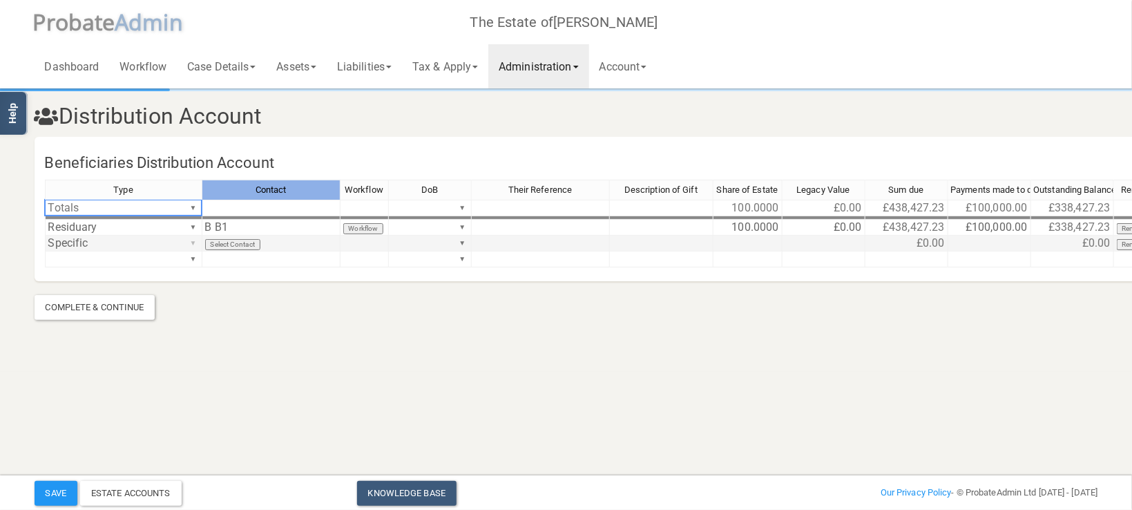
click at [191, 240] on div "Type Contact Workflow DoB Their Reference Description of Gift Share of Estate L…" at bounding box center [603, 230] width 1117 height 100
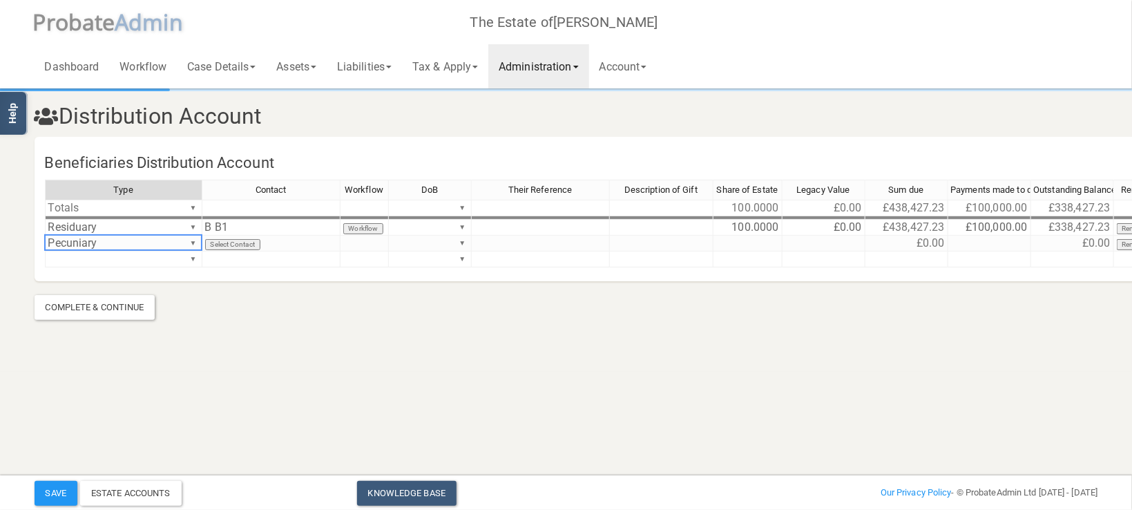
click at [64, 307] on section "Distribution Account Beneficiaries Distribution Account Type Contact Workflow D…" at bounding box center [566, 204] width 1084 height 229
click at [191, 239] on div "Type Contact Workflow DoB Their Reference Description of Gift Share of Estate L…" at bounding box center [603, 230] width 1117 height 100
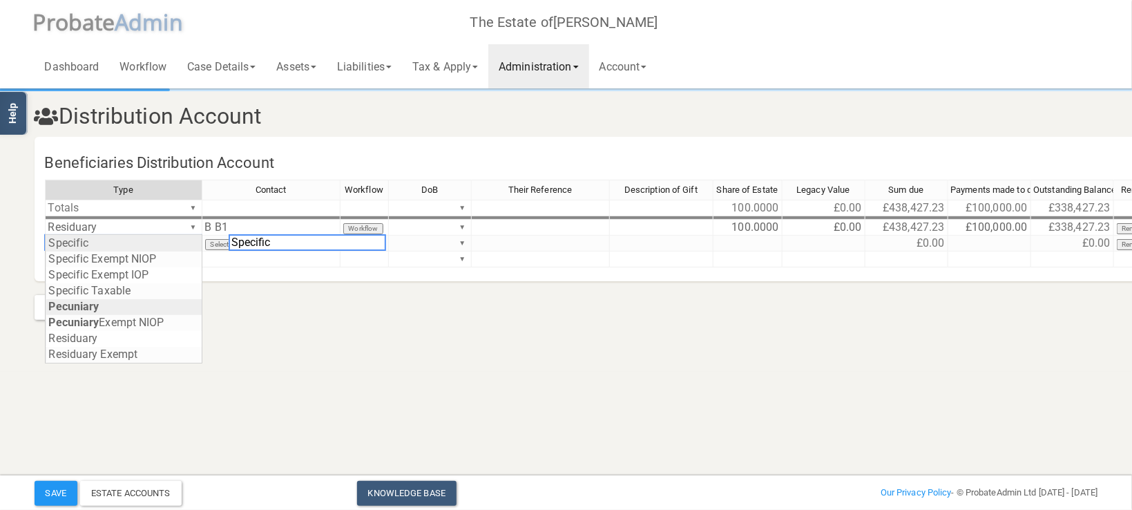
click at [104, 242] on div "Type Contact Workflow DoB Their Reference Description of Gift Share of Estate L…" at bounding box center [603, 230] width 1117 height 100
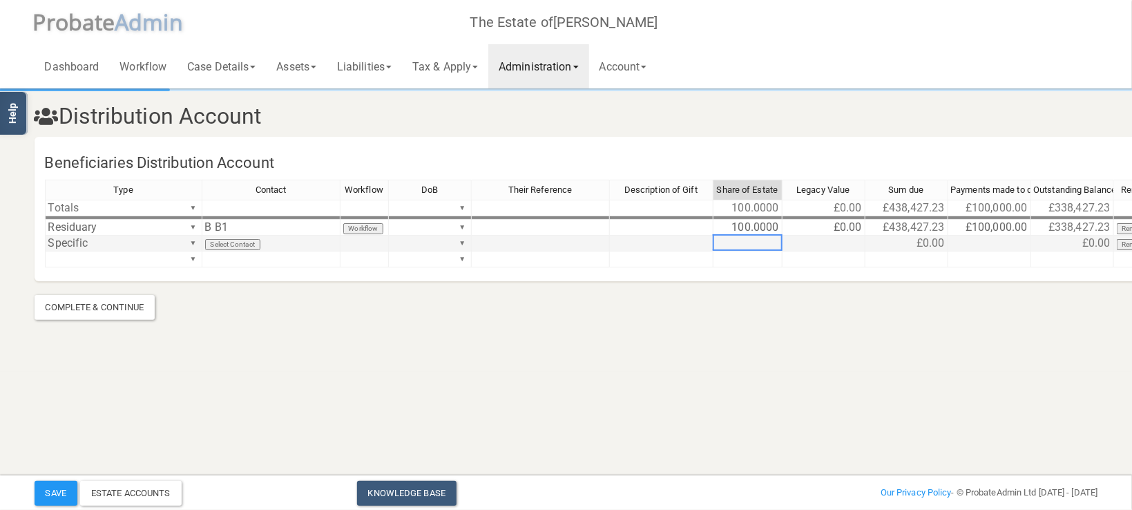
click at [745, 248] on td at bounding box center [747, 244] width 69 height 16
click at [776, 337] on section "Distribution Account Beneficiaries Distribution Account Type Contact Workflow D…" at bounding box center [566, 186] width 1132 height 372
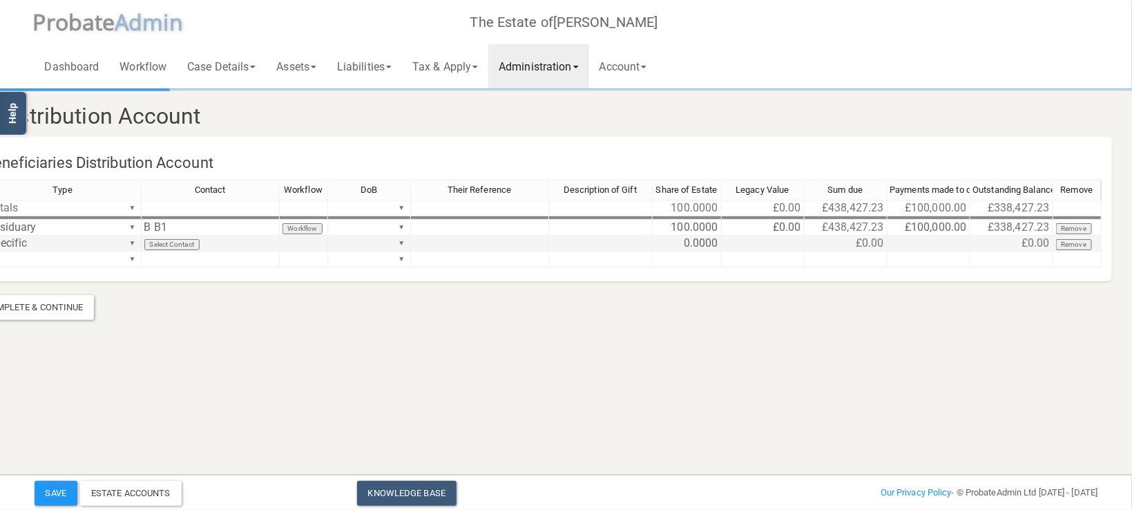
click at [762, 243] on td at bounding box center [763, 244] width 83 height 16
click at [866, 243] on td "£0.00" at bounding box center [846, 244] width 83 height 16
click at [755, 247] on td at bounding box center [763, 244] width 83 height 16
click at [57, 486] on button "Save" at bounding box center [56, 493] width 43 height 25
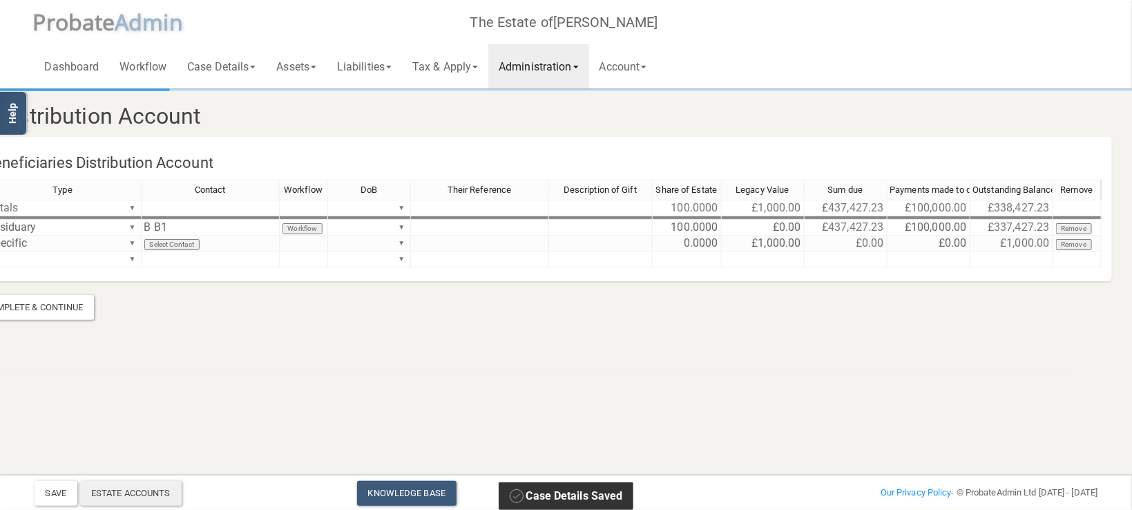
click at [175, 491] on div "Estate Accounts" at bounding box center [131, 493] width 102 height 25
click at [940, 240] on td "£0.00" at bounding box center [929, 244] width 83 height 16
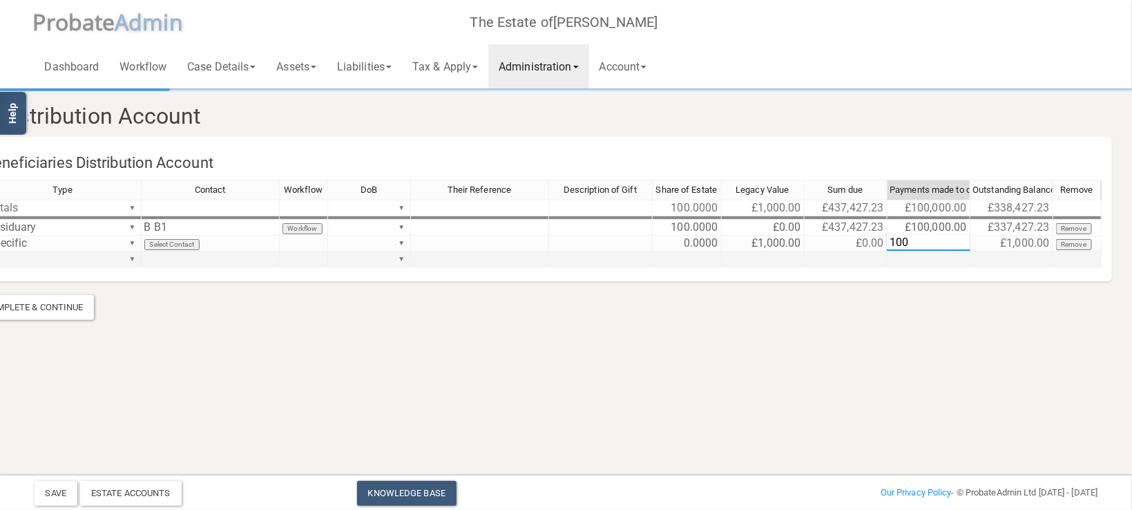
type textarea "1000"
click at [939, 421] on html "</div></div> Help Toggle navigation P robate A dmin The Estate of [PERSON_NAME]…" at bounding box center [505, 255] width 1132 height 510
click at [48, 492] on button "Save" at bounding box center [56, 493] width 43 height 25
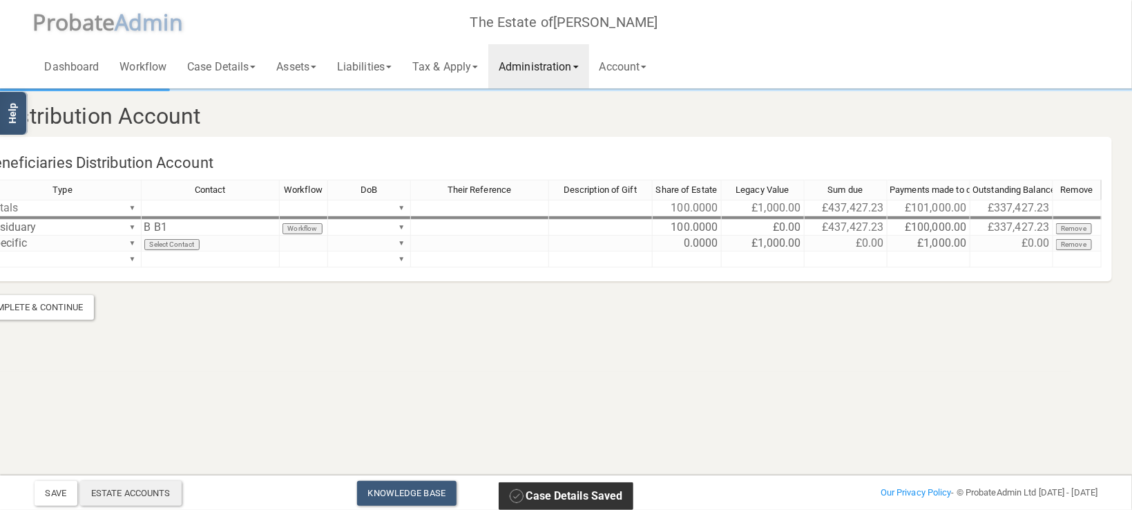
click at [166, 499] on div "Estate Accounts" at bounding box center [131, 493] width 102 height 25
drag, startPoint x: 588, startPoint y: 70, endPoint x: 578, endPoint y: 94, distance: 25.4
click at [587, 70] on link "Administration" at bounding box center [538, 66] width 100 height 44
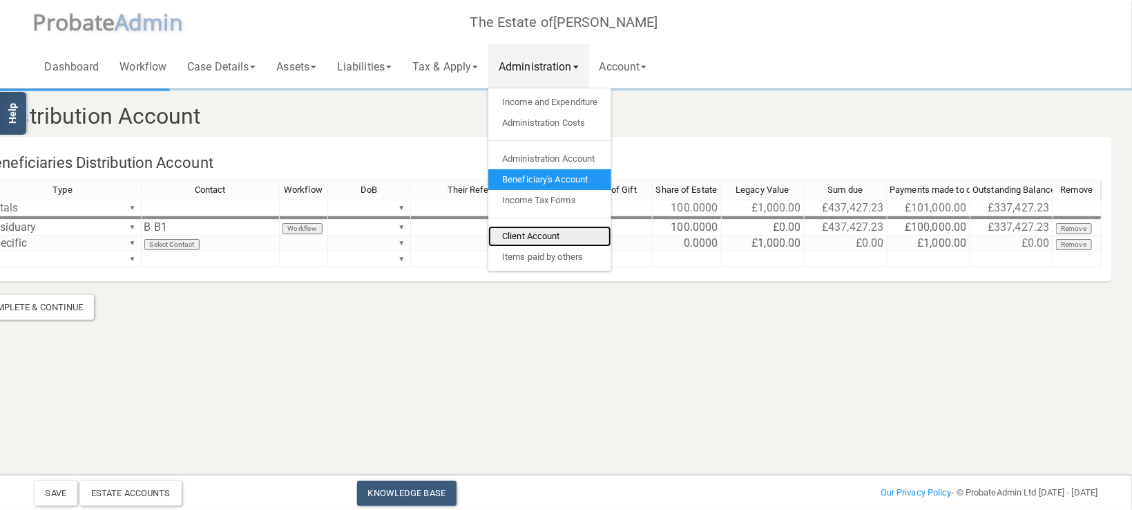
click at [559, 240] on link "Client Account" at bounding box center [549, 236] width 123 height 21
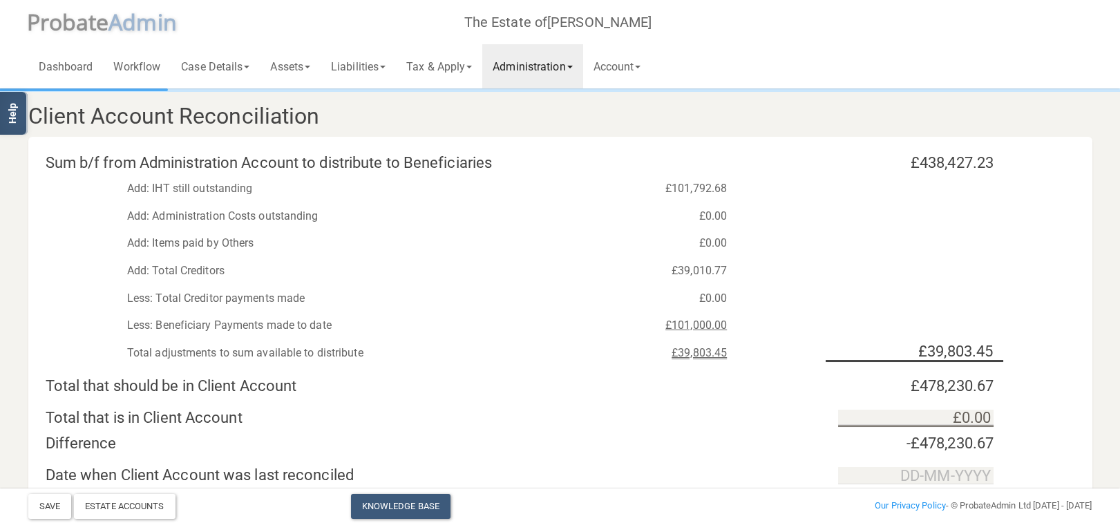
click at [555, 66] on link "Administration" at bounding box center [532, 66] width 100 height 44
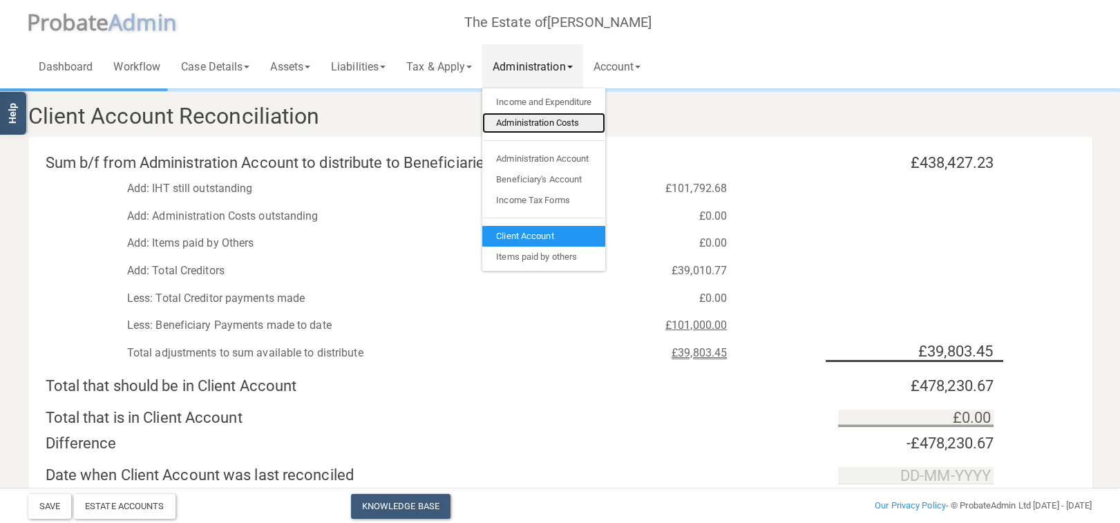
click at [568, 127] on link "Administration Costs" at bounding box center [543, 123] width 123 height 21
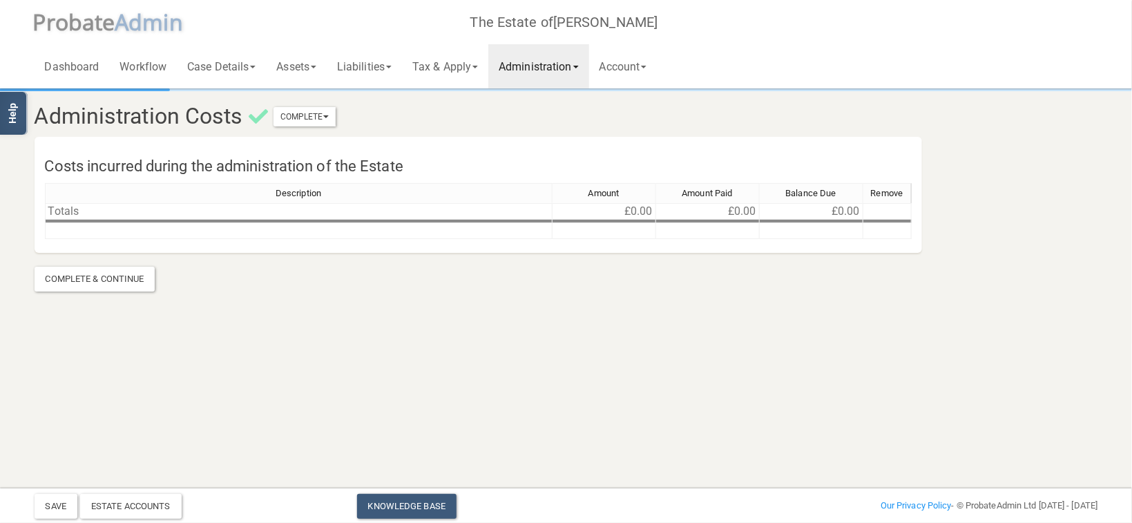
drag, startPoint x: 562, startPoint y: 70, endPoint x: 566, endPoint y: 79, distance: 10.2
click at [562, 70] on link "Administration" at bounding box center [538, 66] width 100 height 44
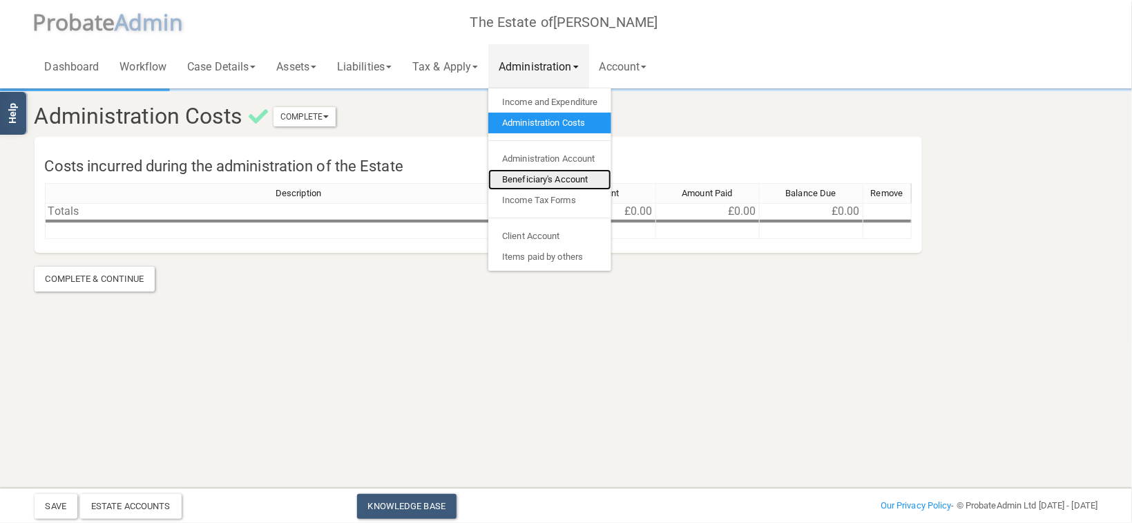
click at [579, 184] on link "Beneficiary's Account" at bounding box center [549, 179] width 123 height 21
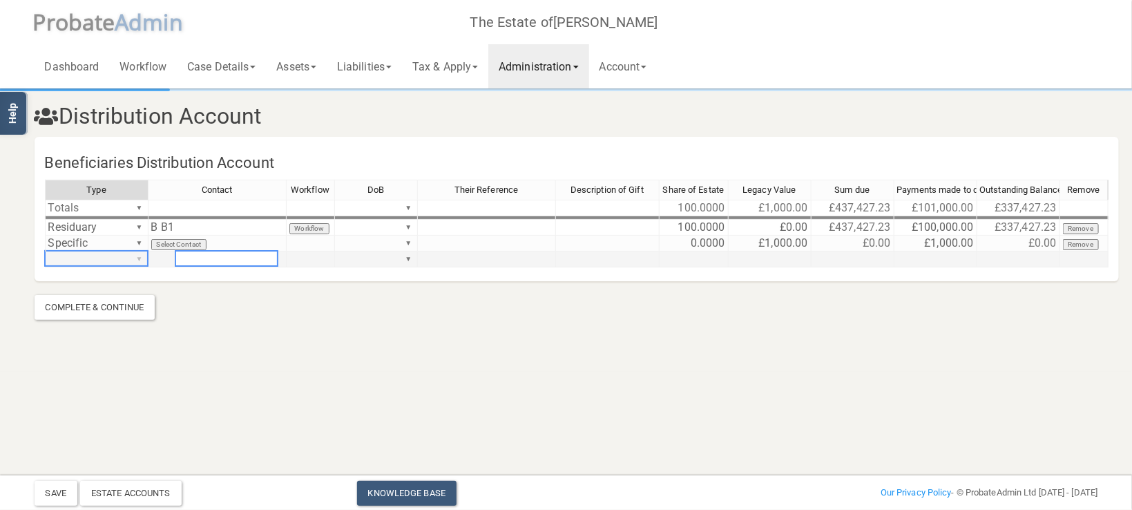
click at [135, 260] on div "Type Contact Workflow DoB Their Reference Description of Gift Share of Estate L…" at bounding box center [577, 230] width 1064 height 100
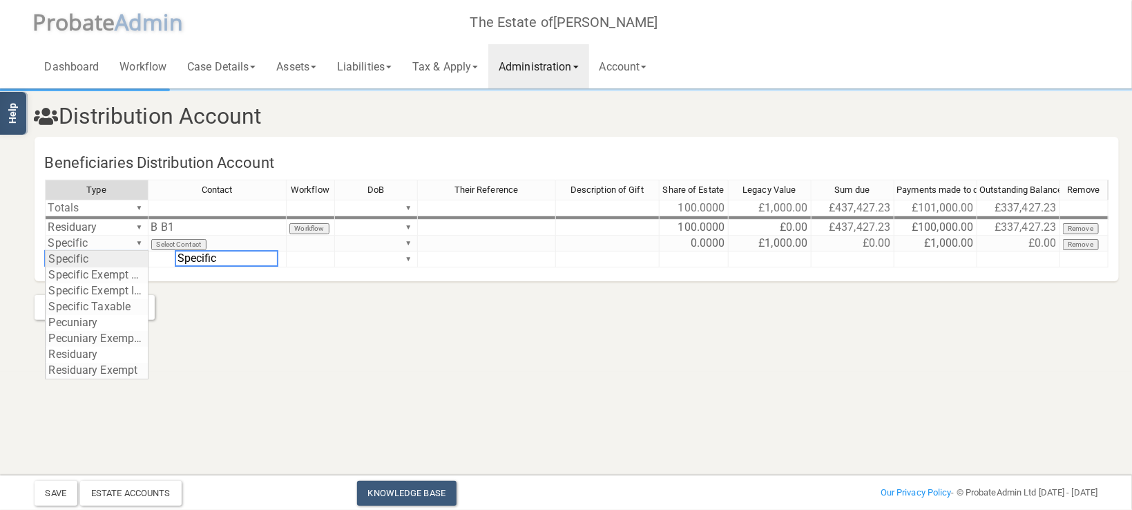
click at [99, 255] on div "Type Contact Workflow DoB Their Reference Description of Gift Share of Estate L…" at bounding box center [577, 230] width 1064 height 100
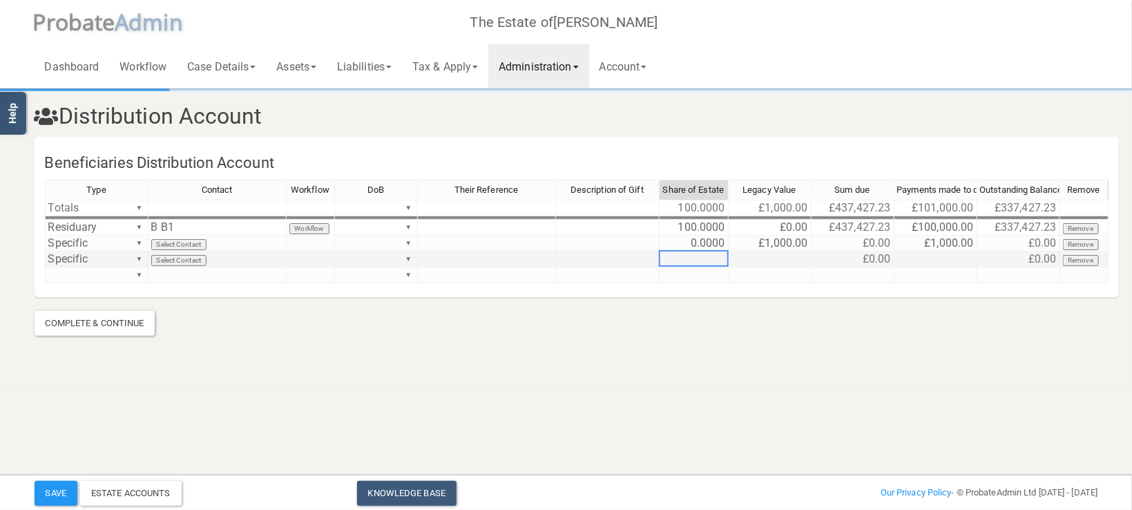
click at [693, 260] on td at bounding box center [694, 259] width 69 height 16
click at [787, 263] on td at bounding box center [770, 259] width 83 height 16
click at [823, 339] on section "Distribution Account Beneficiaries Distribution Account Type Contact Workflow D…" at bounding box center [566, 193] width 1132 height 387
click at [975, 255] on td at bounding box center [935, 259] width 83 height 16
click at [892, 328] on section "Distribution Account Beneficiaries Distribution Account Type Contact Workflow D…" at bounding box center [566, 212] width 1084 height 245
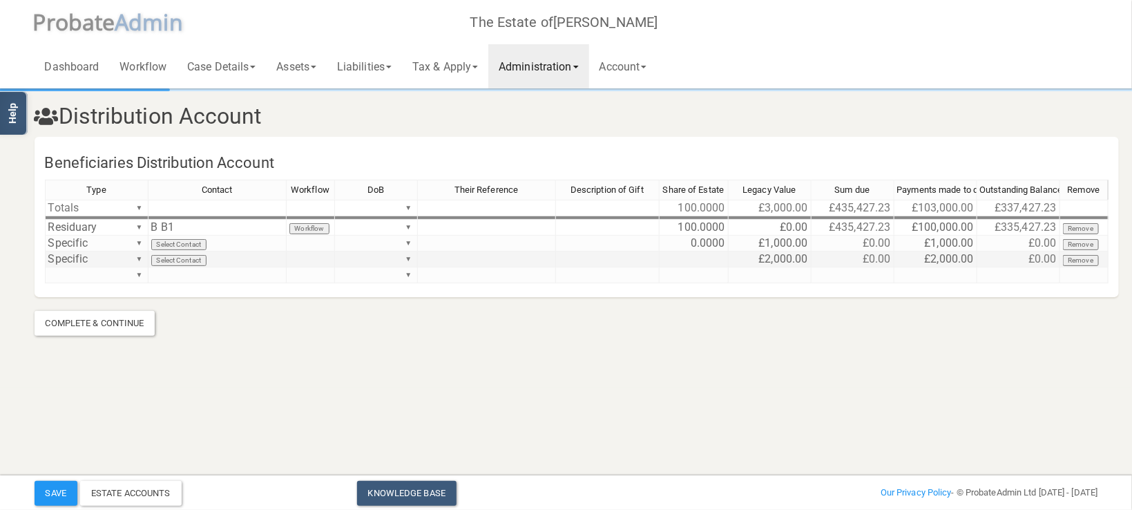
click at [703, 256] on td at bounding box center [694, 259] width 69 height 16
type textarea "0"
drag, startPoint x: 728, startPoint y: 432, endPoint x: 728, endPoint y: 421, distance: 10.4
click at [728, 421] on html "</div></div> Help Toggle navigation P robate A dmin The Estate of [PERSON_NAME]…" at bounding box center [566, 255] width 1132 height 510
click at [59, 488] on button "Save" at bounding box center [56, 493] width 43 height 25
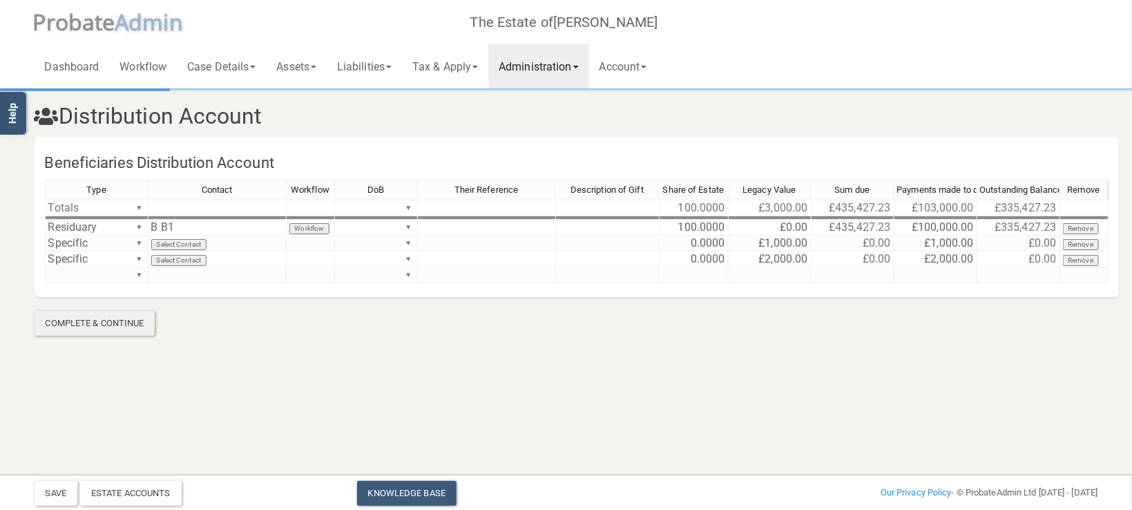
click at [131, 322] on div "Complete & Continue" at bounding box center [95, 323] width 121 height 25
click at [60, 490] on button "Save" at bounding box center [56, 493] width 43 height 25
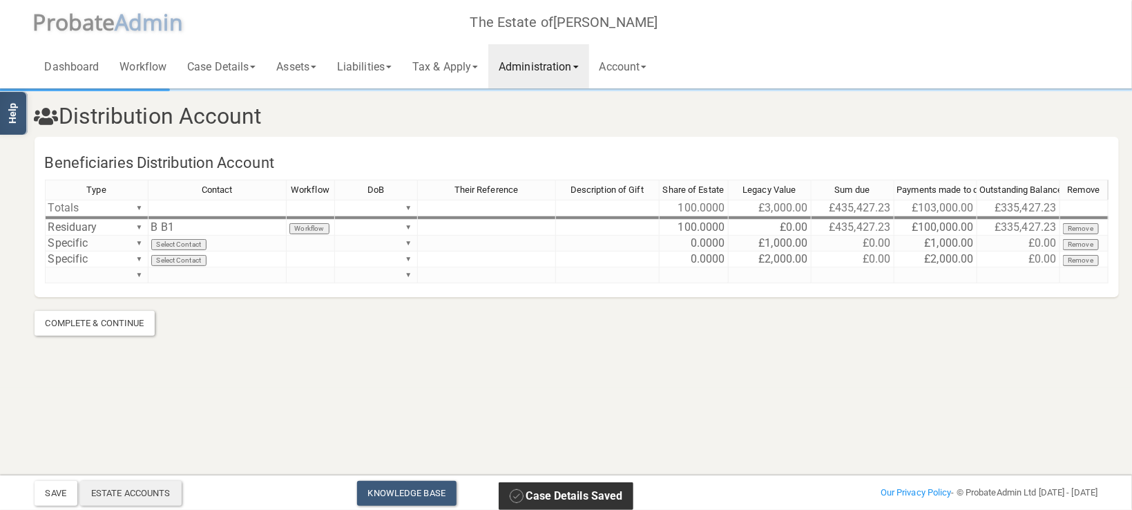
click at [138, 495] on div "Estate Accounts" at bounding box center [131, 493] width 102 height 25
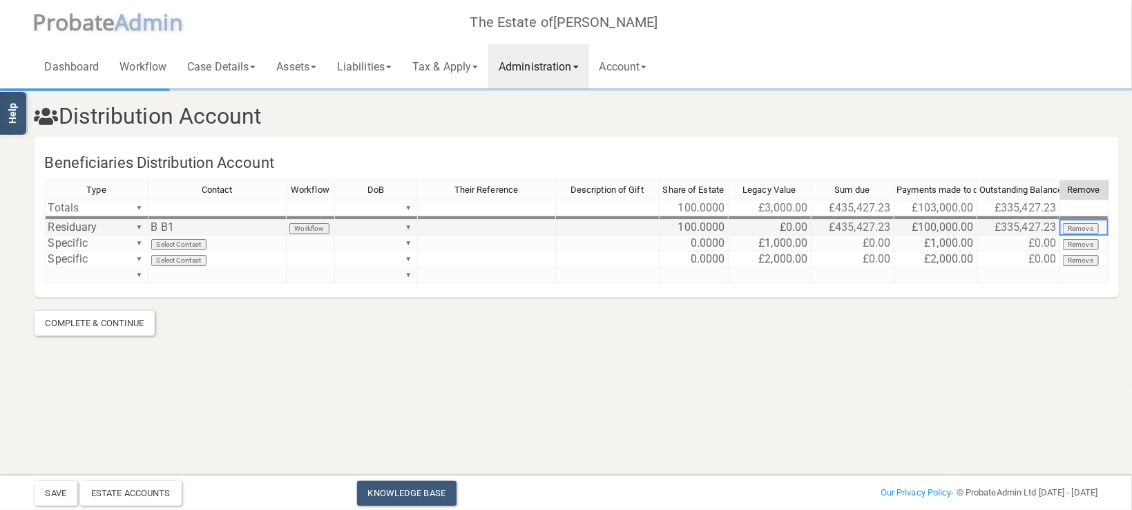
click at [1086, 227] on button "Remove" at bounding box center [1081, 228] width 37 height 11
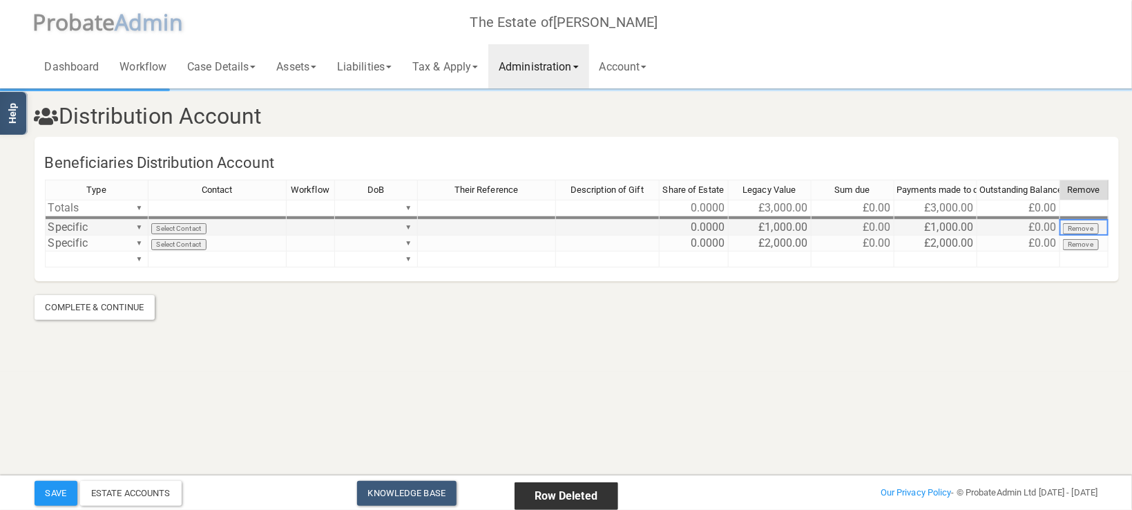
click at [1084, 227] on button "Remove" at bounding box center [1081, 228] width 37 height 11
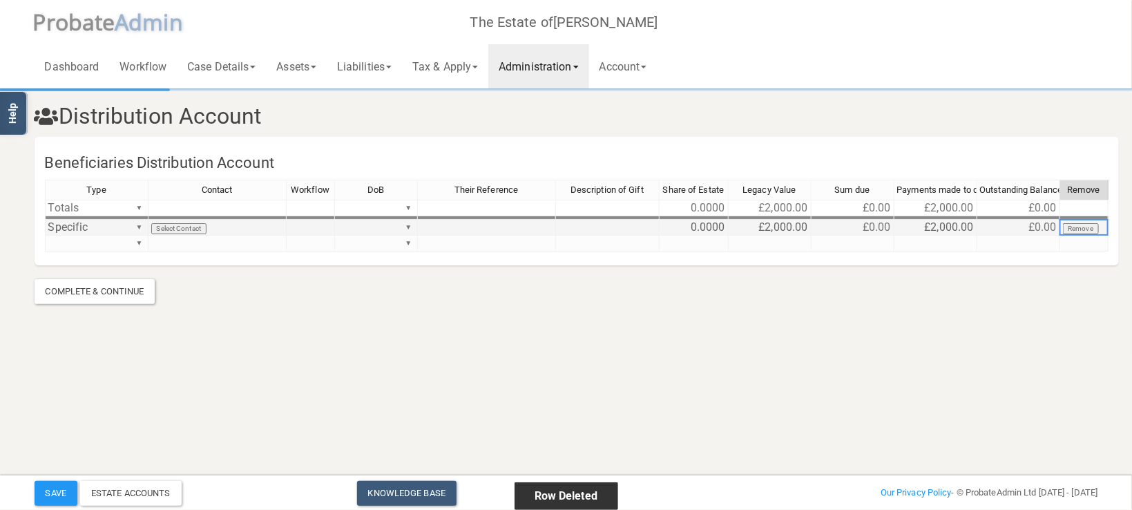
click at [1084, 227] on button "Remove" at bounding box center [1081, 228] width 37 height 11
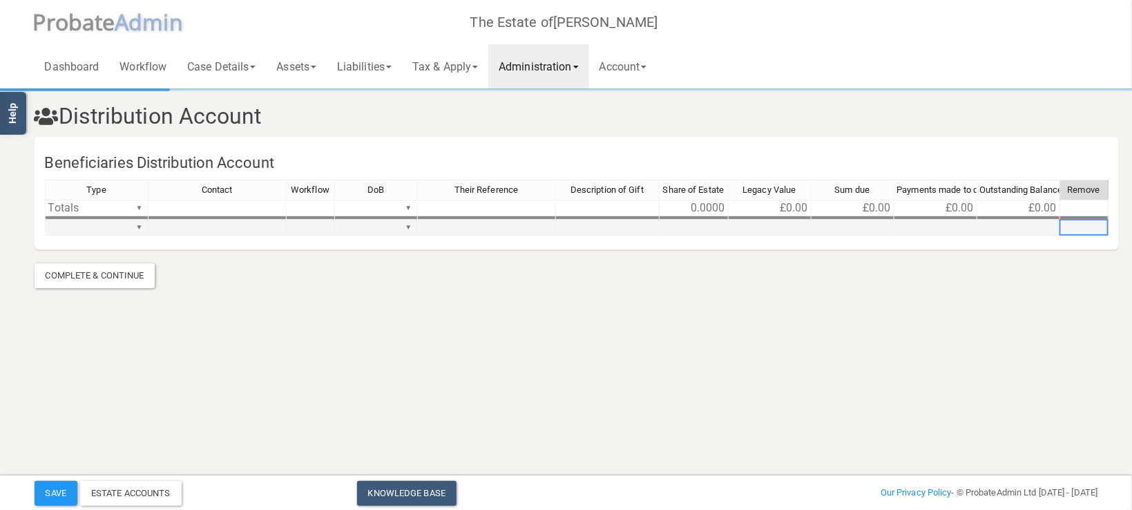
click at [523, 60] on link "Administration" at bounding box center [538, 66] width 100 height 44
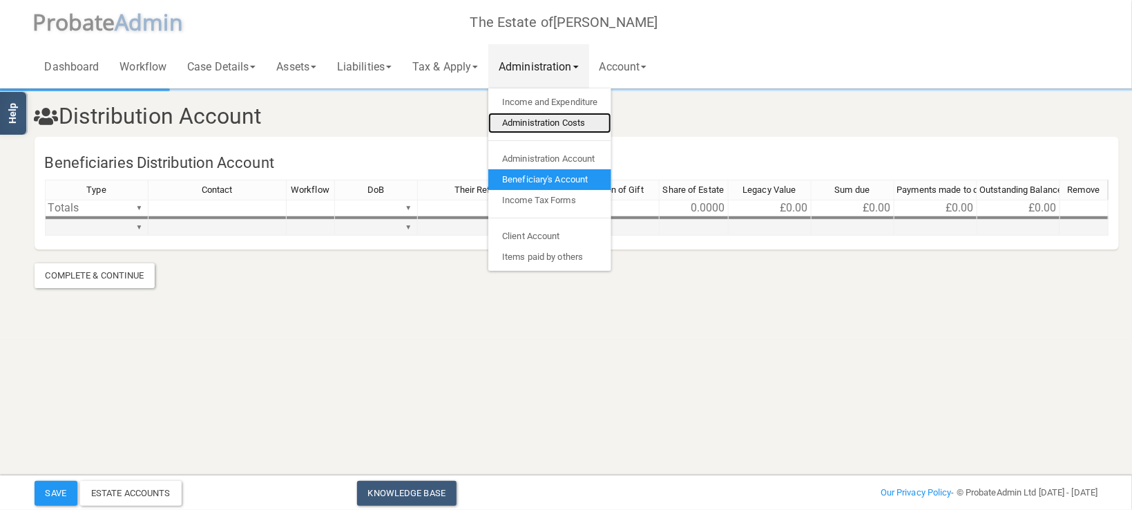
click at [536, 114] on link "Administration Costs" at bounding box center [549, 123] width 123 height 21
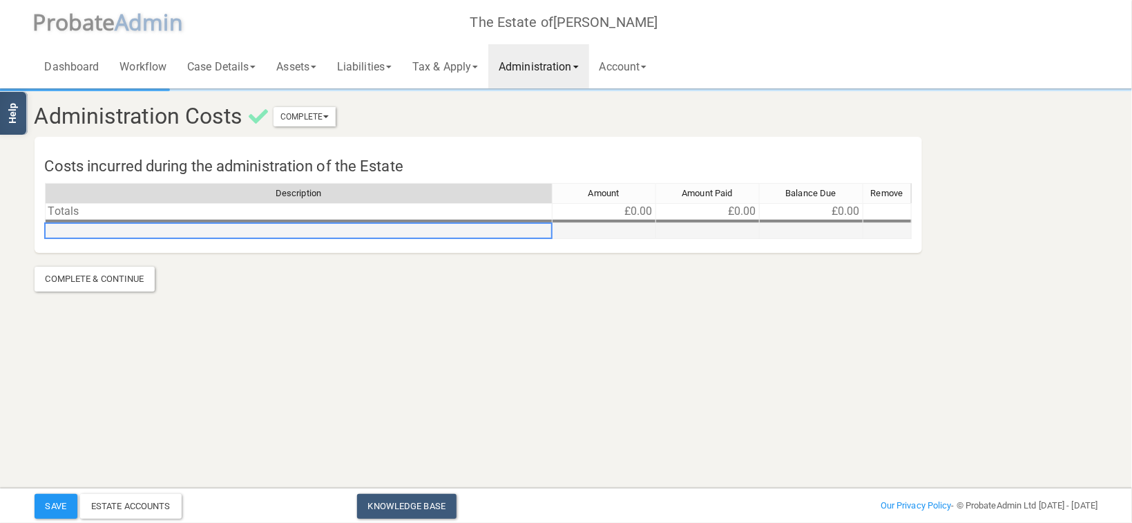
click at [104, 229] on td at bounding box center [299, 231] width 508 height 16
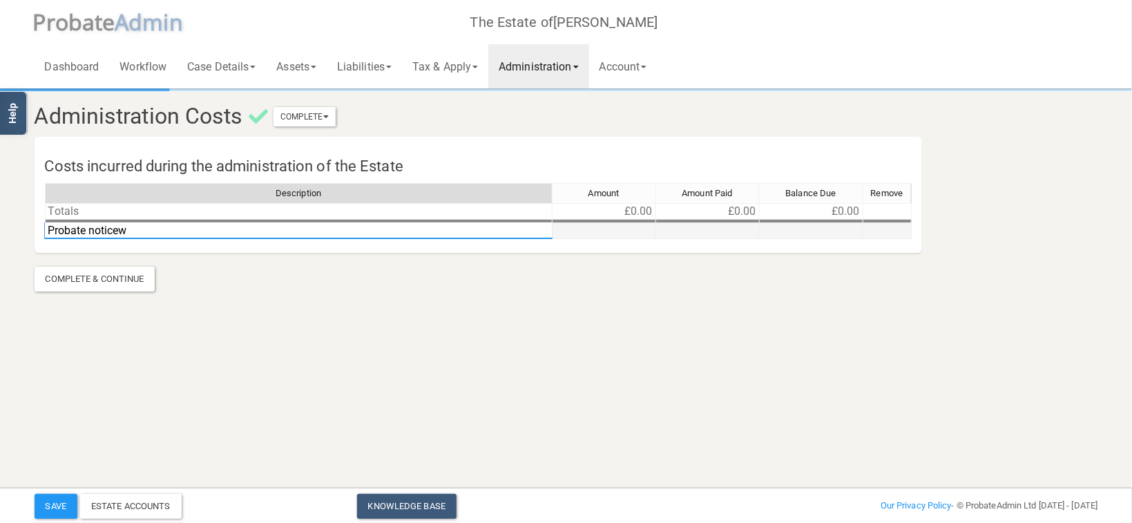
type textarea "Probate notice"
click at [630, 231] on td at bounding box center [605, 231] width 104 height 16
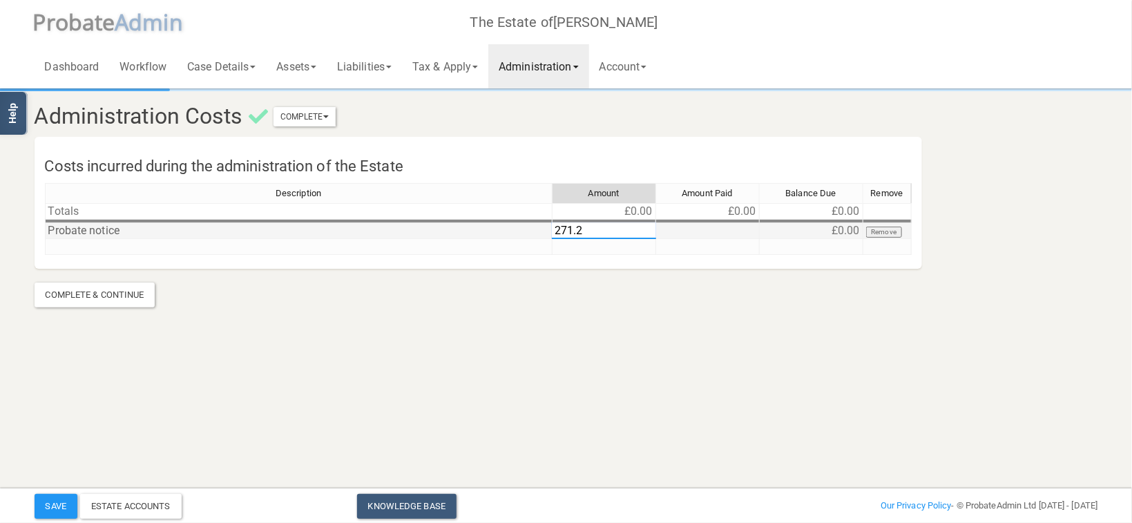
type textarea "271.20"
click at [658, 321] on section "Administration Costs Complete Mark As Incomplete Mark As Complete Costs incurre…" at bounding box center [566, 179] width 1132 height 359
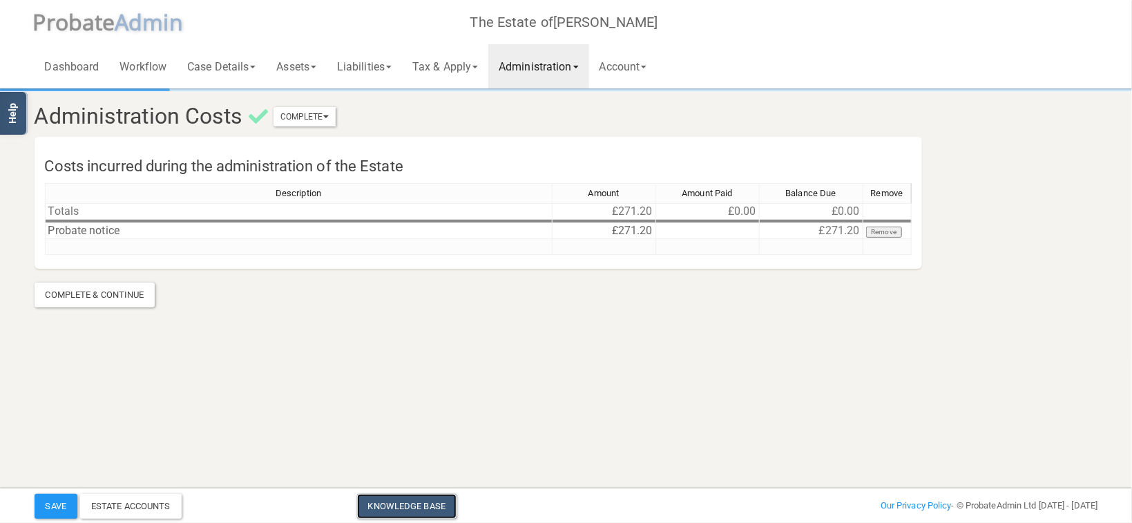
click at [426, 500] on link "Knowledge Base" at bounding box center [406, 506] width 99 height 25
click at [557, 70] on link "Administration" at bounding box center [538, 66] width 100 height 44
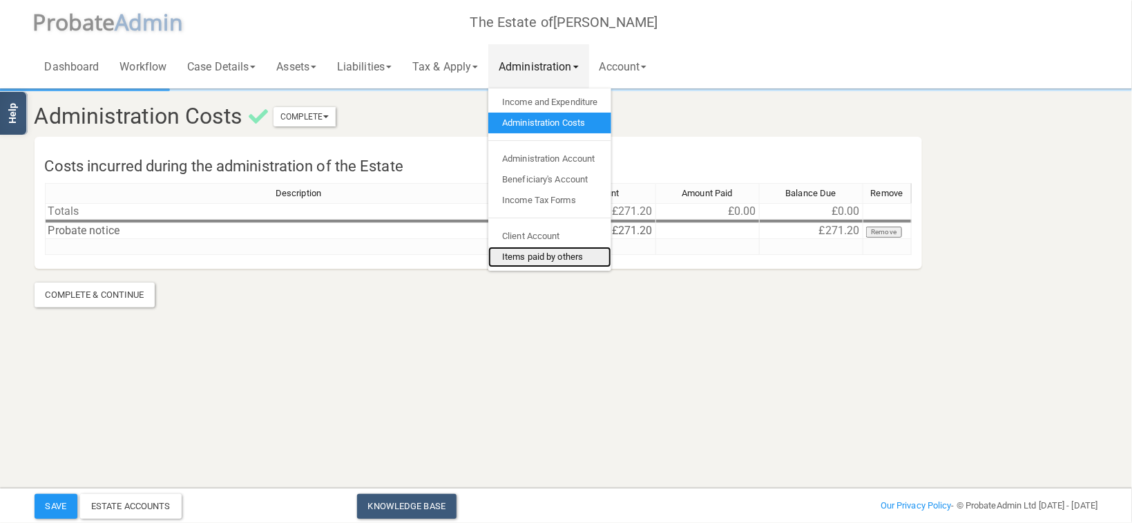
click at [568, 255] on link "Items paid by others" at bounding box center [549, 257] width 123 height 21
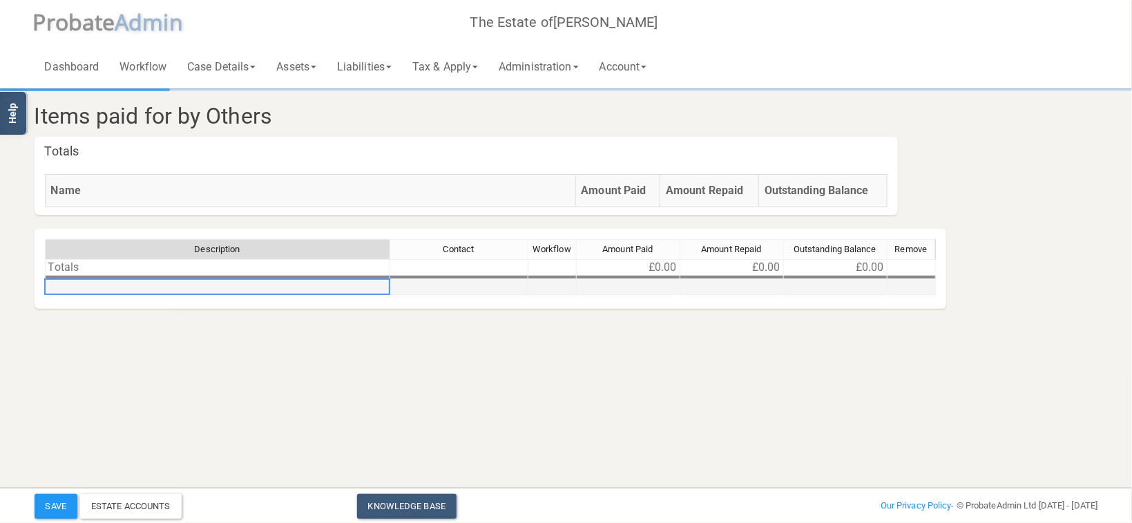
click at [139, 285] on td at bounding box center [217, 287] width 345 height 16
type textarea "jewellery valuation"
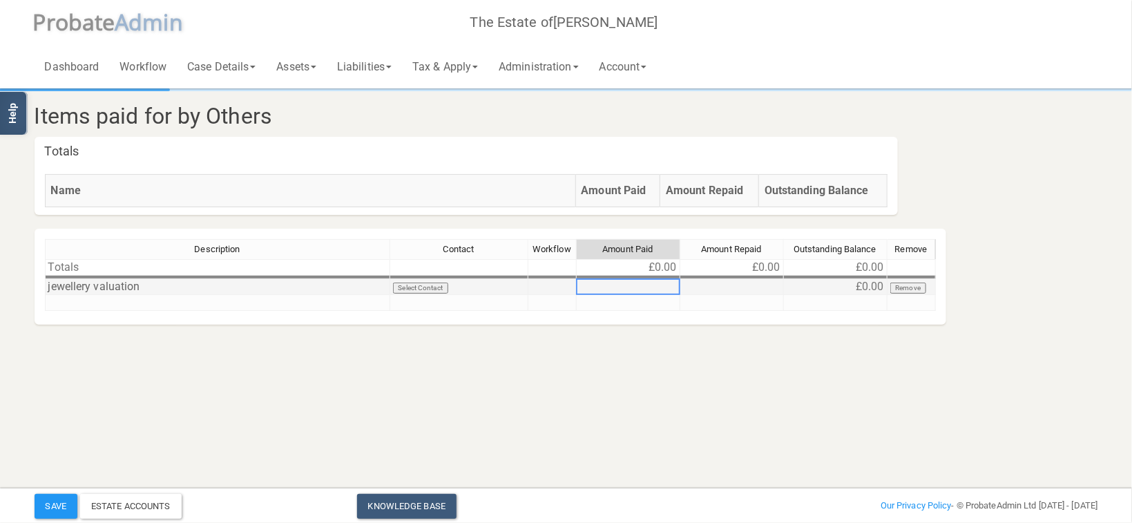
click at [647, 284] on td at bounding box center [629, 287] width 104 height 16
type textarea "95"
click at [725, 414] on html "</div></div> Help Toggle navigation P robate A dmin The Estate of [PERSON_NAME]…" at bounding box center [566, 261] width 1132 height 523
click at [50, 511] on button "Save" at bounding box center [56, 506] width 43 height 25
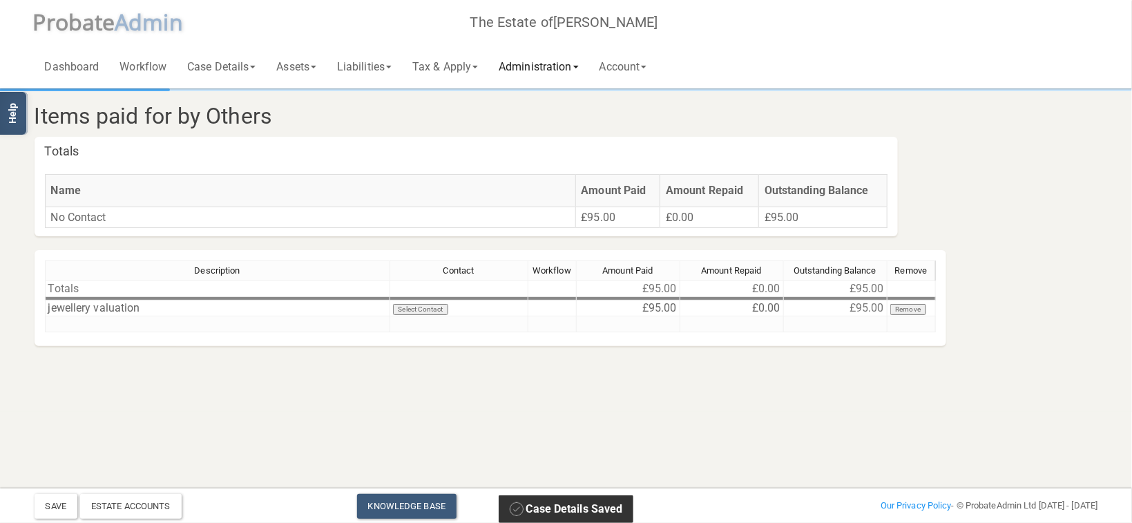
click at [541, 61] on link "Administration" at bounding box center [538, 66] width 100 height 44
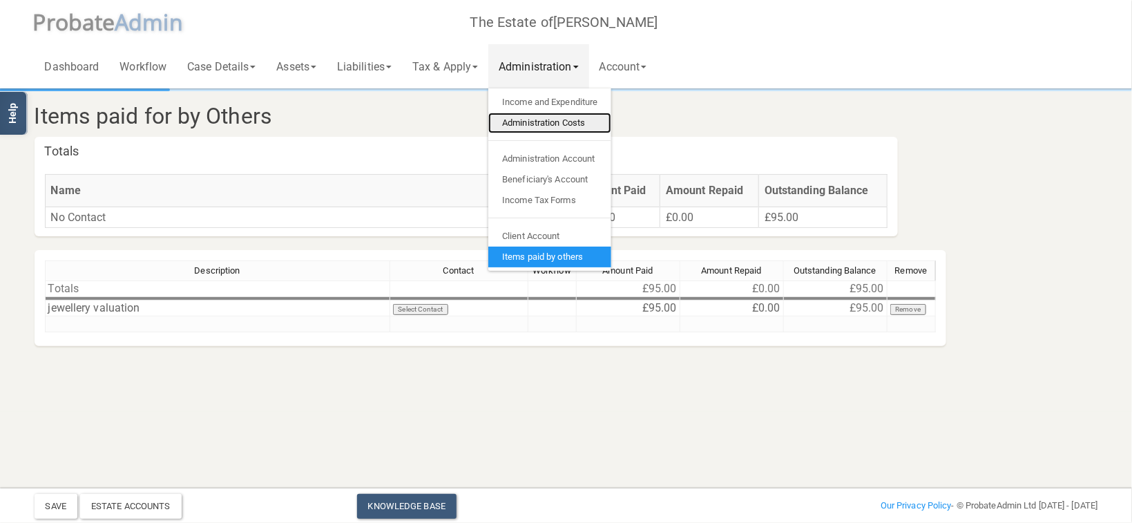
click at [562, 128] on link "Administration Costs" at bounding box center [549, 123] width 123 height 21
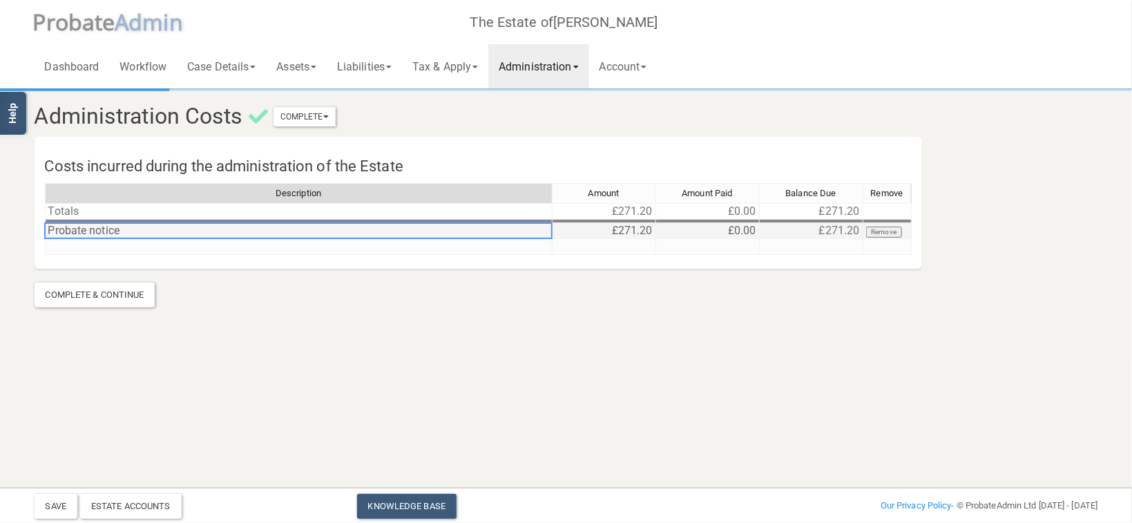
click at [131, 233] on td "Probate notice" at bounding box center [299, 231] width 508 height 16
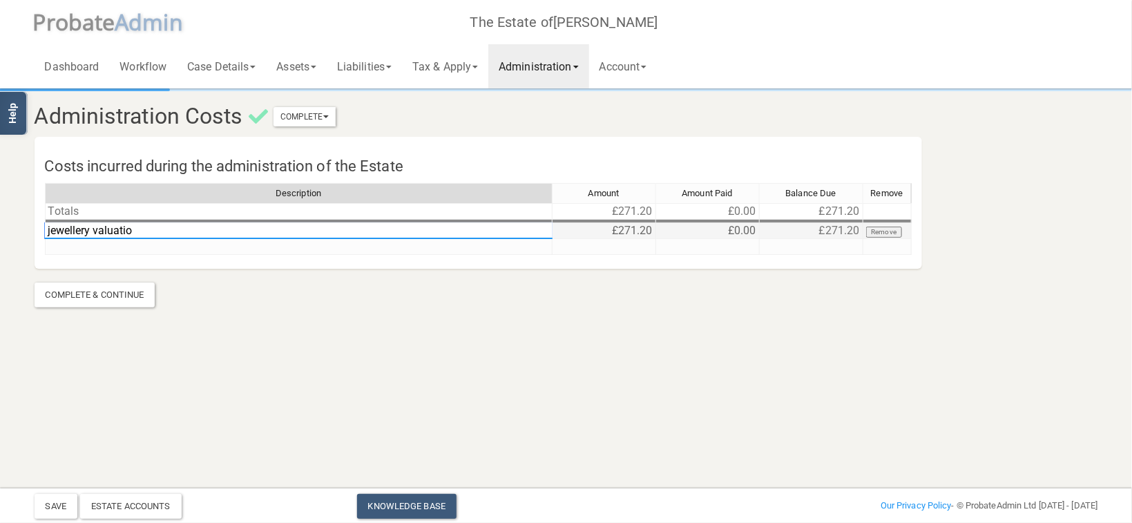
type textarea "jewellery valuation"
click at [233, 390] on html "</div></div> Help Toggle navigation P robate A dmin The Estate of [PERSON_NAME]…" at bounding box center [566, 261] width 1132 height 523
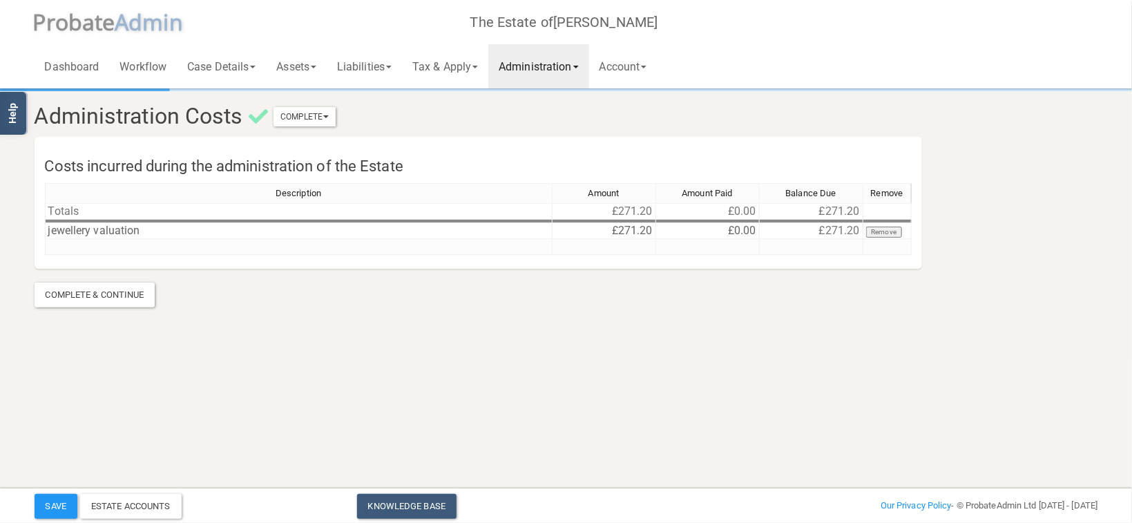
click at [553, 70] on link "Administration" at bounding box center [538, 66] width 100 height 44
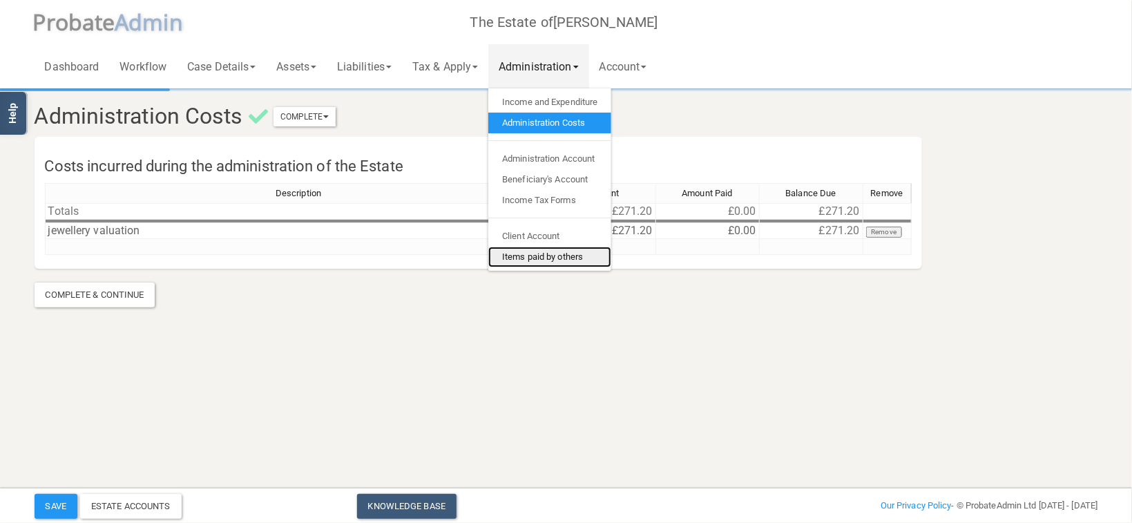
click at [550, 251] on link "Items paid by others" at bounding box center [549, 257] width 123 height 21
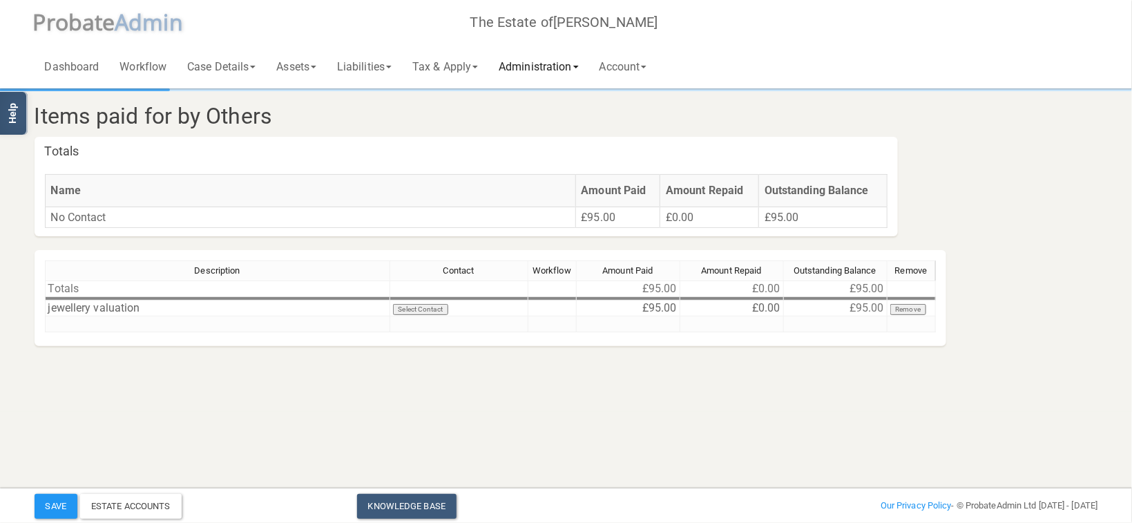
click at [556, 60] on link "Administration" at bounding box center [538, 66] width 100 height 44
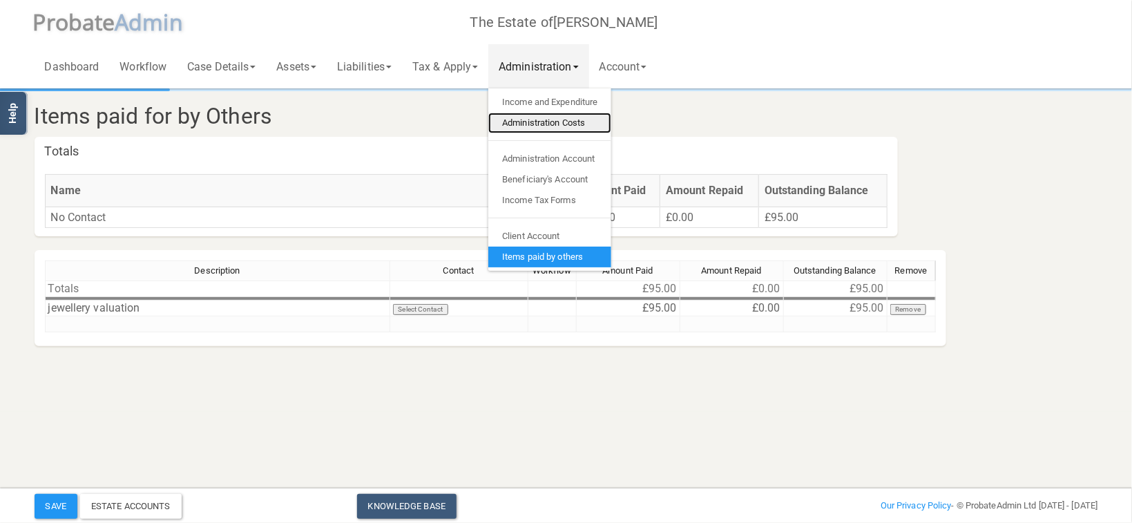
click at [577, 128] on link "Administration Costs" at bounding box center [549, 123] width 123 height 21
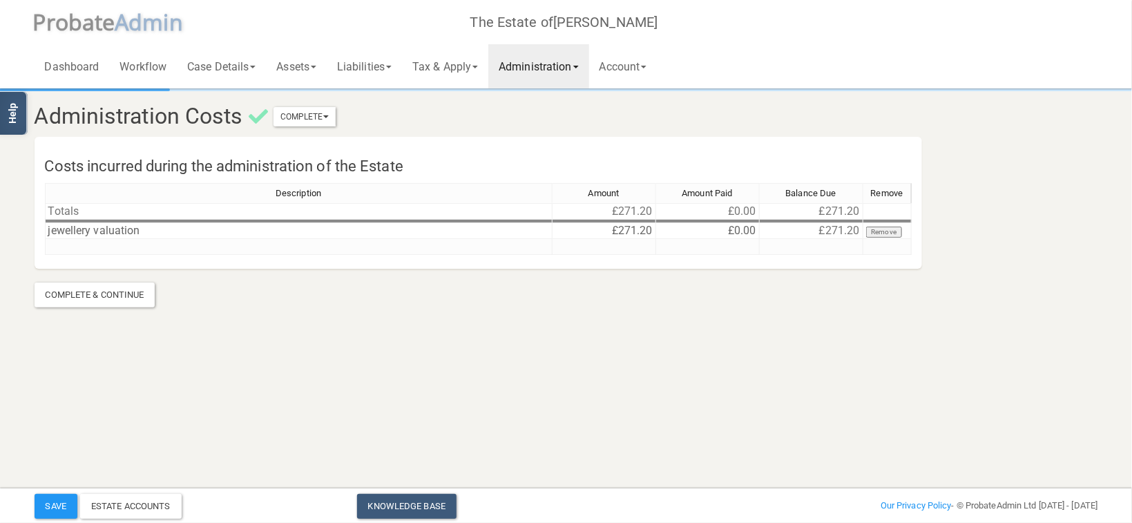
click at [657, 232] on td "£0.00" at bounding box center [708, 231] width 104 height 16
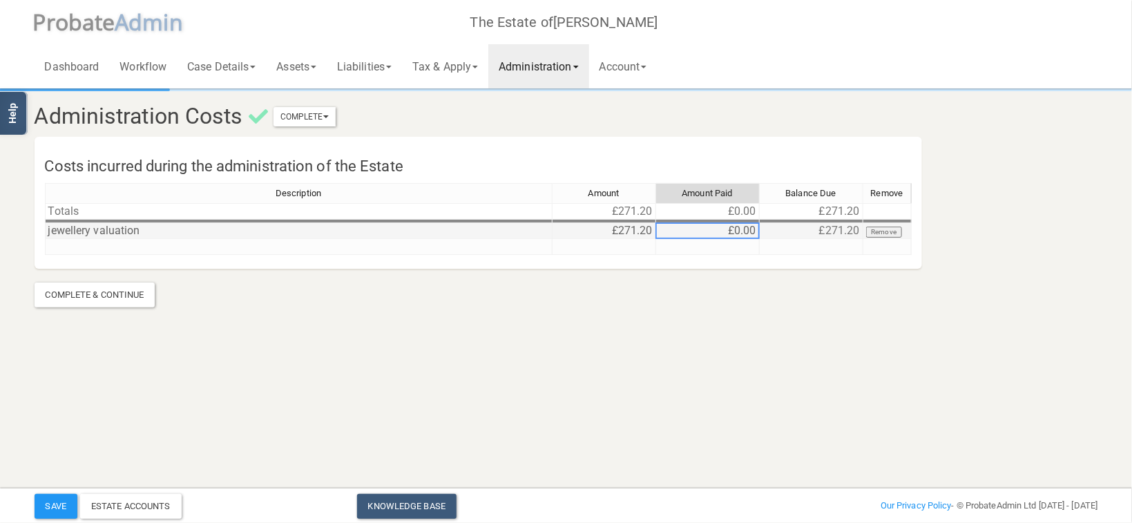
click at [644, 229] on td "£271.20" at bounding box center [605, 231] width 104 height 16
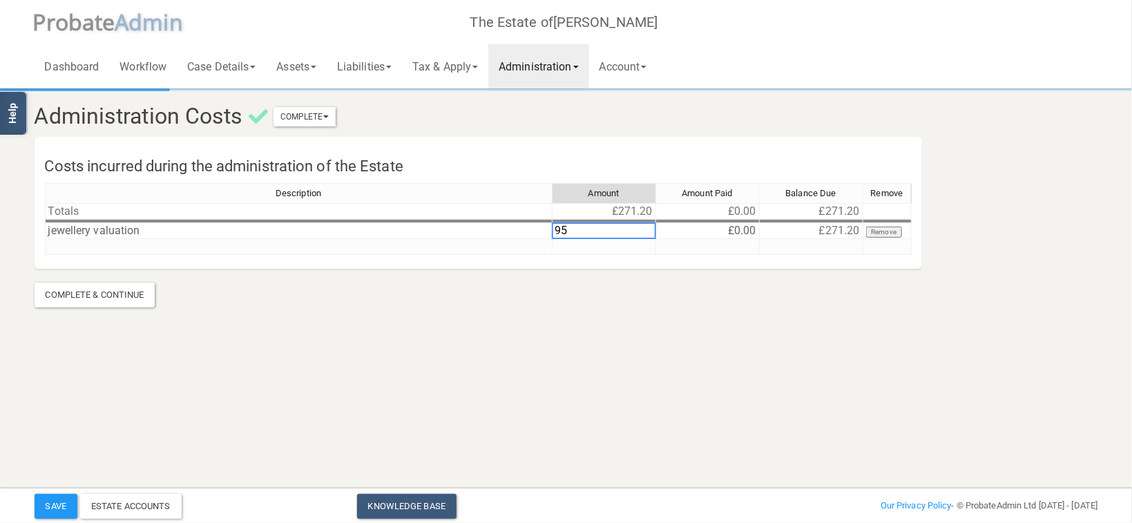
click at [707, 345] on section "Administration Costs Complete Mark As Incomplete Mark As Complete Costs incurre…" at bounding box center [566, 179] width 1132 height 359
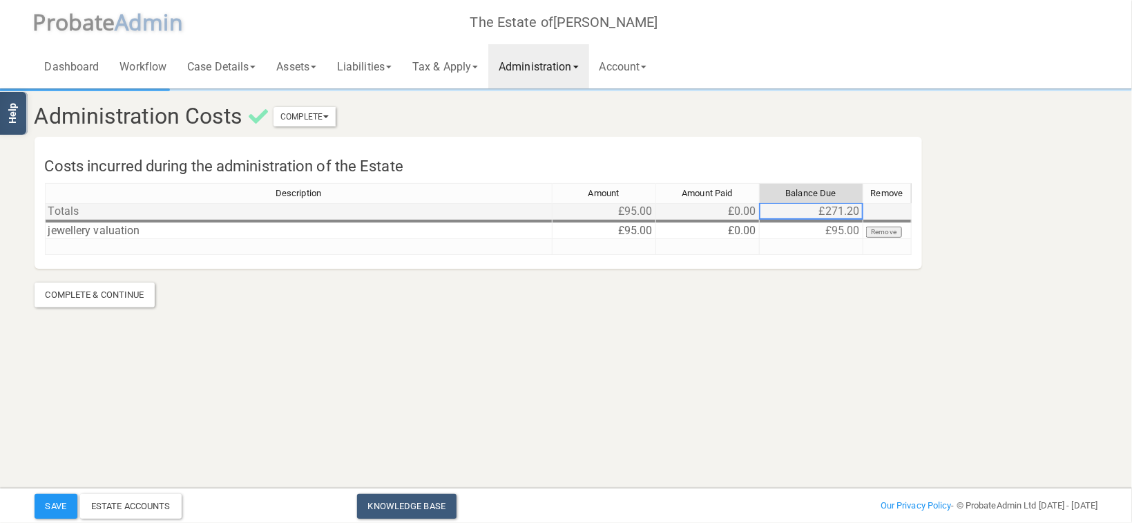
click at [847, 211] on td "£271.20" at bounding box center [812, 211] width 104 height 17
click at [880, 227] on button "Remove" at bounding box center [884, 232] width 37 height 11
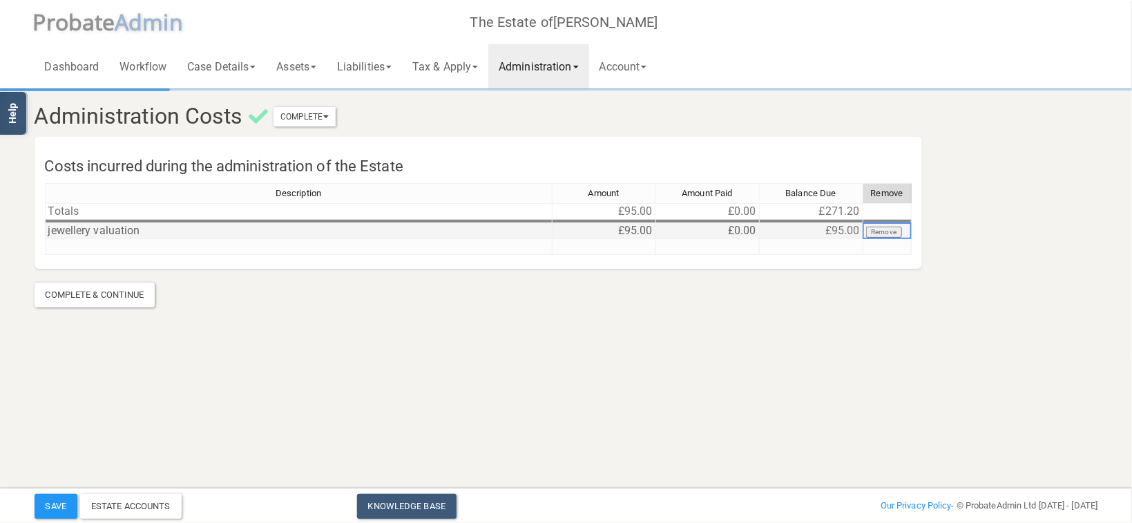
click at [887, 228] on button "Remove" at bounding box center [884, 232] width 37 height 11
drag, startPoint x: 637, startPoint y: 275, endPoint x: 655, endPoint y: 258, distance: 25.4
click at [637, 274] on section "Administration Costs Complete Mark As Incomplete Mark As Complete Costs incurre…" at bounding box center [566, 198] width 1084 height 217
click at [803, 224] on td "£95.00" at bounding box center [812, 231] width 104 height 16
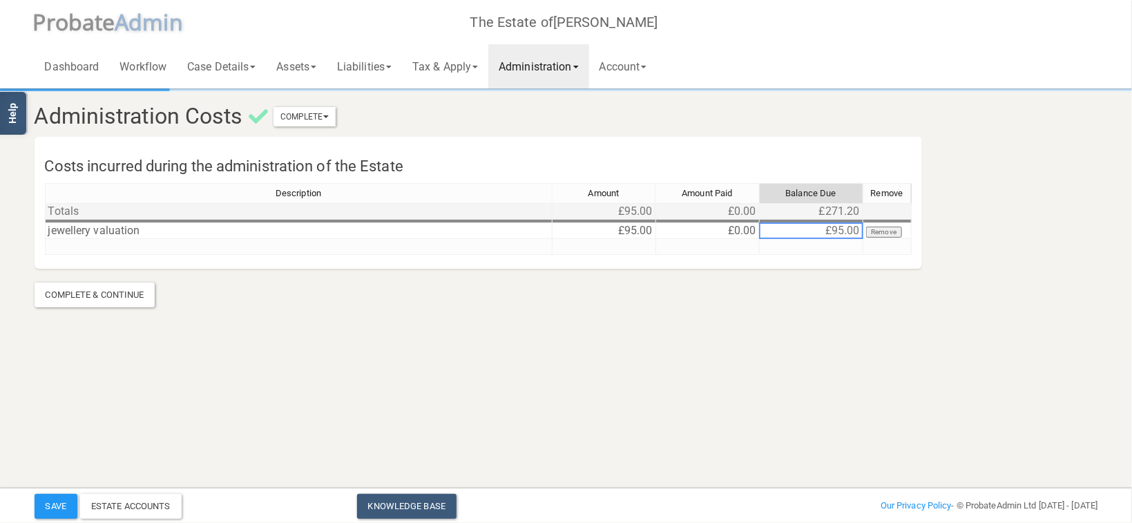
click at [825, 216] on td "£271.20" at bounding box center [812, 211] width 104 height 17
click at [73, 517] on button "Save" at bounding box center [56, 506] width 43 height 25
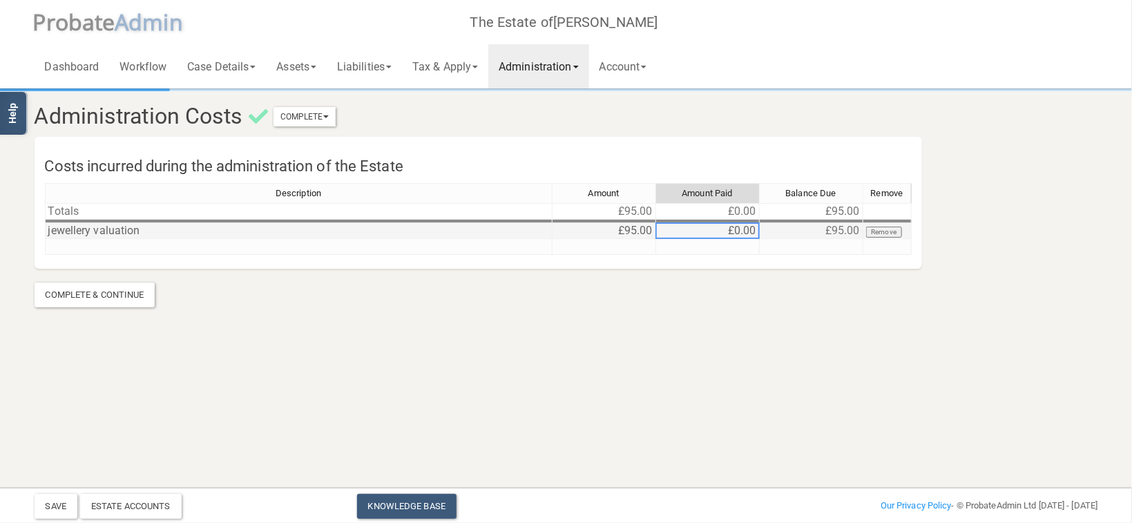
click at [738, 231] on td "£0.00" at bounding box center [708, 231] width 104 height 16
type textarea "95"
click at [756, 348] on section "Administration Costs Complete Mark As Incomplete Mark As Complete Costs incurre…" at bounding box center [566, 179] width 1132 height 359
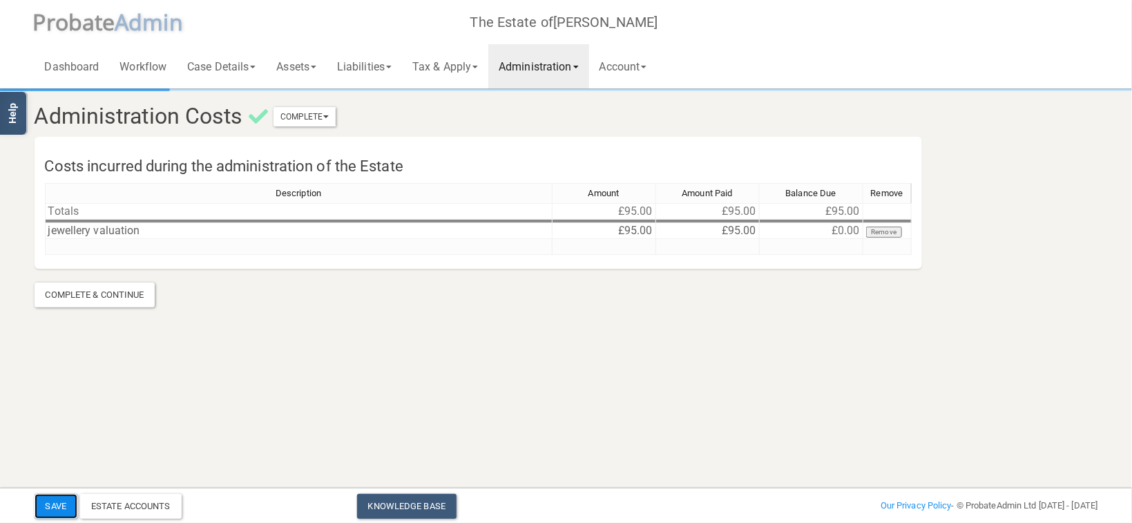
click at [45, 508] on button "Save" at bounding box center [56, 506] width 43 height 25
click at [175, 506] on div "Estate Accounts" at bounding box center [131, 506] width 102 height 25
click at [554, 84] on link "Administration" at bounding box center [538, 66] width 100 height 44
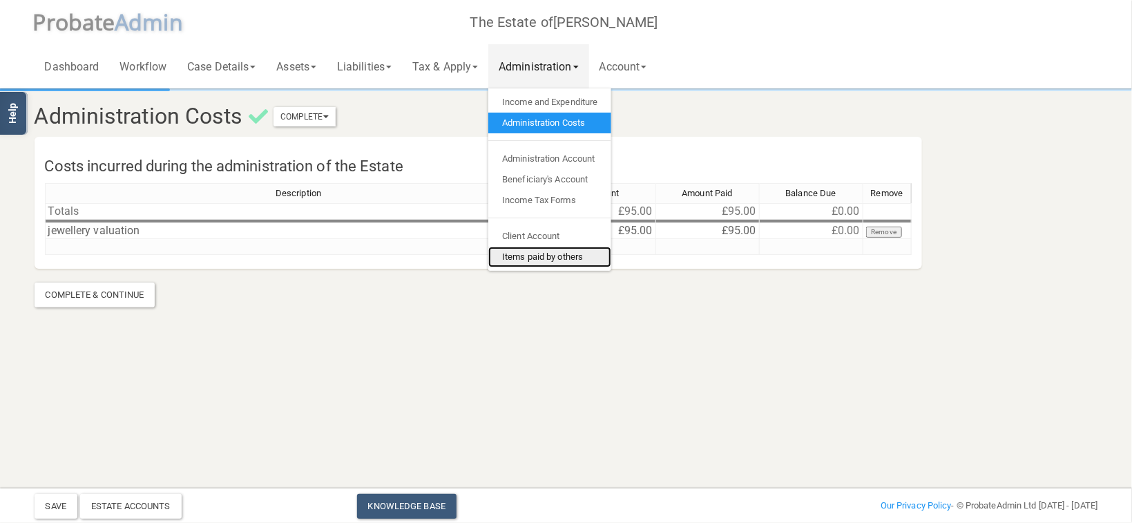
click at [555, 251] on link "Items paid by others" at bounding box center [549, 257] width 123 height 21
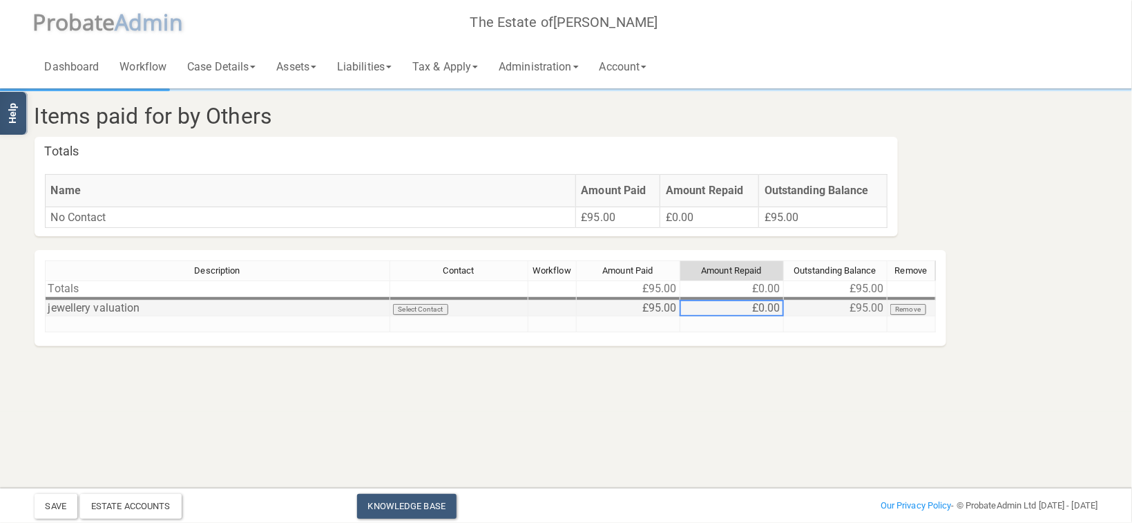
click at [753, 306] on td "£0.00" at bounding box center [732, 308] width 104 height 16
type textarea "95"
click at [732, 378] on section "Items paid for by Others Totals Name Amount Paid Amount Repaid Outstanding Bala…" at bounding box center [566, 206] width 1132 height 412
click at [56, 499] on button "Save" at bounding box center [56, 506] width 43 height 25
click at [163, 496] on div "Estate Accounts" at bounding box center [131, 506] width 102 height 25
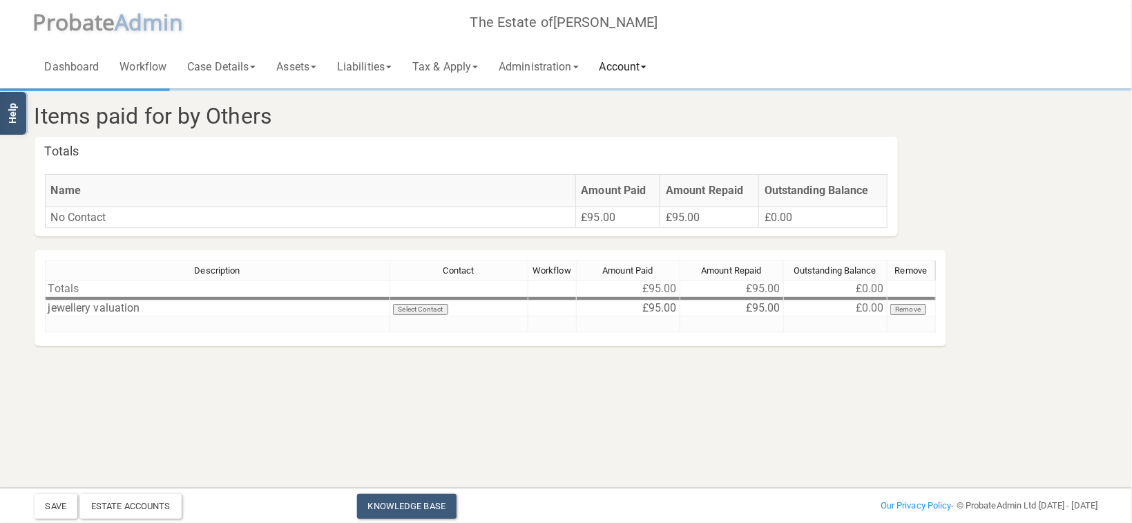
click at [622, 74] on link "Account" at bounding box center [623, 66] width 68 height 44
click at [559, 73] on link "Administration" at bounding box center [538, 66] width 100 height 44
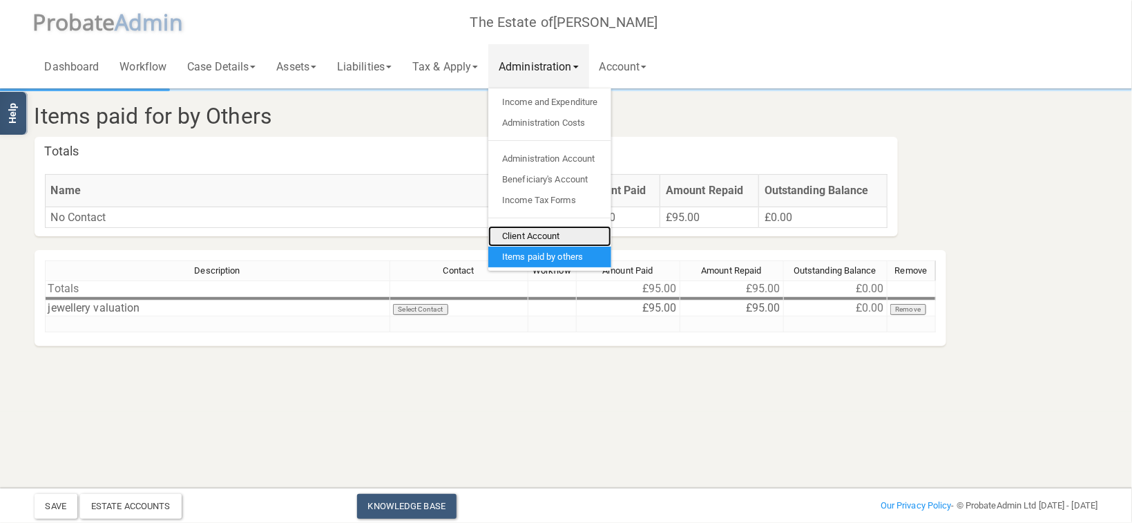
click at [559, 237] on link "Client Account" at bounding box center [549, 236] width 123 height 21
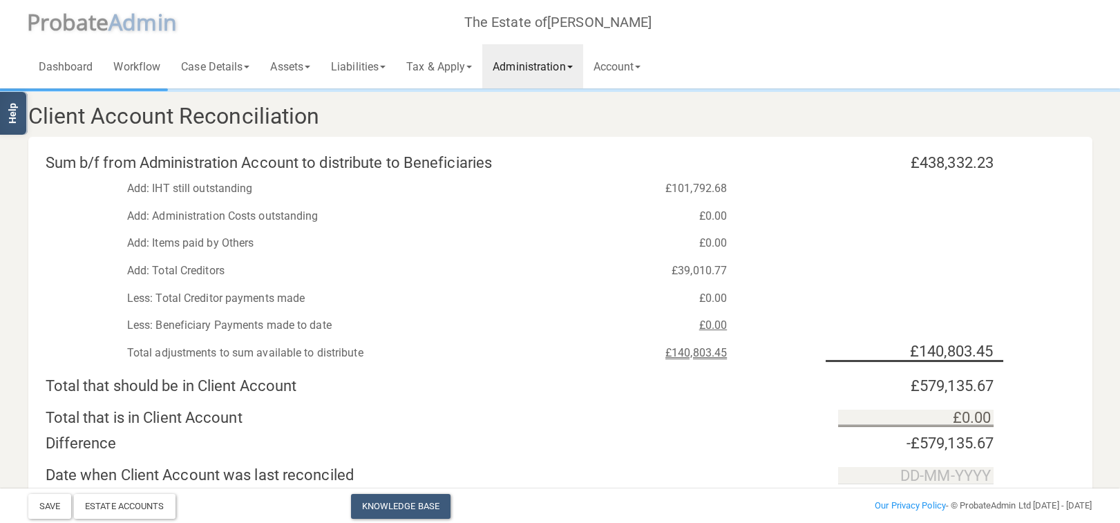
scroll to position [73, 0]
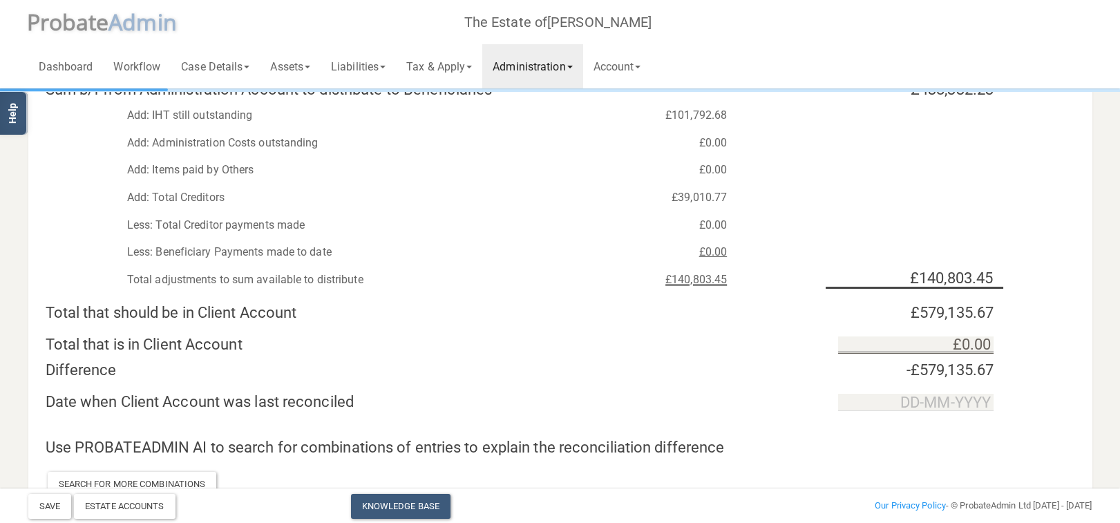
click at [582, 70] on link "Administration" at bounding box center [532, 66] width 100 height 44
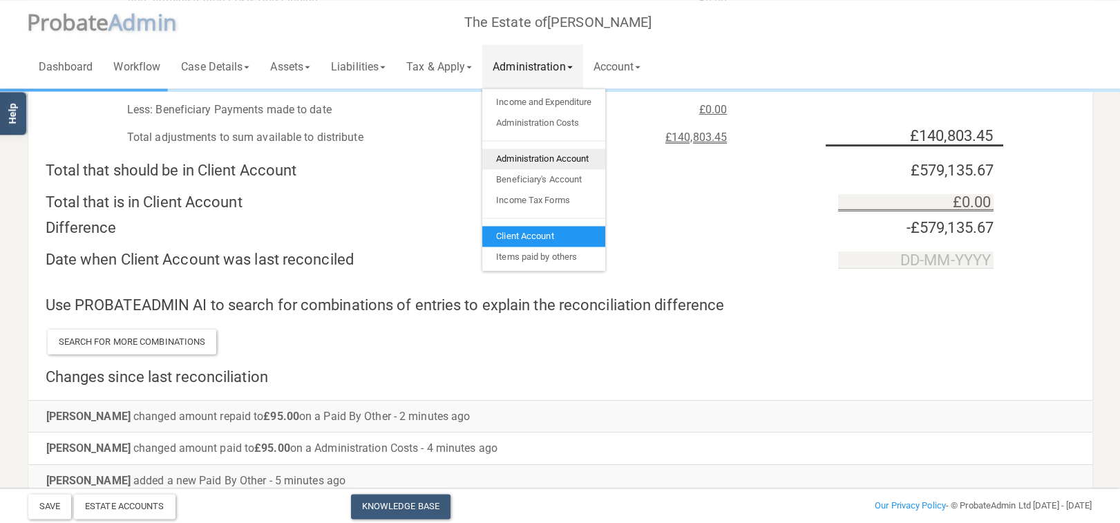
scroll to position [220, 0]
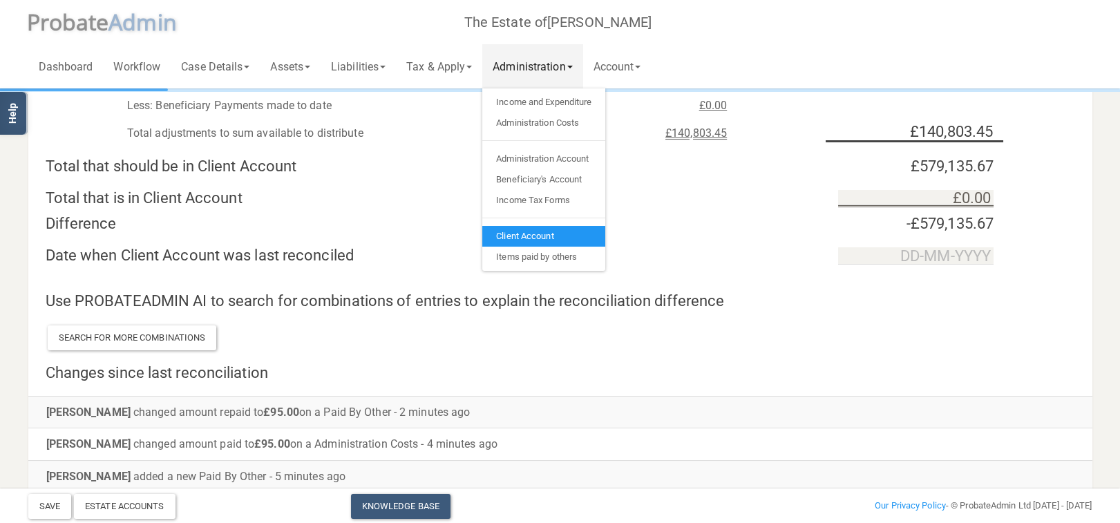
click at [778, 231] on div "Difference" at bounding box center [431, 223] width 793 height 17
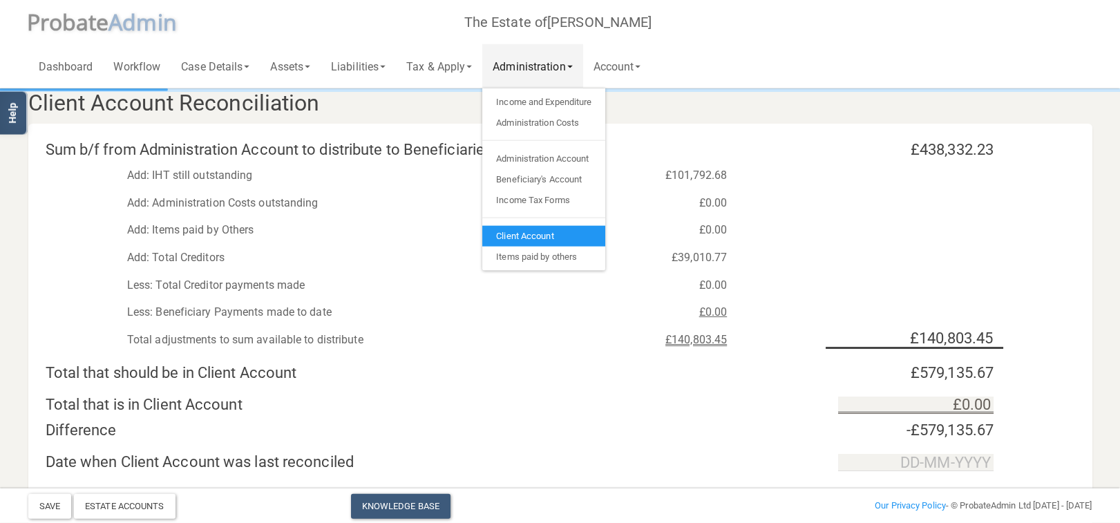
scroll to position [0, 0]
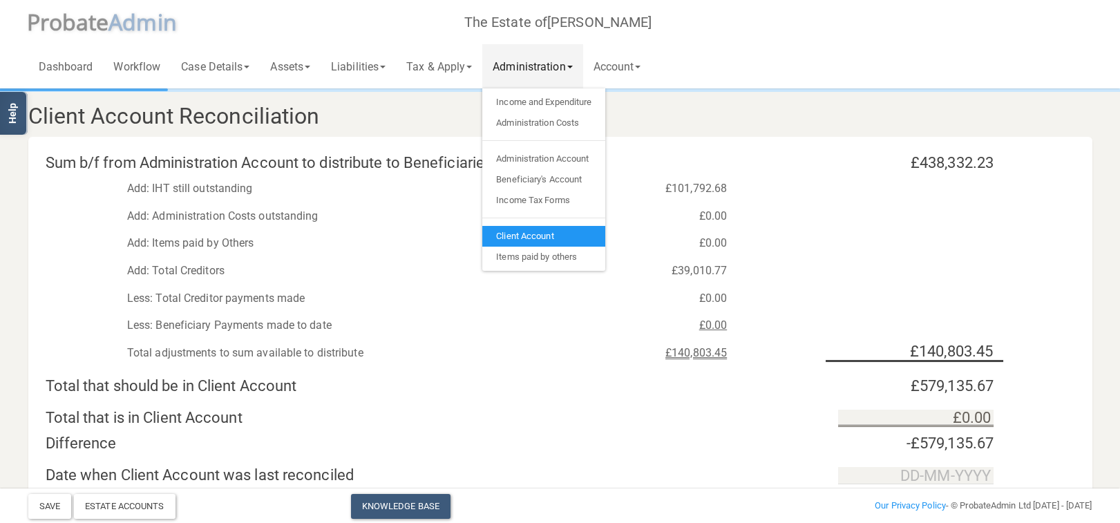
click at [727, 244] on div "£0.00" at bounding box center [648, 243] width 178 height 21
click at [401, 275] on div "Add: Total Creditors" at bounding box center [338, 270] width 443 height 21
drag, startPoint x: 706, startPoint y: 250, endPoint x: 666, endPoint y: 167, distance: 91.8
click at [705, 249] on div "£0.00" at bounding box center [648, 243] width 178 height 21
click at [553, 75] on link "Administration" at bounding box center [532, 66] width 100 height 44
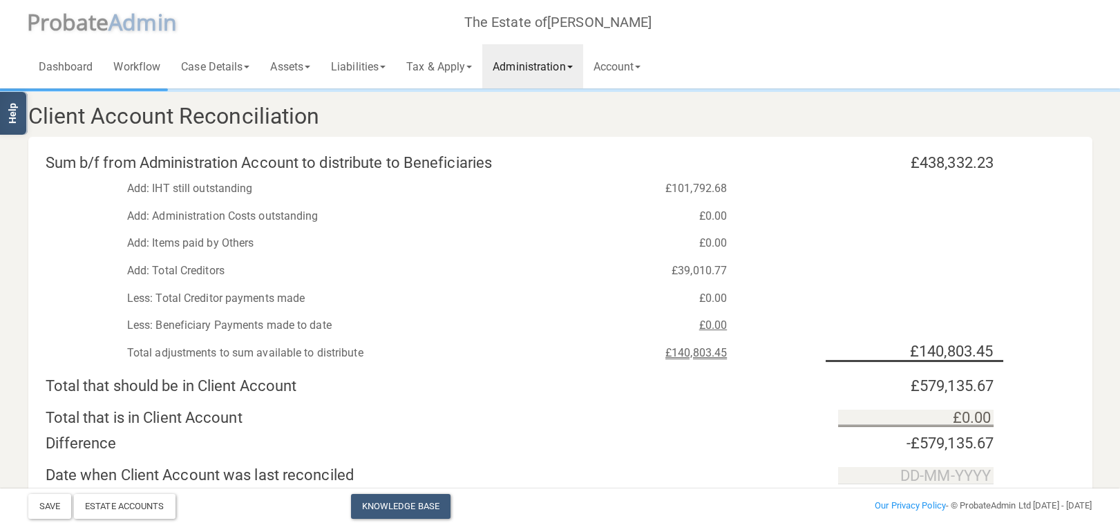
click at [147, 215] on div "Add: Administration Costs outstanding" at bounding box center [338, 216] width 443 height 21
click at [268, 215] on div "Add: Administration Costs outstanding" at bounding box center [338, 216] width 443 height 21
drag, startPoint x: 666, startPoint y: 226, endPoint x: 682, endPoint y: 211, distance: 21.5
click at [673, 221] on div "£0.00" at bounding box center [648, 216] width 178 height 21
click at [691, 191] on div "£101,792.68" at bounding box center [648, 188] width 178 height 21
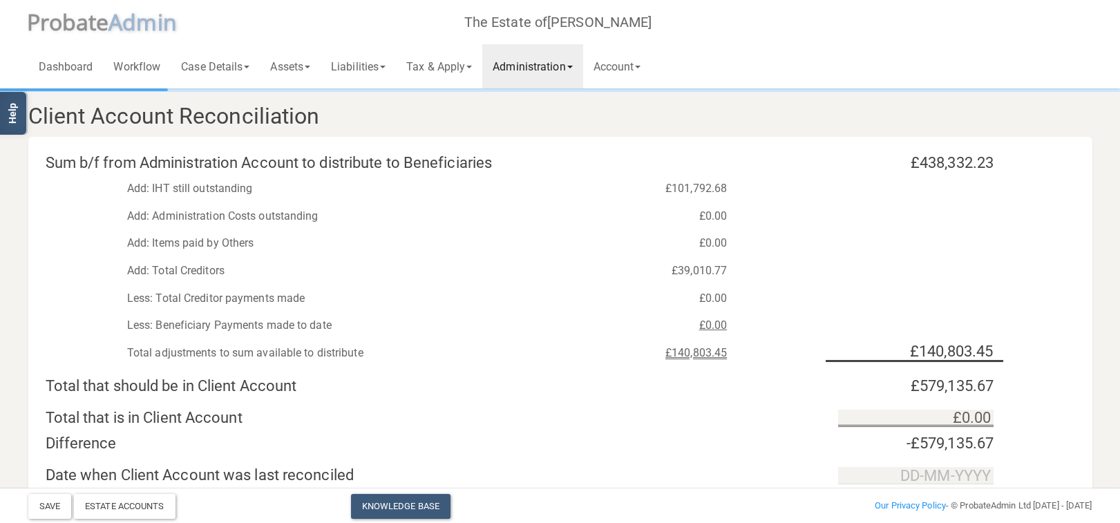
click at [691, 191] on div "£101,792.68" at bounding box center [648, 188] width 178 height 21
click at [207, 191] on div "Add: IHT still outstanding" at bounding box center [338, 188] width 443 height 21
click at [468, 70] on link "Tax & Apply" at bounding box center [439, 66] width 86 height 44
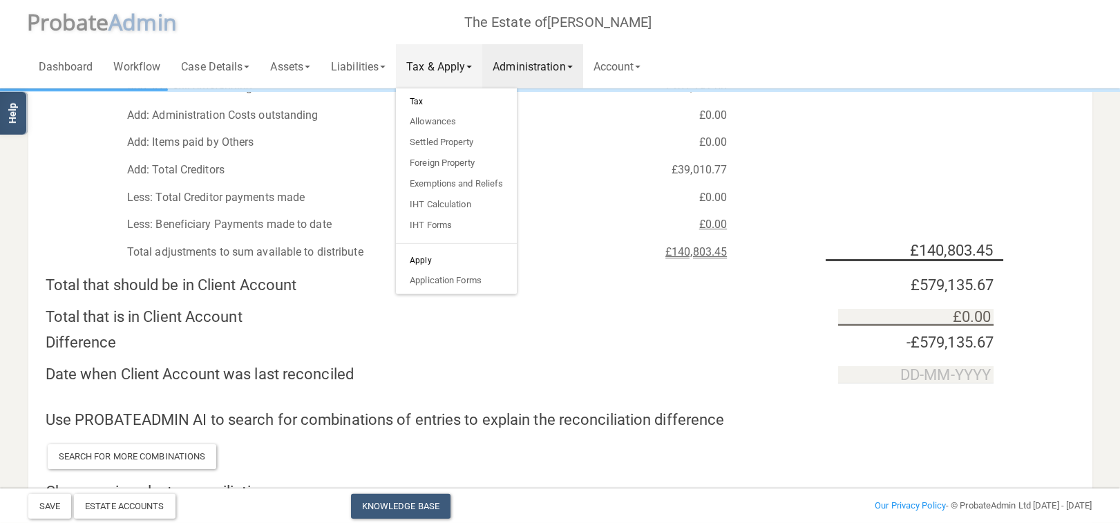
scroll to position [73, 0]
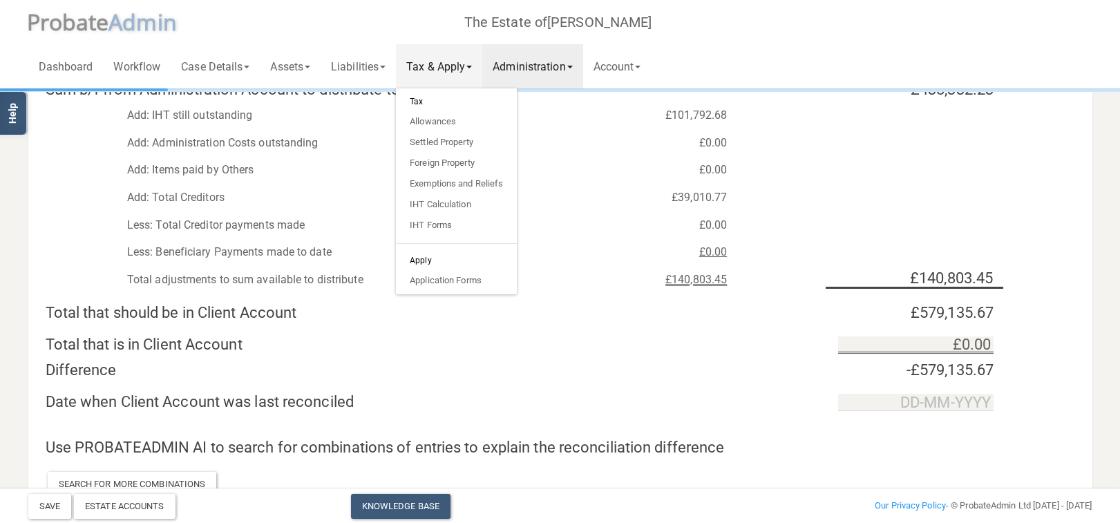
click at [610, 158] on div "Add: Items paid by Others £0.00" at bounding box center [560, 167] width 1064 height 28
click at [582, 72] on link "Administration" at bounding box center [532, 66] width 100 height 44
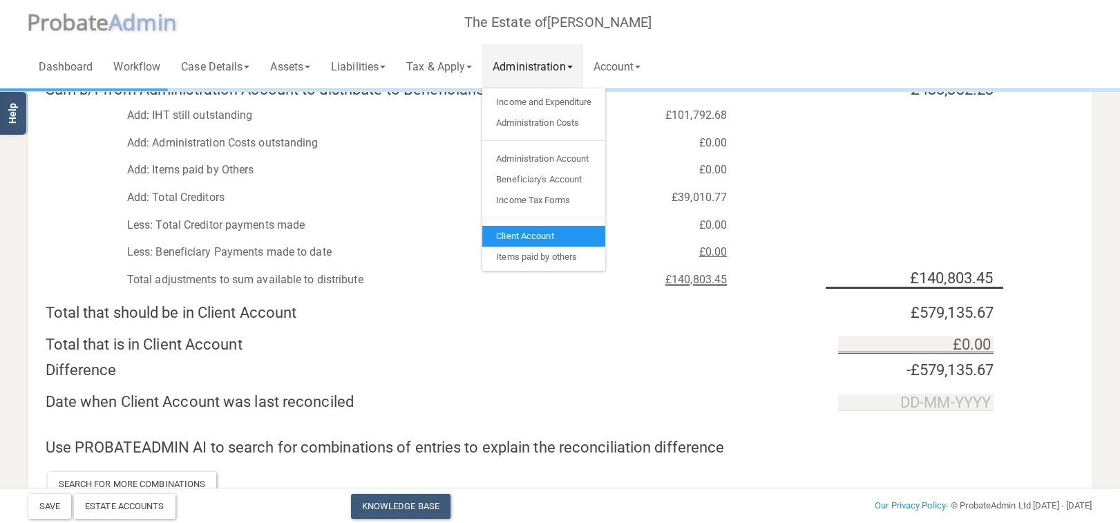
click at [582, 72] on link "Administration" at bounding box center [532, 66] width 100 height 44
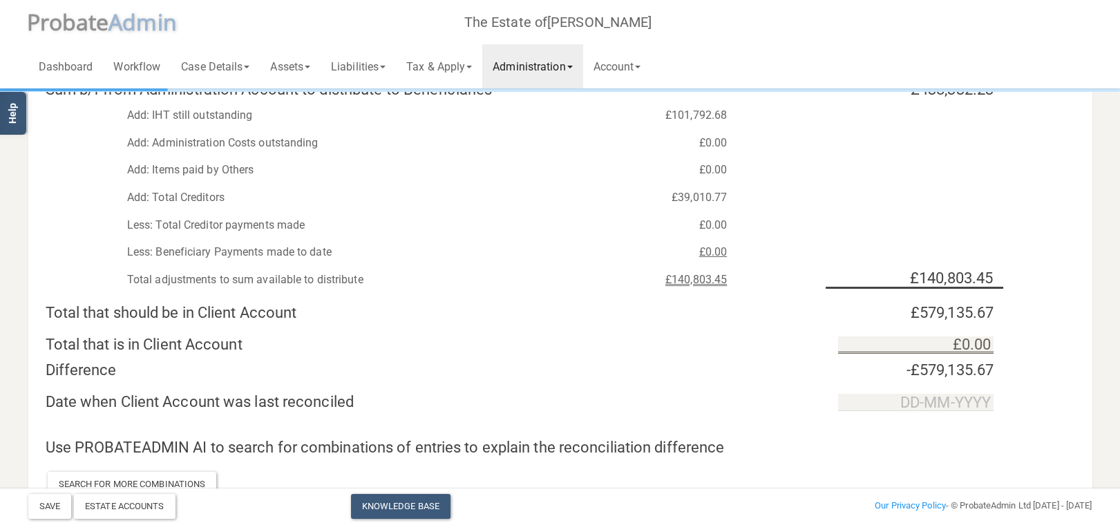
click at [521, 73] on link "Administration" at bounding box center [532, 66] width 100 height 44
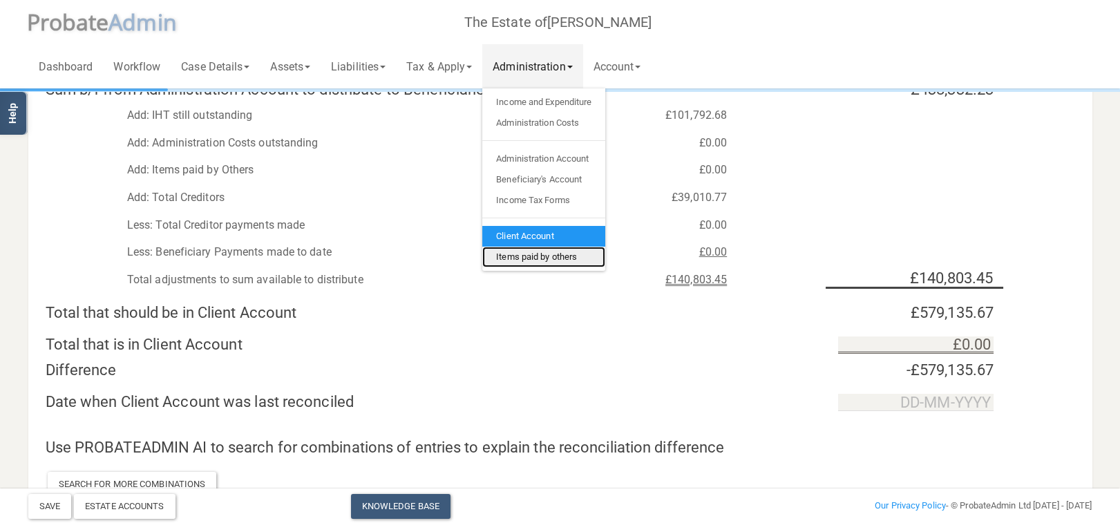
click at [550, 257] on link "Items paid by others" at bounding box center [543, 257] width 123 height 21
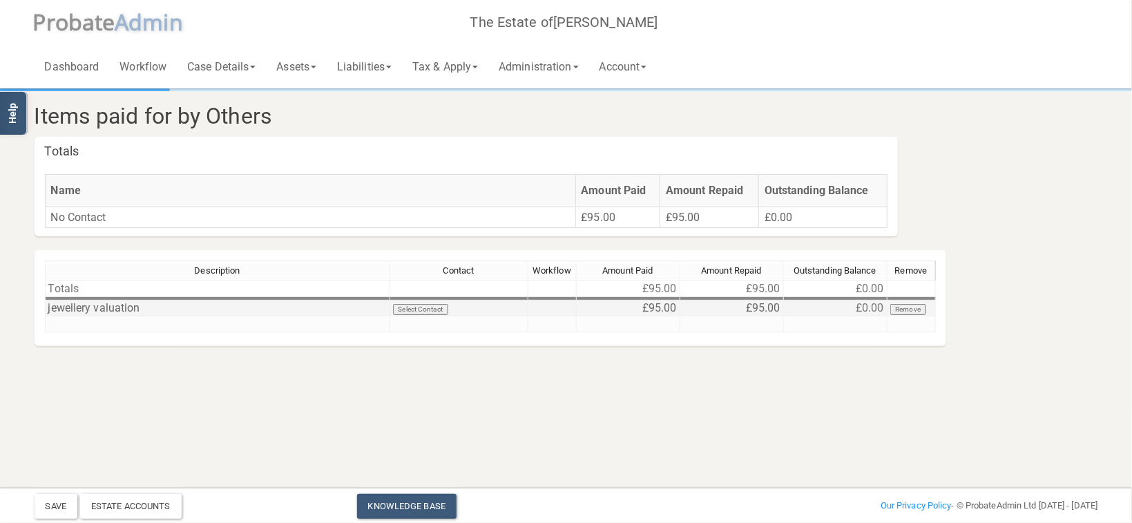
click at [765, 311] on td "£95.00" at bounding box center [732, 308] width 104 height 16
drag, startPoint x: 777, startPoint y: 307, endPoint x: 700, endPoint y: 301, distance: 76.9
click at [700, 301] on td "£95.00" at bounding box center [732, 308] width 104 height 16
click at [67, 508] on button "Save" at bounding box center [56, 506] width 43 height 25
click at [637, 79] on link "Account" at bounding box center [623, 66] width 68 height 44
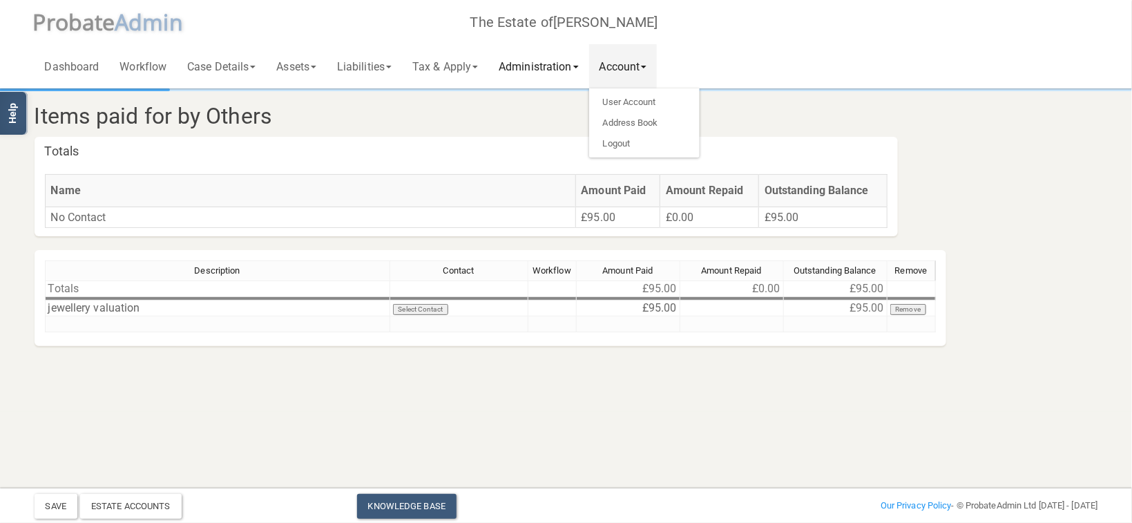
click at [555, 76] on link "Administration" at bounding box center [538, 66] width 100 height 44
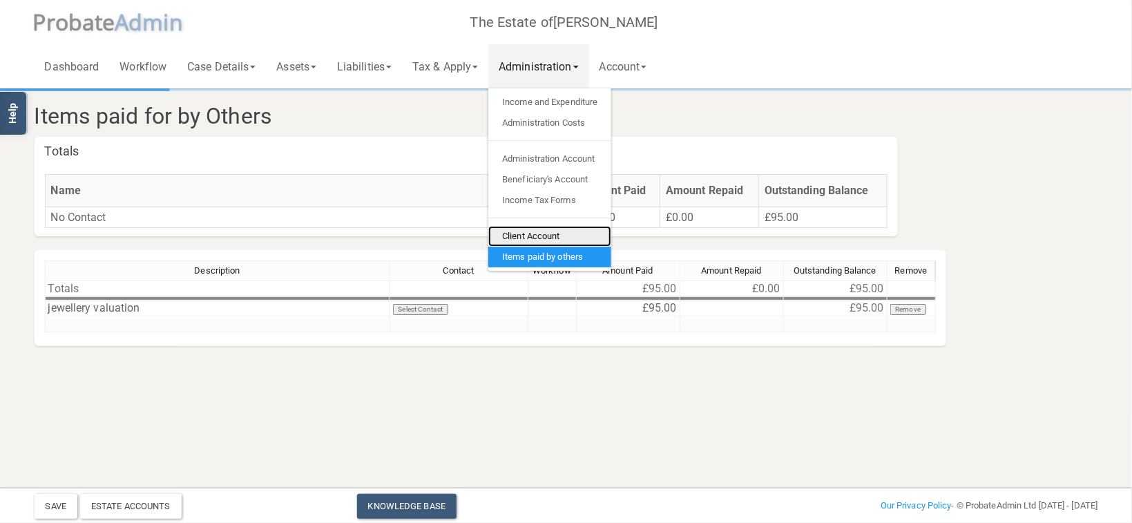
click at [568, 232] on link "Client Account" at bounding box center [549, 236] width 123 height 21
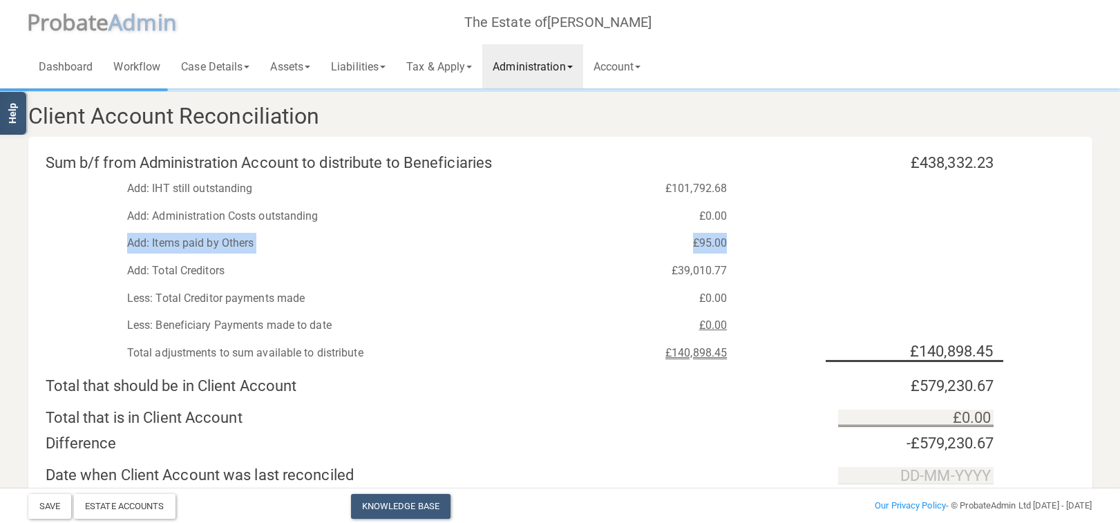
drag, startPoint x: 727, startPoint y: 244, endPoint x: 130, endPoint y: 242, distance: 596.7
click at [128, 242] on div "Add: Items paid by Others £95.00" at bounding box center [560, 240] width 1064 height 28
click at [424, 494] on div "Save Estate Accounts Knowledge Base Add New Case Our Privacy Policy - © Probate…" at bounding box center [560, 503] width 1084 height 30
click at [426, 501] on link "Knowledge Base" at bounding box center [400, 506] width 99 height 25
click at [538, 77] on link "Administration" at bounding box center [532, 66] width 100 height 44
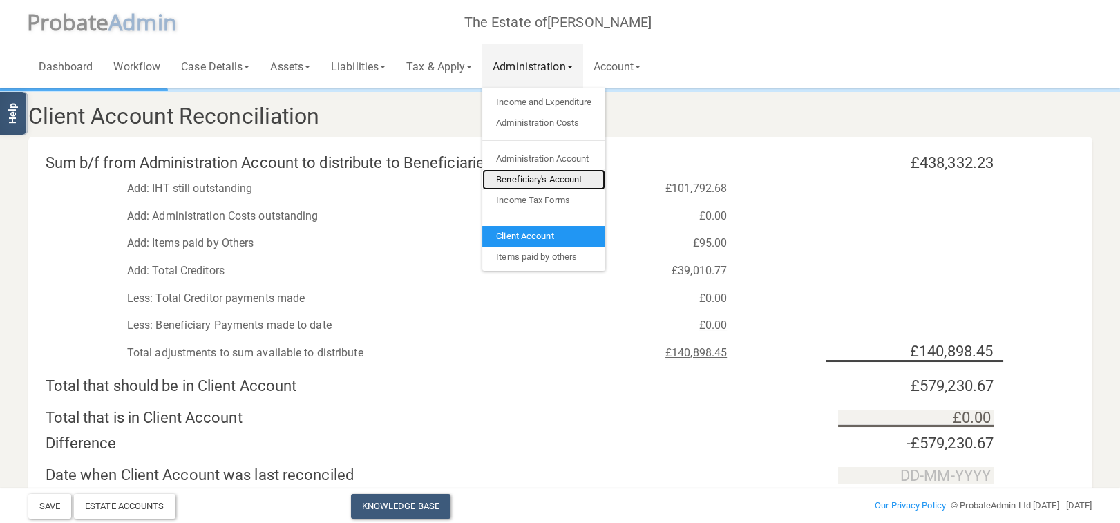
click at [531, 180] on link "Beneficiary's Account" at bounding box center [543, 179] width 123 height 21
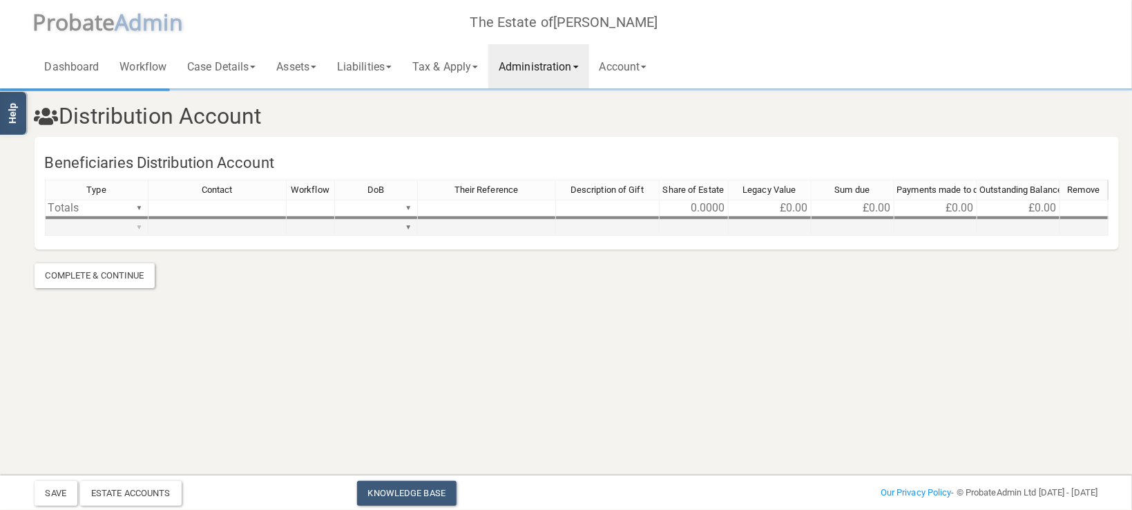
click at [137, 228] on div "Type Contact Workflow DoB Their Reference Description of Gift Share of Estate L…" at bounding box center [577, 214] width 1064 height 68
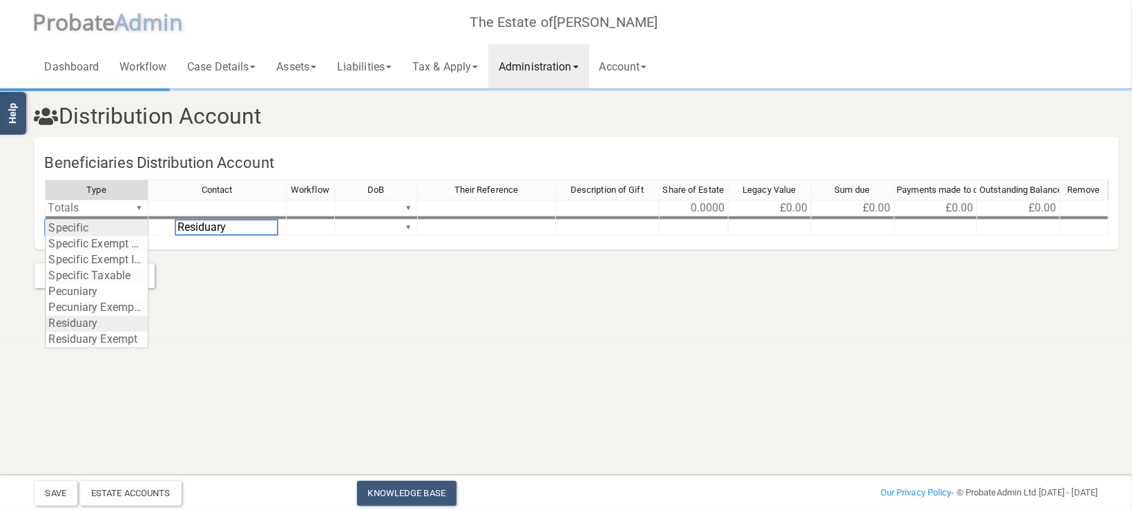
click at [99, 319] on section "Distribution Account Beneficiaries Distribution Account Type Contact Workflow D…" at bounding box center [566, 170] width 1132 height 340
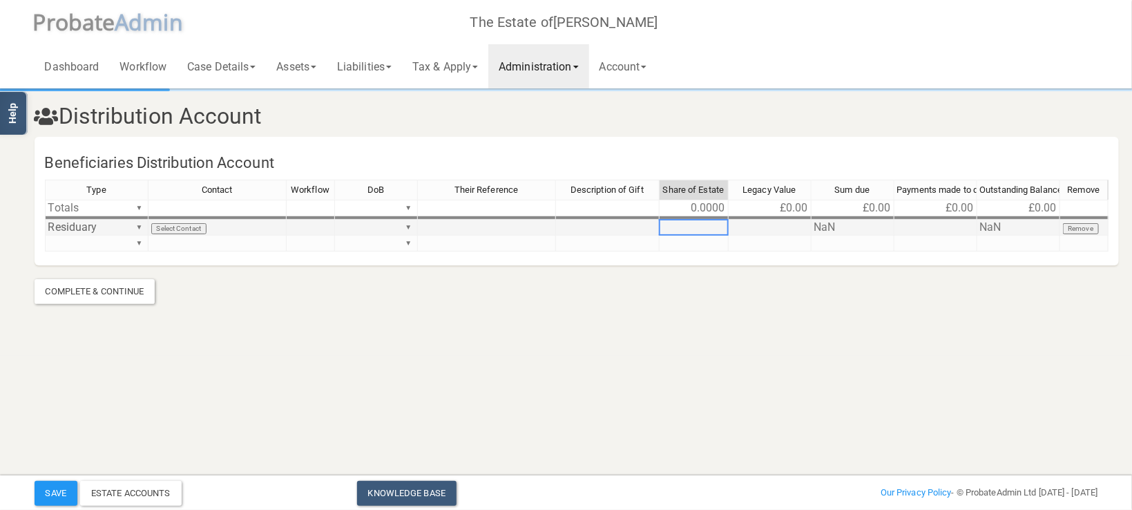
click at [715, 227] on td at bounding box center [694, 228] width 69 height 16
click at [825, 352] on section "Distribution Account Beneficiaries Distribution Account Type Contact Workflow D…" at bounding box center [566, 178] width 1132 height 356
click at [778, 224] on td at bounding box center [770, 228] width 83 height 16
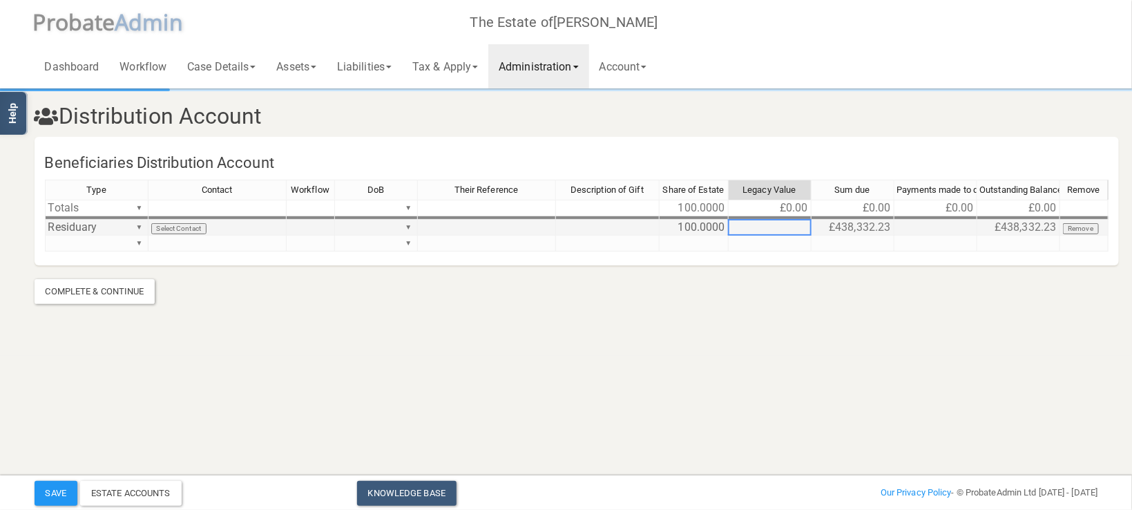
click at [932, 226] on td at bounding box center [935, 228] width 83 height 16
click at [943, 334] on section "Distribution Account Beneficiaries Distribution Account Type Contact Workflow D…" at bounding box center [566, 178] width 1132 height 356
click at [958, 227] on td "£200.00" at bounding box center [935, 228] width 83 height 16
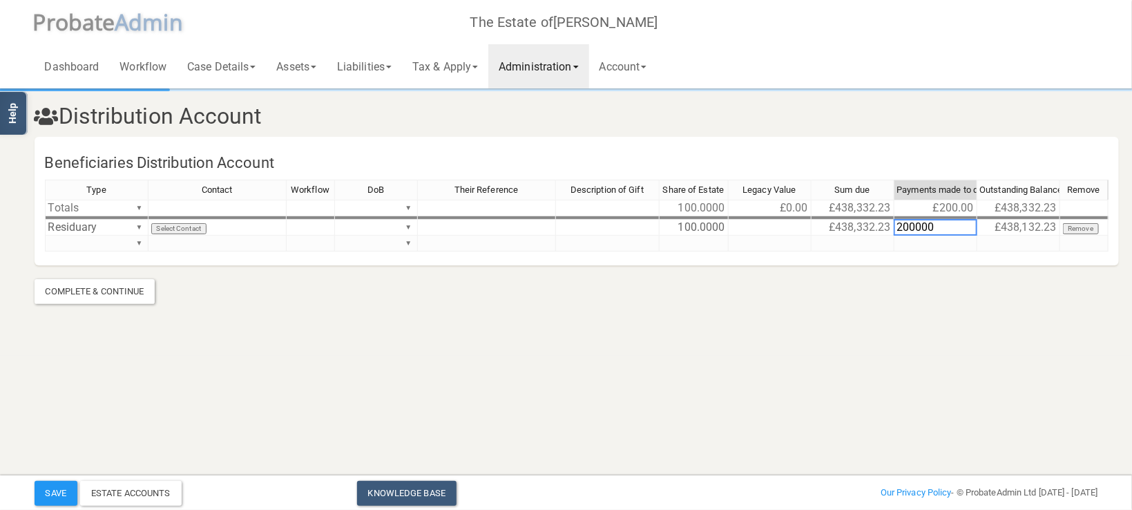
click at [961, 310] on section "Distribution Account Beneficiaries Distribution Account Type Contact Workflow D…" at bounding box center [566, 178] width 1132 height 356
click at [62, 495] on button "Save" at bounding box center [56, 493] width 43 height 25
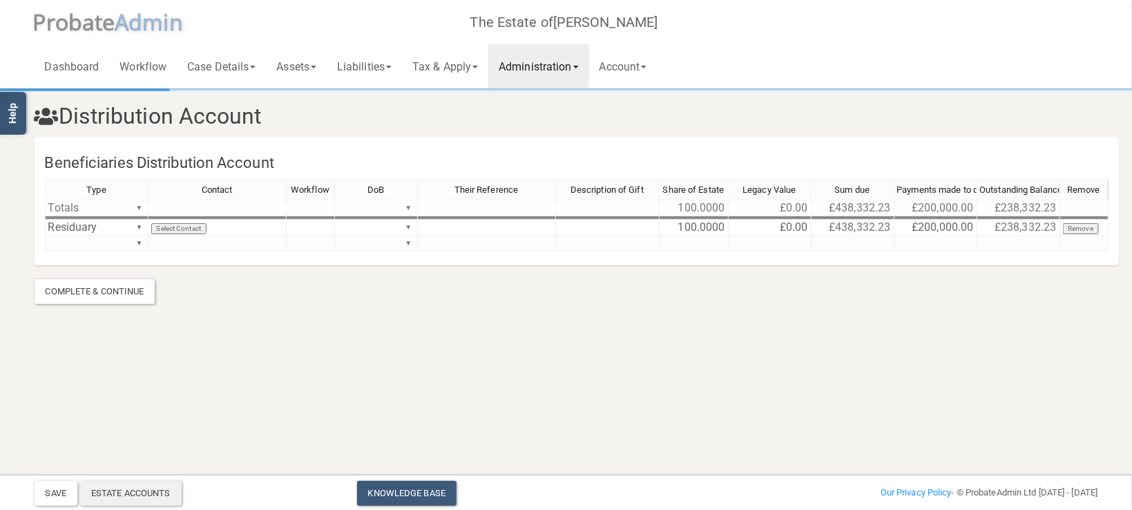
click at [134, 483] on div "Estate Accounts" at bounding box center [131, 493] width 102 height 25
click at [792, 228] on td "£0.00" at bounding box center [770, 228] width 83 height 16
type textarea "1000"
click at [833, 348] on section "Distribution Account Beneficiaries Distribution Account Type Contact Workflow D…" at bounding box center [566, 178] width 1132 height 356
click at [68, 508] on html "</div></div> Help Toggle navigation P robate A dmin The Estate of [PERSON_NAME]…" at bounding box center [566, 255] width 1132 height 510
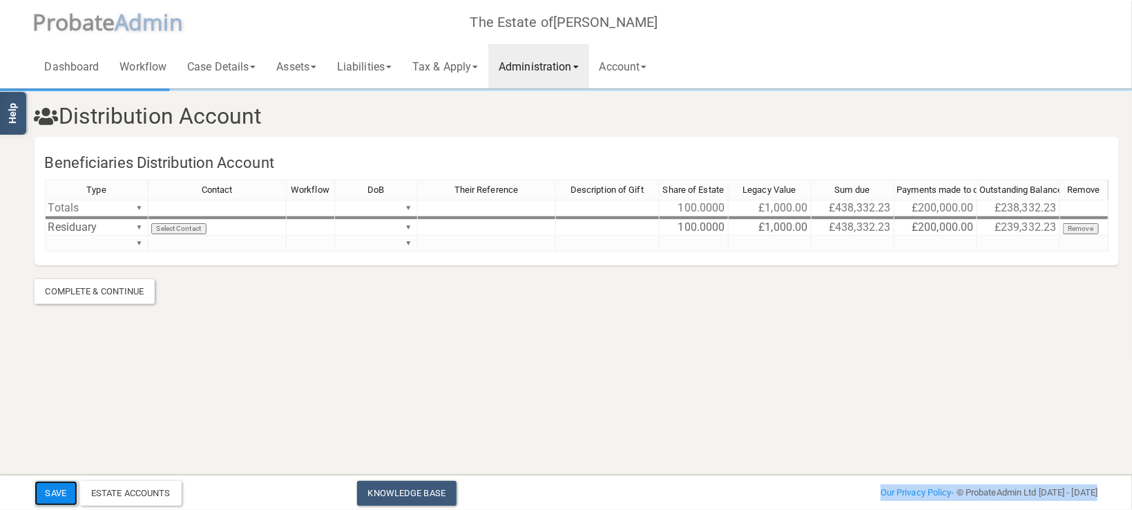
click at [59, 503] on button "Save" at bounding box center [56, 493] width 43 height 25
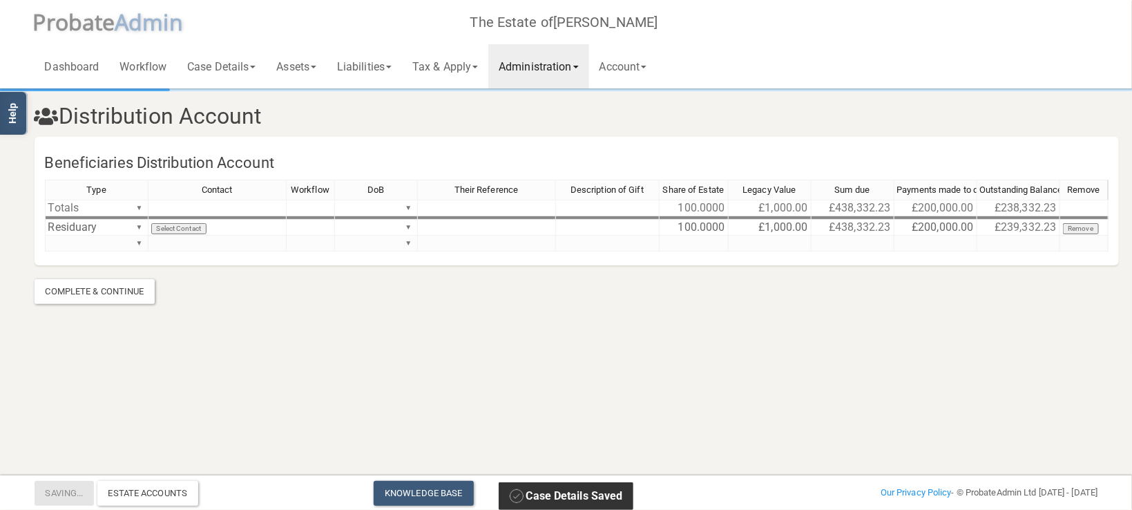
click at [185, 374] on html "</div></div> Help Toggle navigation P robate A dmin The Estate of [PERSON_NAME]…" at bounding box center [566, 255] width 1132 height 510
click at [154, 492] on div "Estate Accounts" at bounding box center [131, 493] width 102 height 25
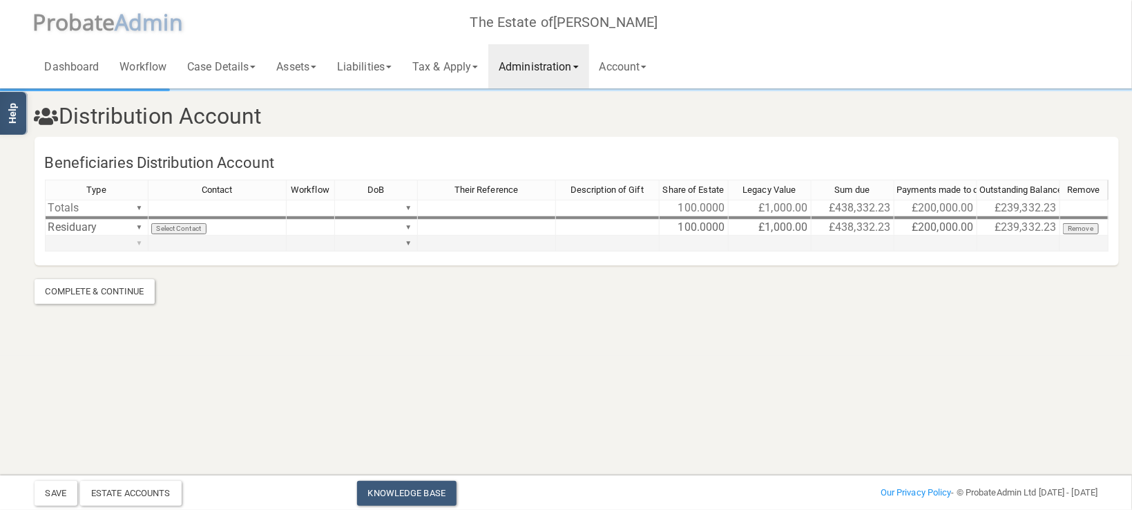
click at [137, 242] on div "Type Contact Workflow DoB Their Reference Description of Gift Share of Estate L…" at bounding box center [577, 222] width 1064 height 84
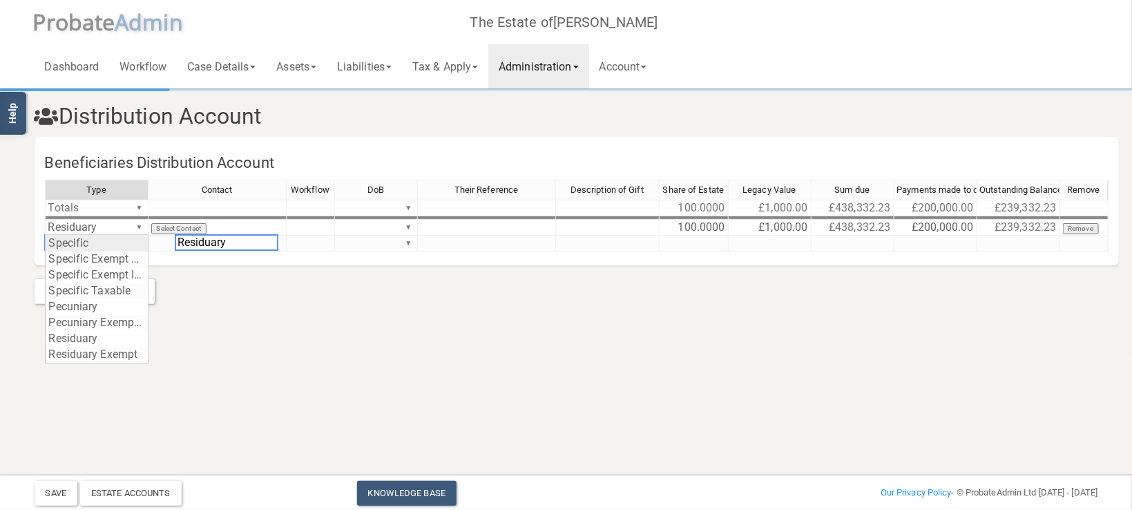
click at [85, 339] on section "Distribution Account Beneficiaries Distribution Account Type Contact Workflow D…" at bounding box center [566, 178] width 1132 height 356
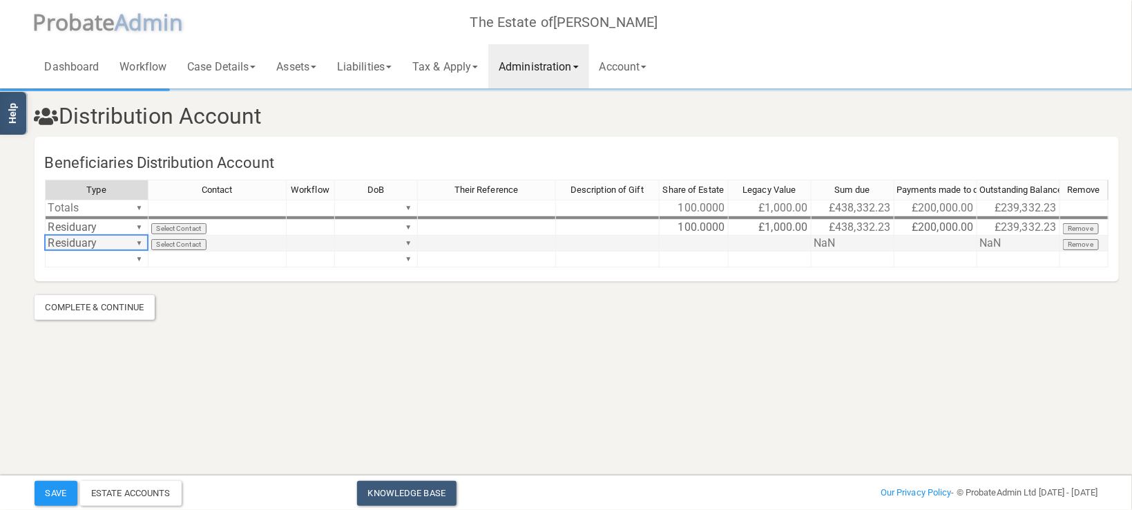
click at [718, 242] on td at bounding box center [694, 244] width 69 height 16
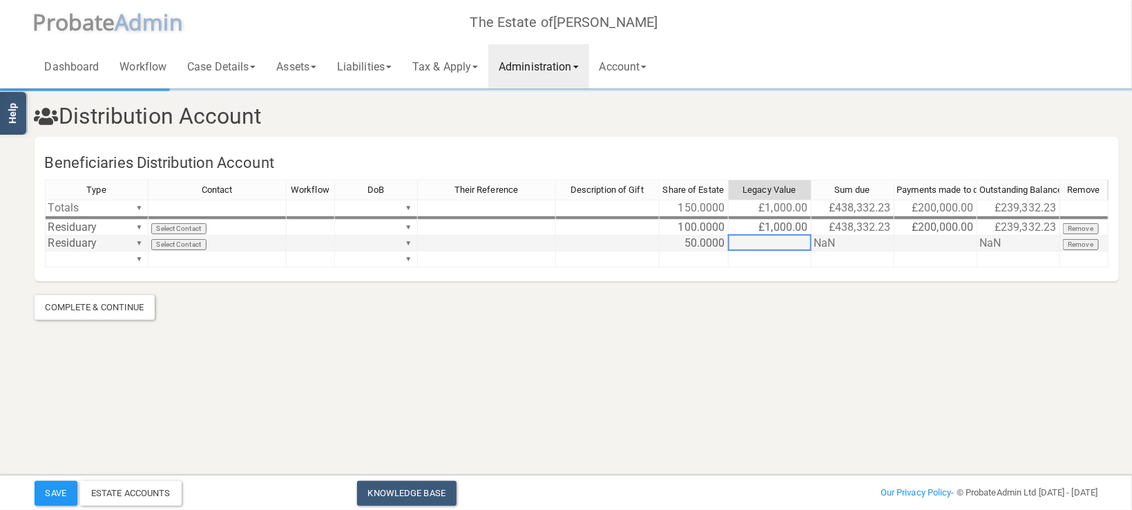
click at [764, 242] on td at bounding box center [770, 244] width 83 height 16
click at [818, 305] on section "Distribution Account Beneficiaries Distribution Account Type Contact Workflow D…" at bounding box center [566, 204] width 1084 height 229
click at [782, 244] on td "£50.00" at bounding box center [770, 244] width 83 height 16
click at [778, 229] on td "£1,000.00" at bounding box center [770, 228] width 83 height 16
click at [702, 222] on td "100.0000" at bounding box center [694, 228] width 69 height 16
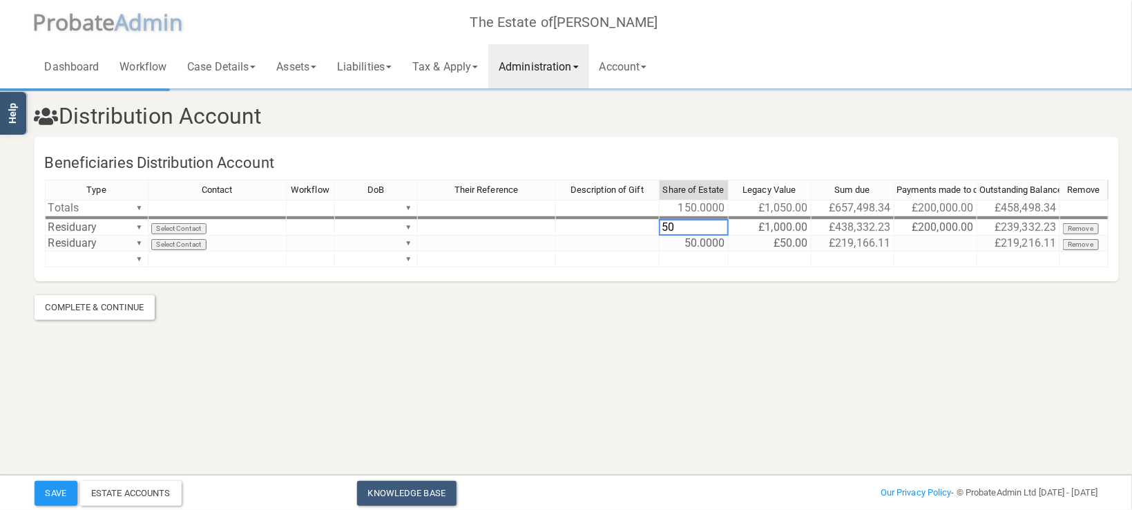
click at [791, 341] on section "Distribution Account Beneficiaries Distribution Account Type Contact Workflow D…" at bounding box center [566, 186] width 1132 height 372
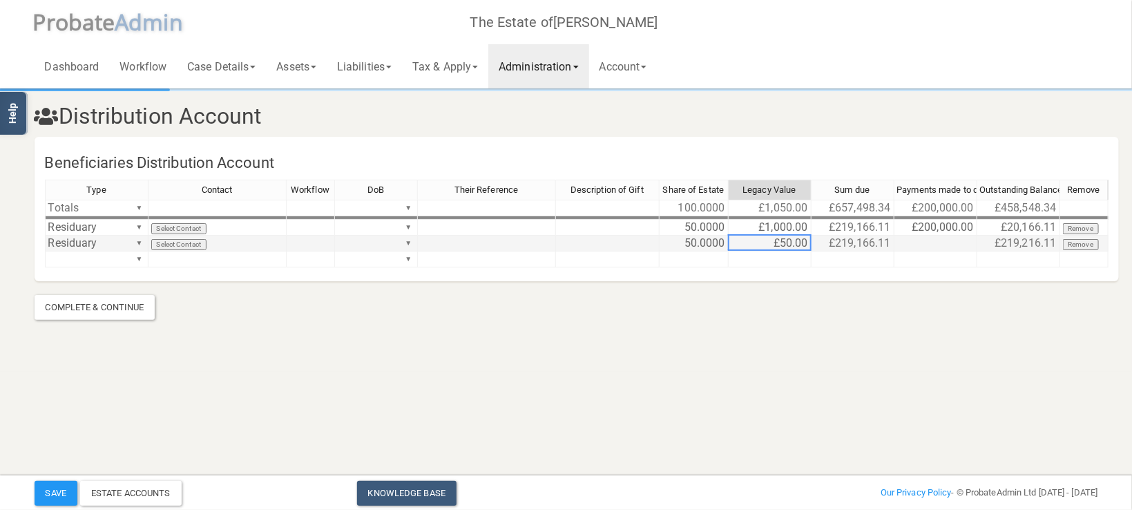
click at [796, 244] on td "£50.00" at bounding box center [770, 244] width 83 height 16
click at [824, 370] on section "Distribution Account Beneficiaries Distribution Account Type Contact Workflow D…" at bounding box center [566, 186] width 1132 height 372
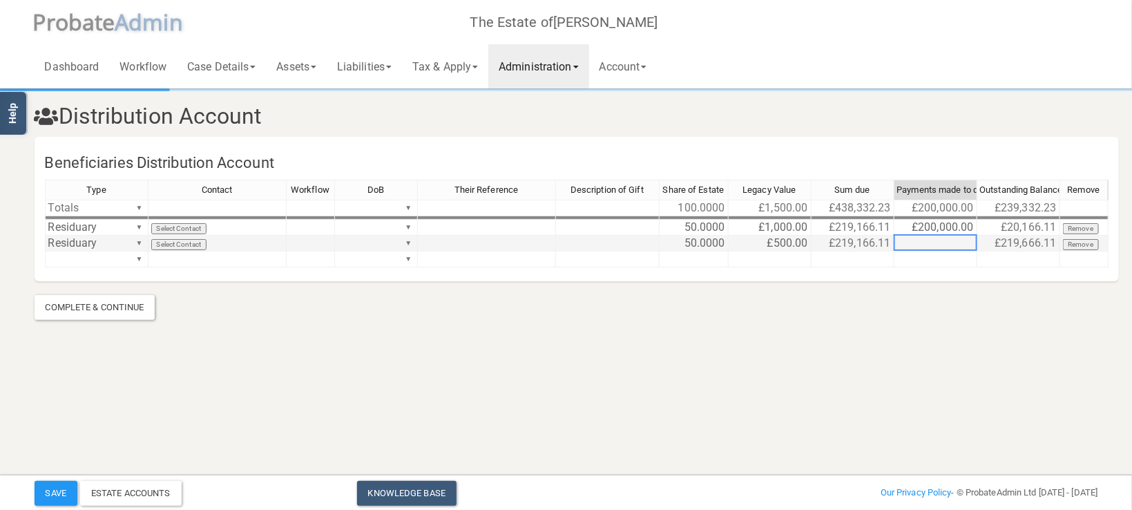
click at [951, 243] on td at bounding box center [935, 244] width 83 height 16
click at [939, 334] on section "Distribution Account Beneficiaries Distribution Account Type Contact Workflow D…" at bounding box center [566, 186] width 1132 height 372
click at [944, 245] on td "£10,000.00" at bounding box center [935, 244] width 83 height 16
type textarea "0"
type textarea "100000"
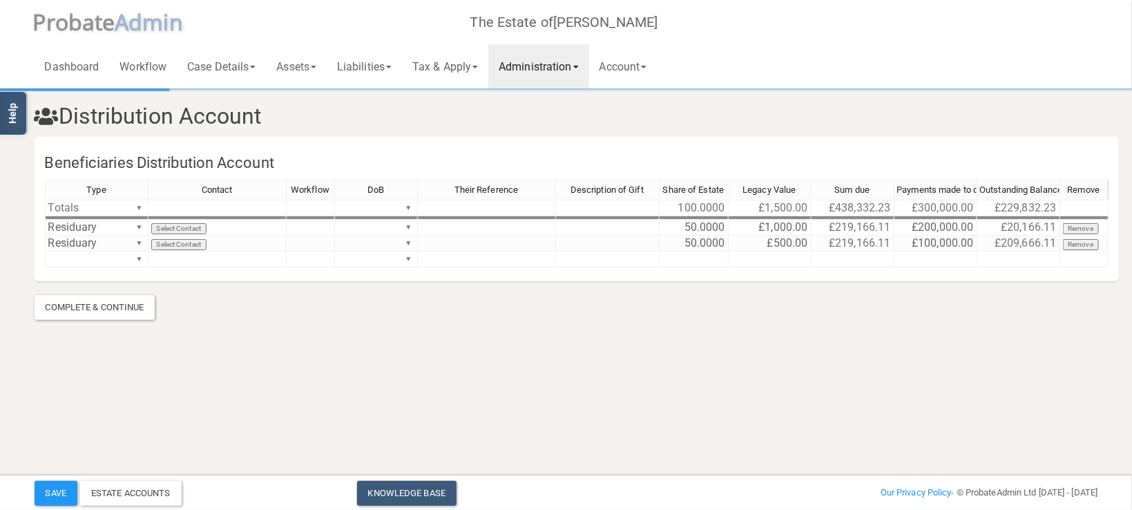
click at [965, 311] on section "Distribution Account Beneficiaries Distribution Account Type Contact Workflow D…" at bounding box center [566, 204] width 1084 height 229
click at [70, 486] on button "Save" at bounding box center [56, 493] width 43 height 25
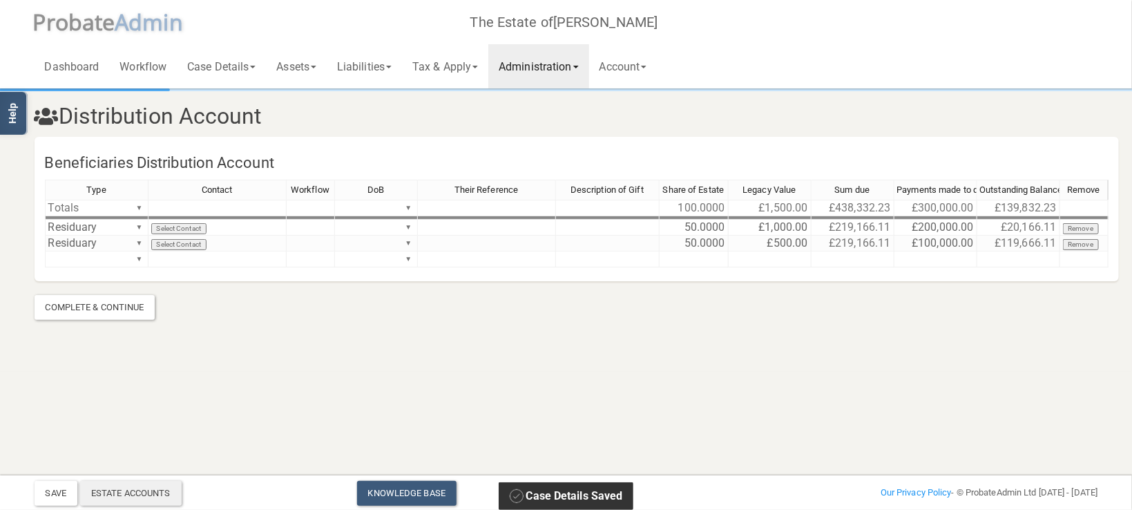
click at [178, 489] on div "Estate Accounts" at bounding box center [131, 493] width 102 height 25
